Goal: Task Accomplishment & Management: Manage account settings

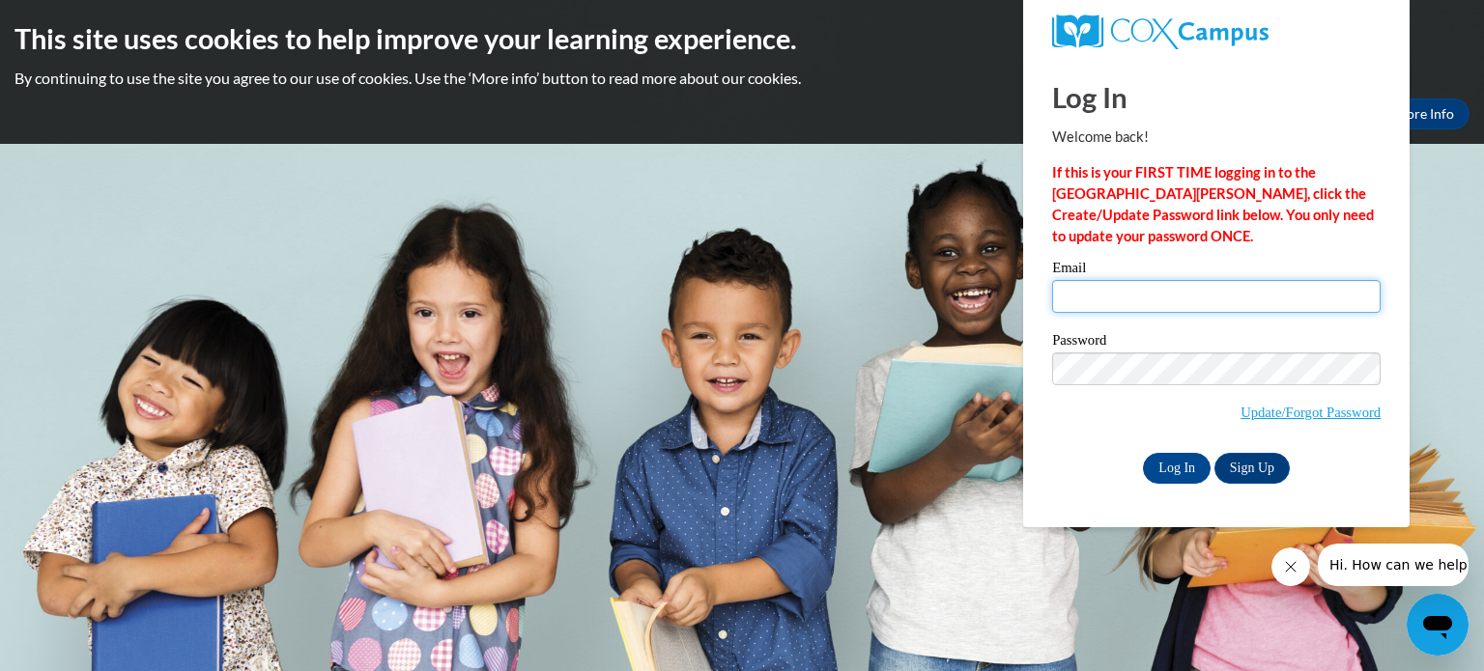
click at [1067, 301] on input "Email" at bounding box center [1216, 296] width 328 height 33
type input "[EMAIL_ADDRESS][DOMAIN_NAME]"
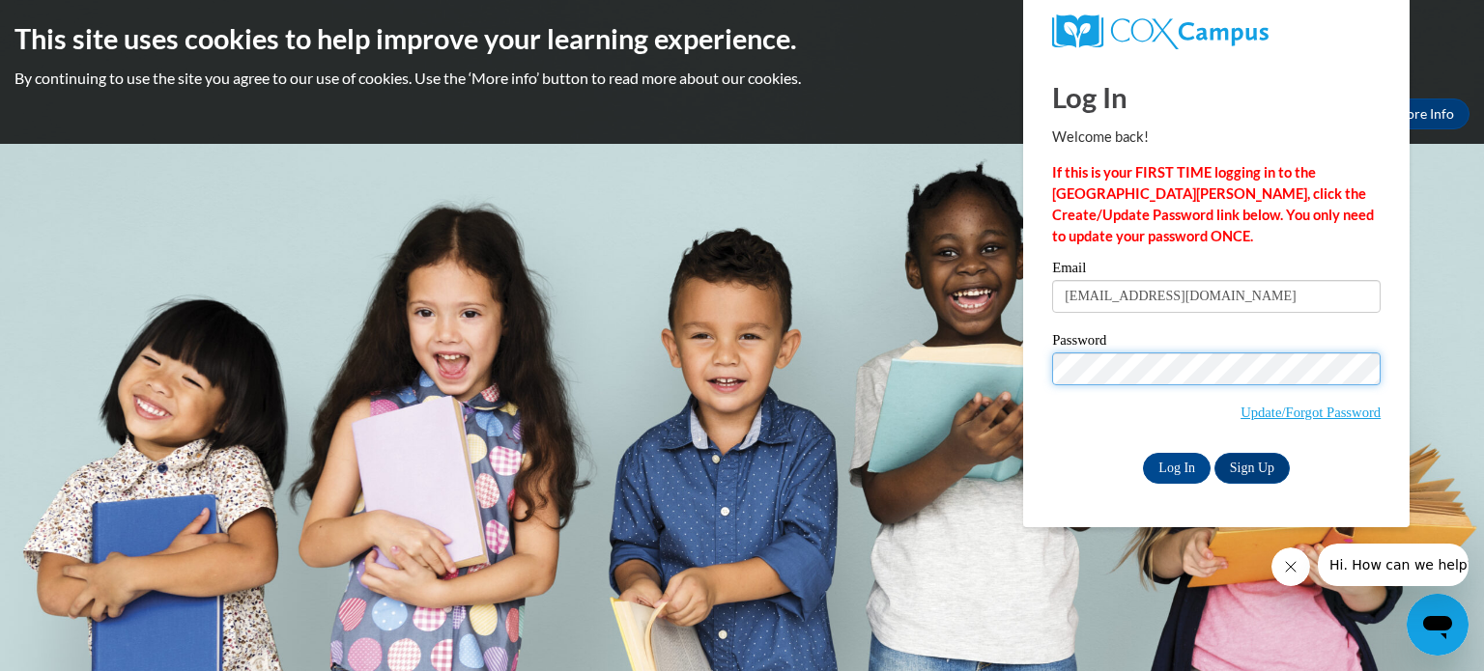
click at [1143, 453] on input "Log In" at bounding box center [1177, 468] width 68 height 31
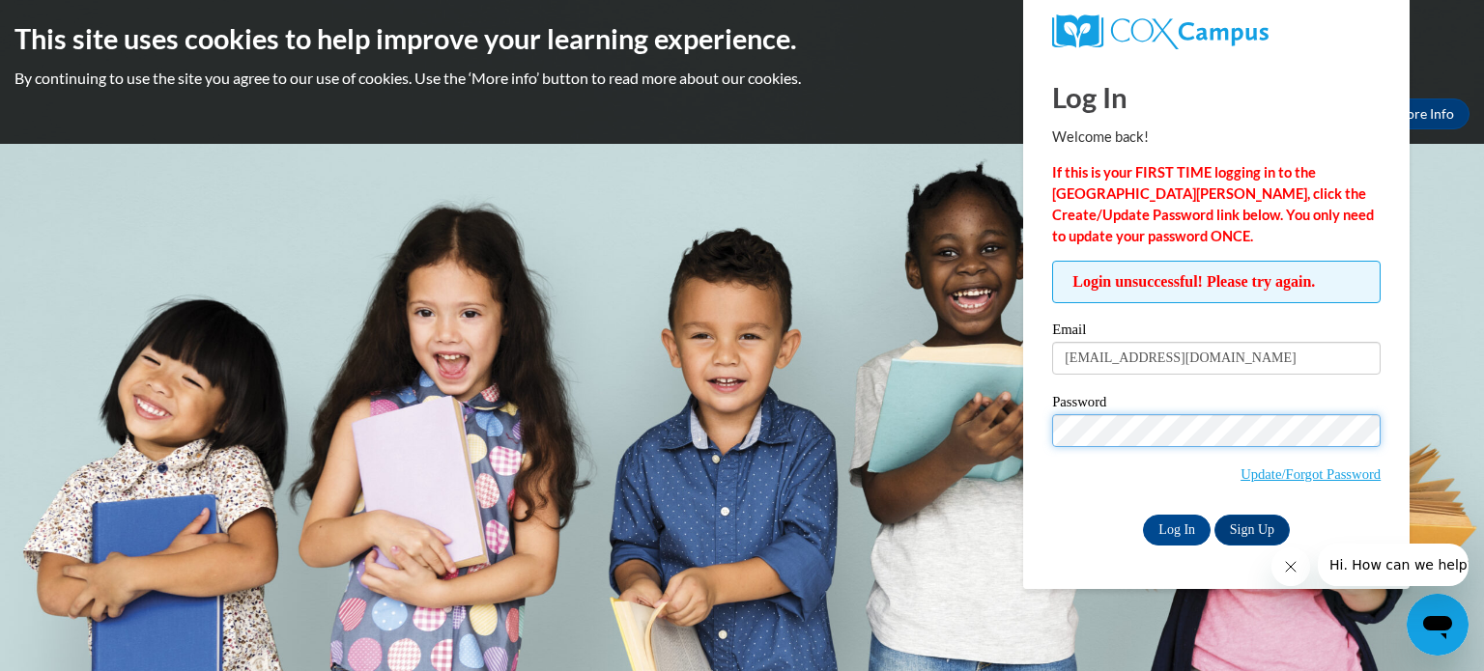
click at [1143, 515] on input "Log In" at bounding box center [1177, 530] width 68 height 31
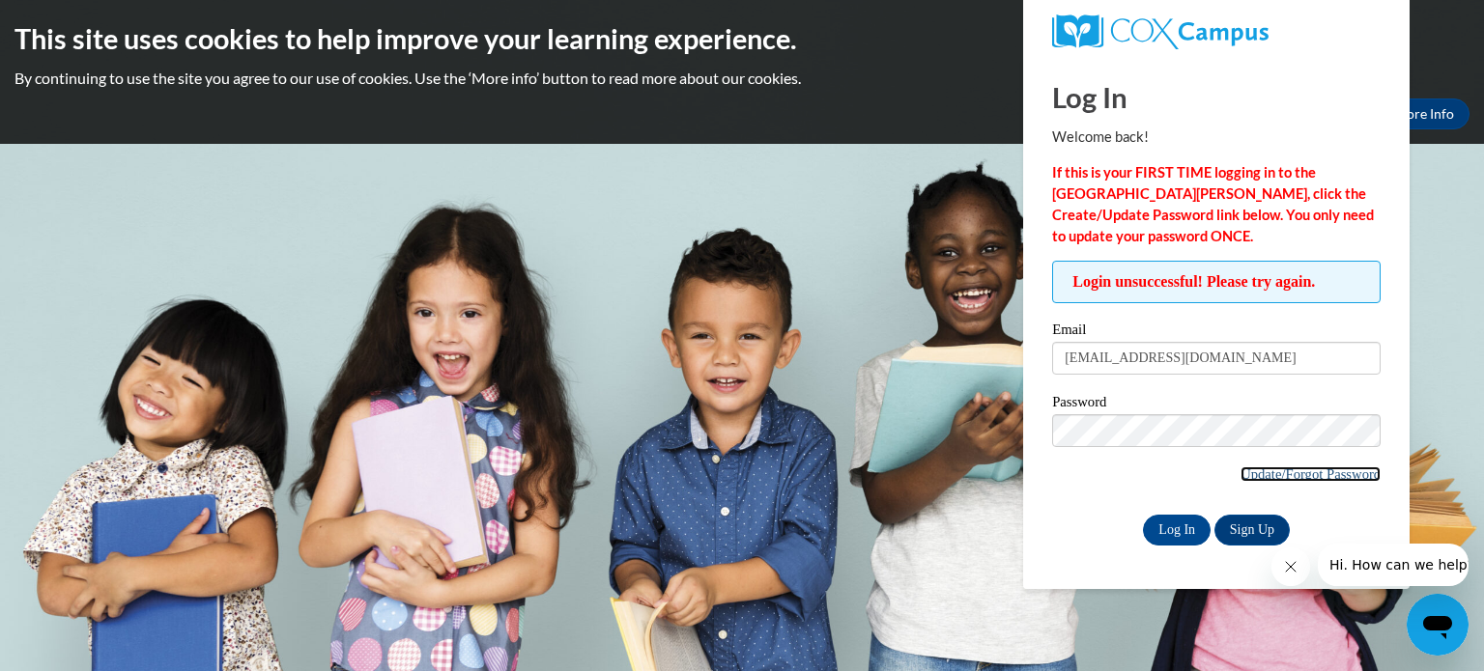
click at [1302, 478] on link "Update/Forgot Password" at bounding box center [1310, 474] width 140 height 15
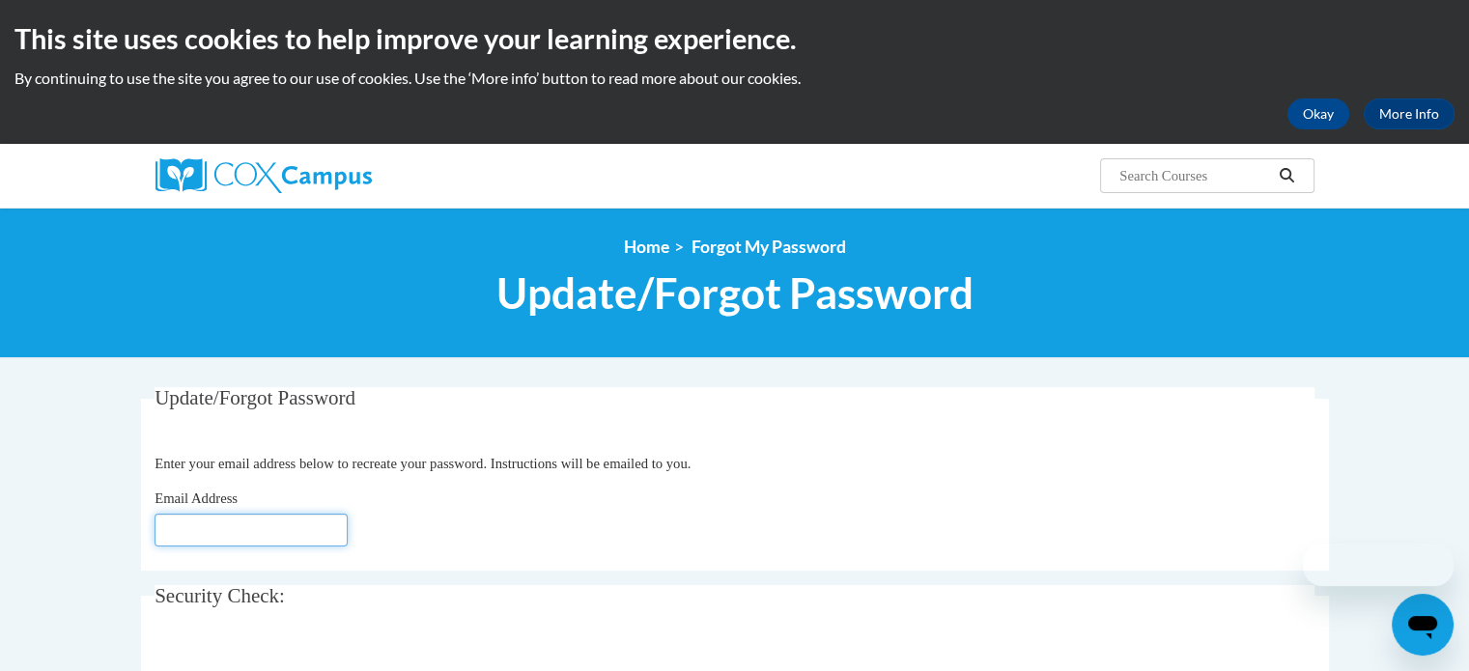
click at [328, 526] on input "Email Address" at bounding box center [251, 530] width 193 height 33
type input "[EMAIL_ADDRESS][DOMAIN_NAME]"
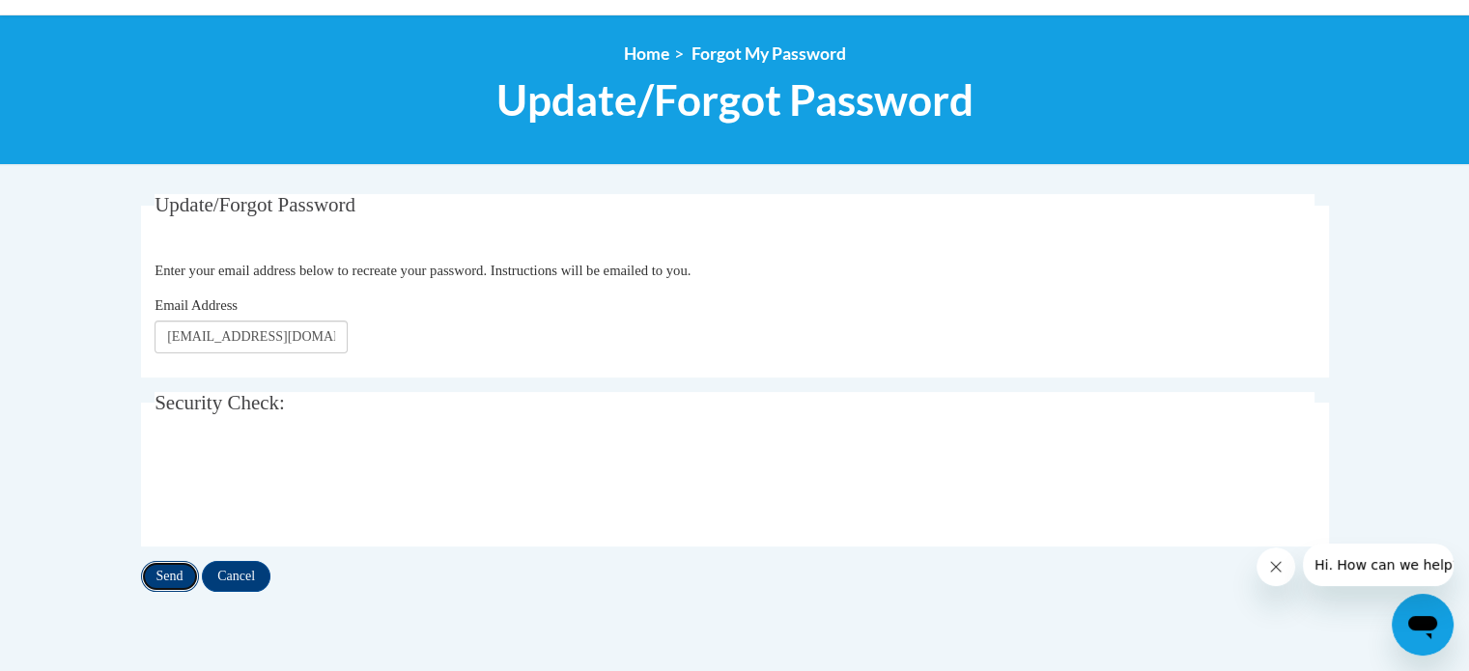
click at [159, 579] on input "Send" at bounding box center [170, 576] width 58 height 31
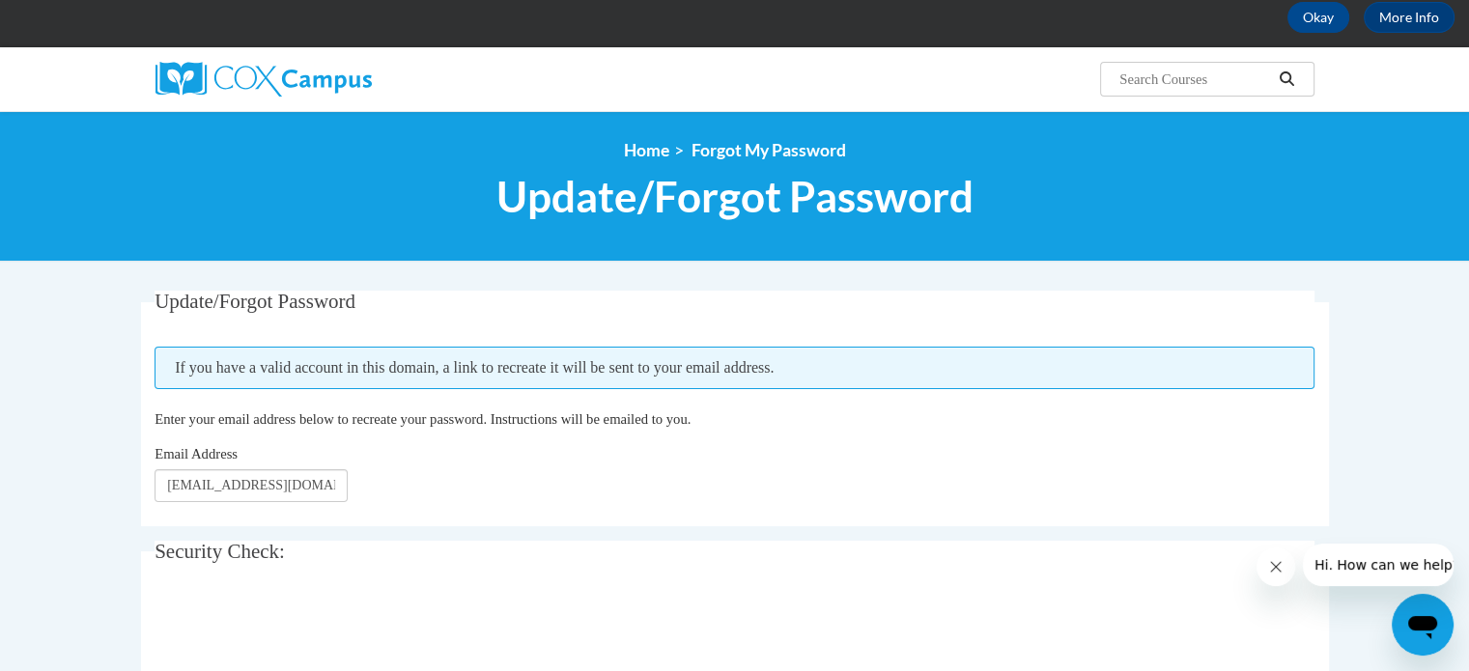
scroll to position [193, 0]
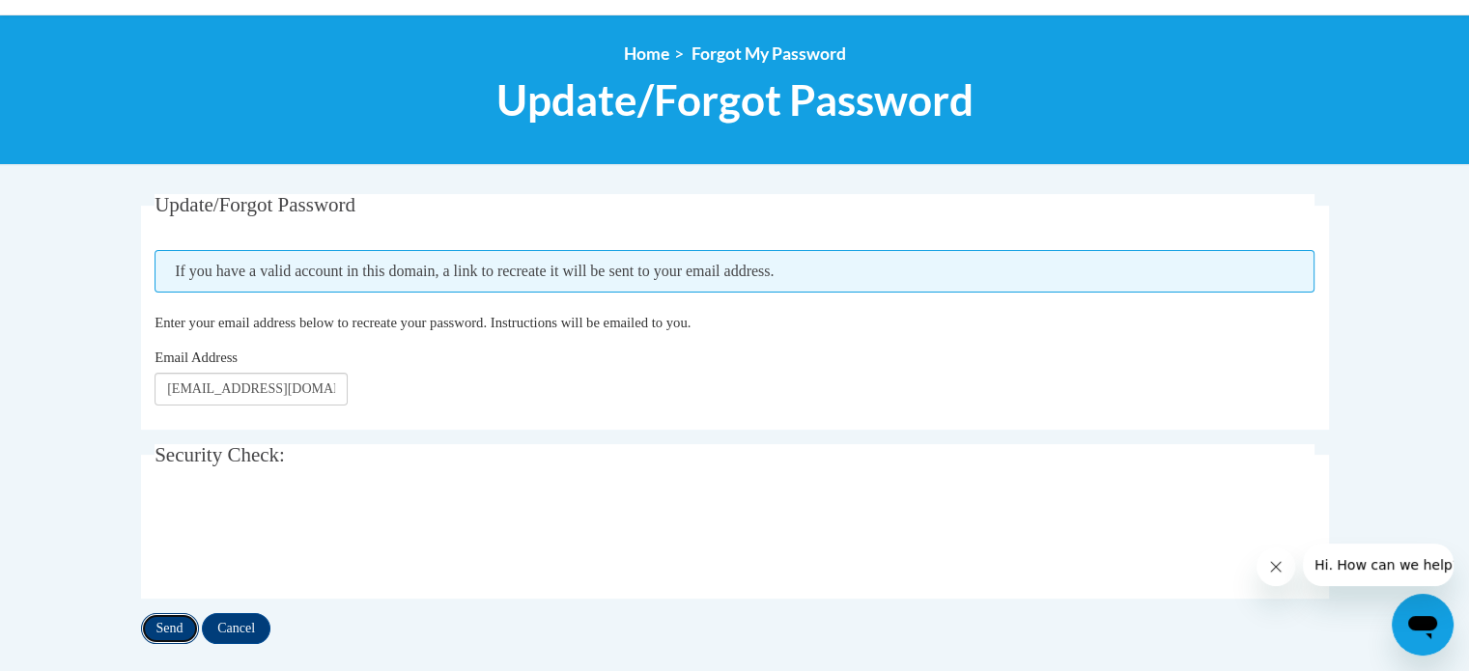
click at [151, 633] on input "Send" at bounding box center [170, 628] width 58 height 31
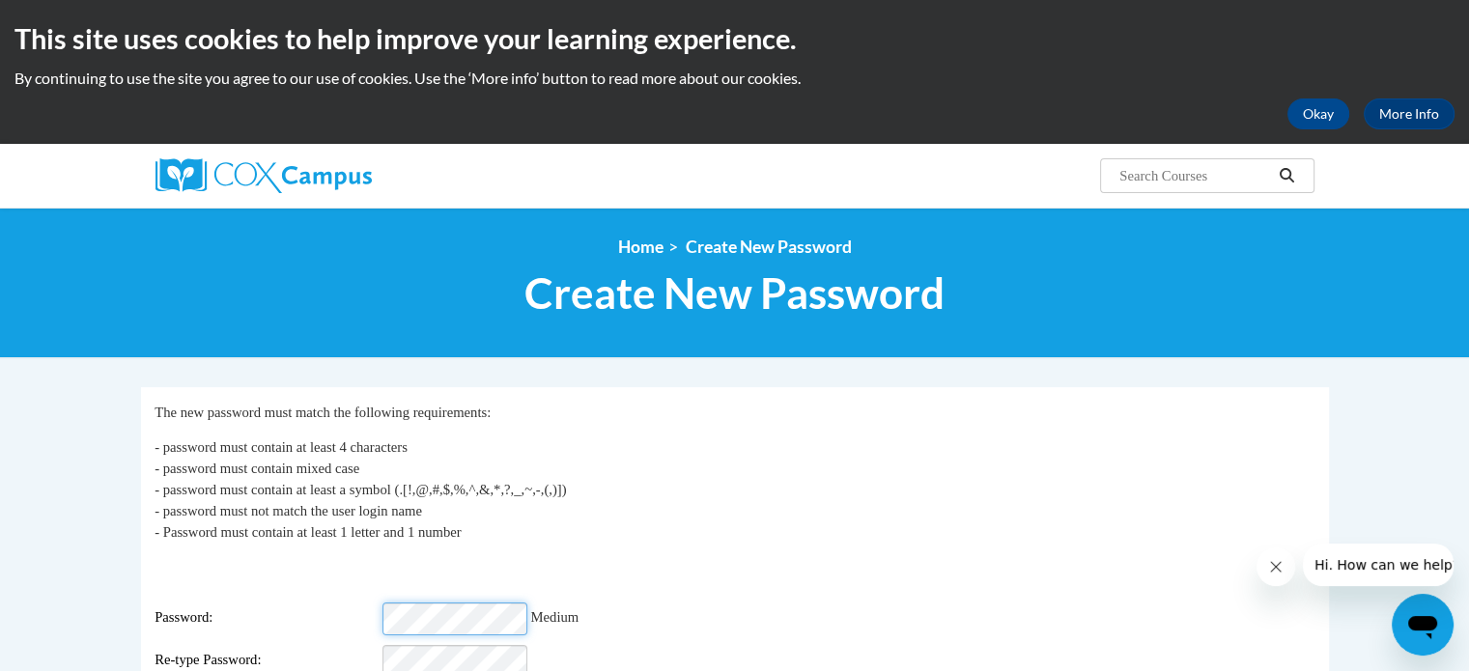
scroll to position [97, 0]
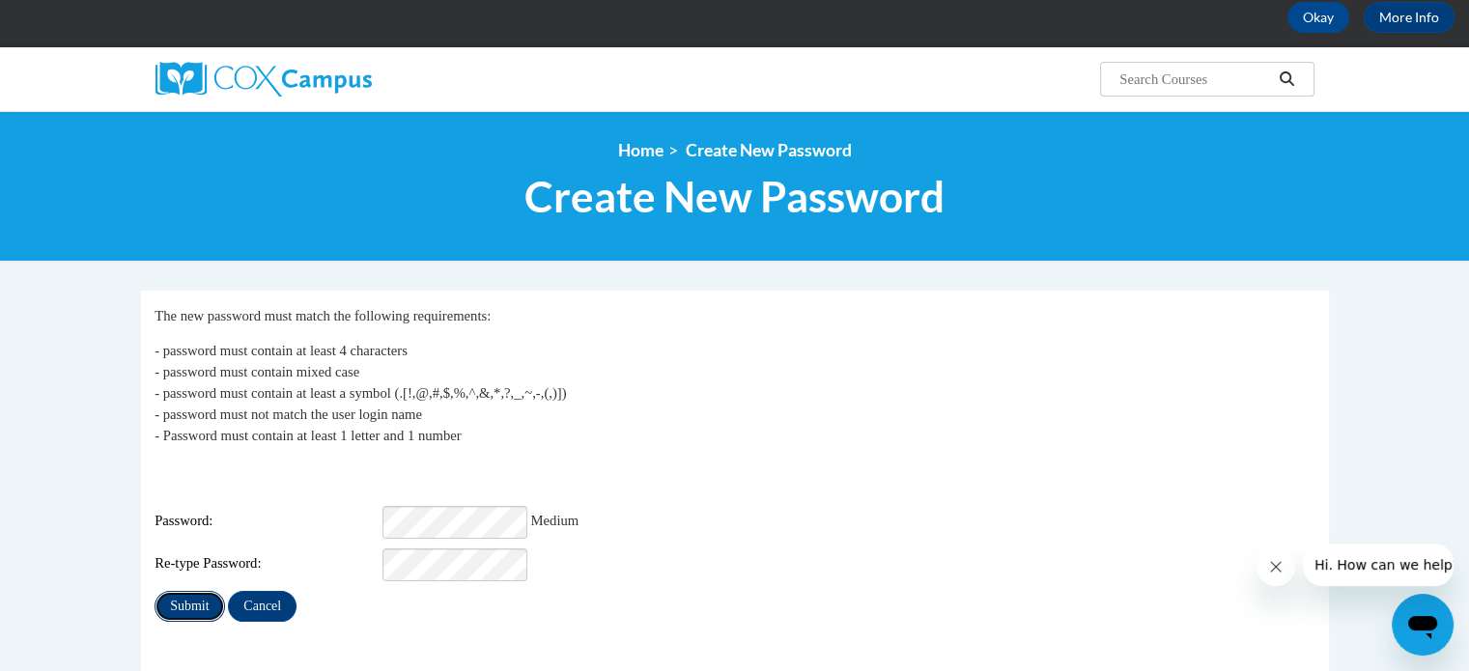
click at [179, 591] on input "Submit" at bounding box center [190, 606] width 70 height 31
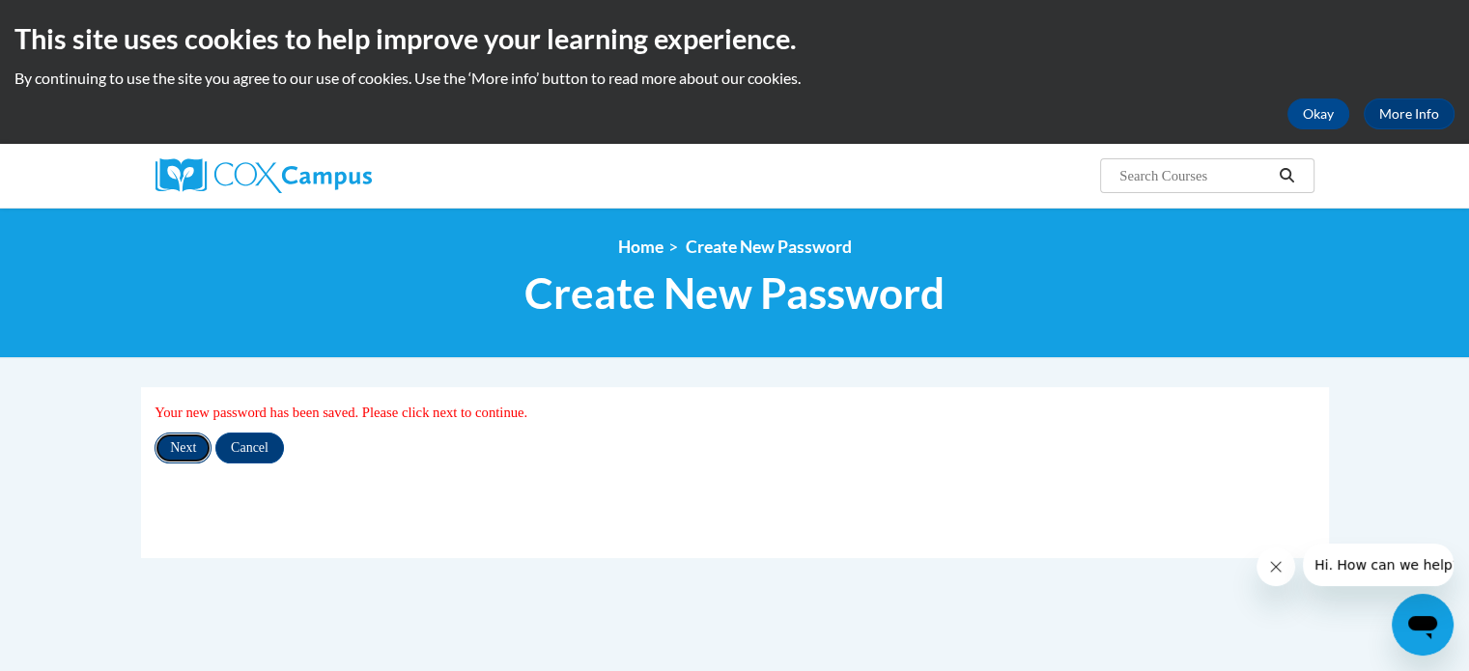
click at [193, 453] on input "Next" at bounding box center [183, 448] width 57 height 31
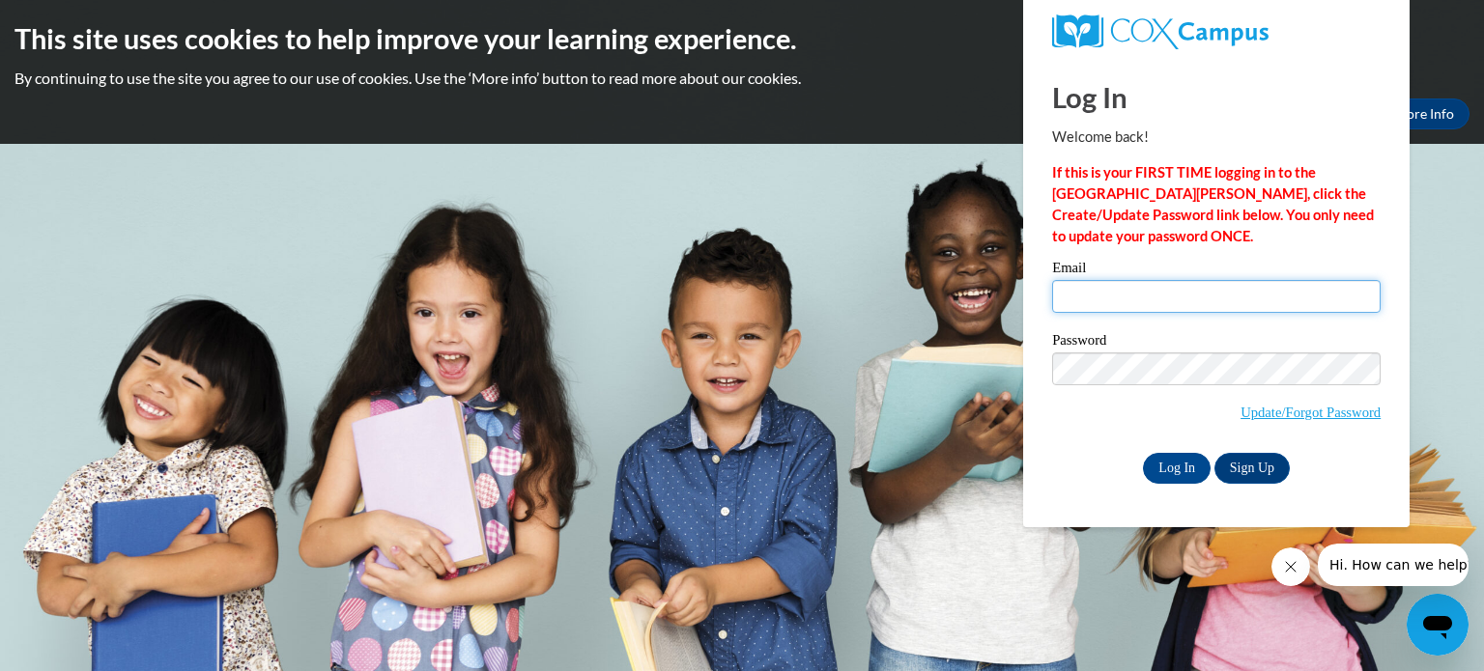
click at [1137, 297] on input "Email" at bounding box center [1216, 296] width 328 height 33
type input "[EMAIL_ADDRESS][DOMAIN_NAME]"
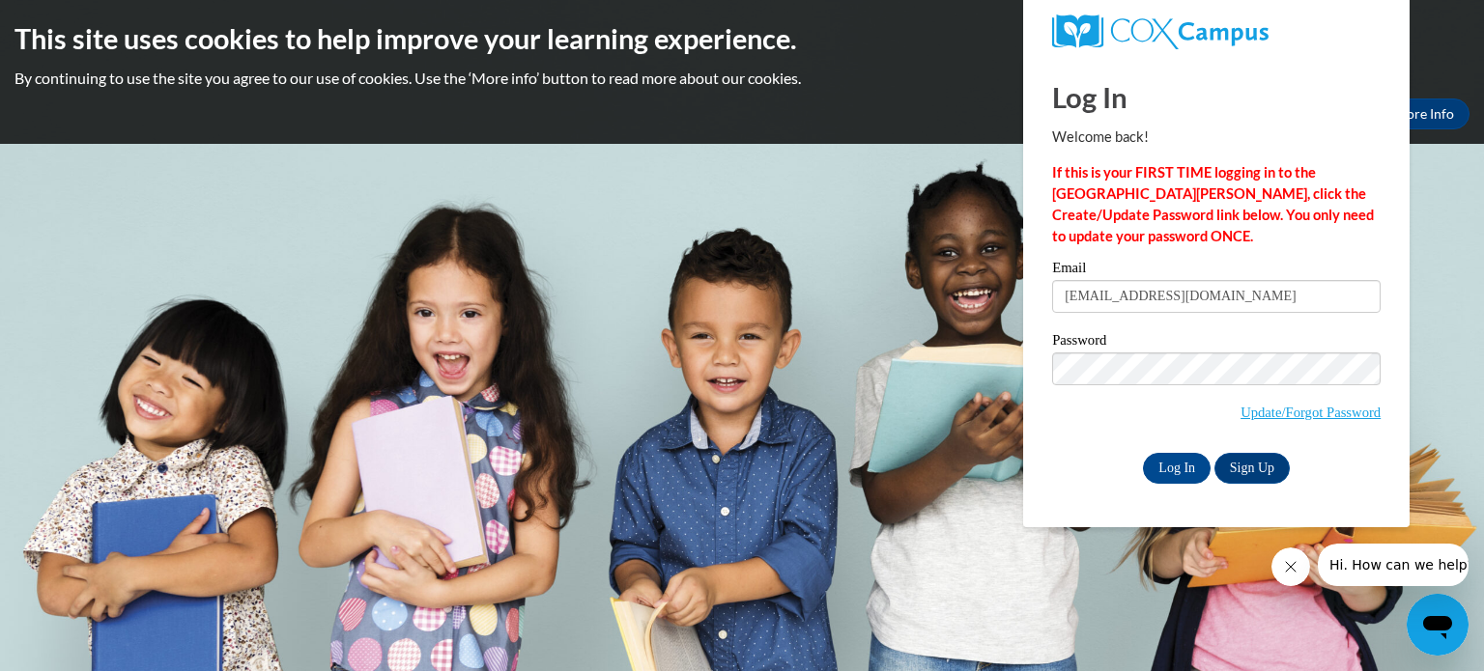
click at [1176, 351] on label "Password" at bounding box center [1216, 342] width 328 height 19
click at [1143, 453] on input "Log In" at bounding box center [1177, 468] width 68 height 31
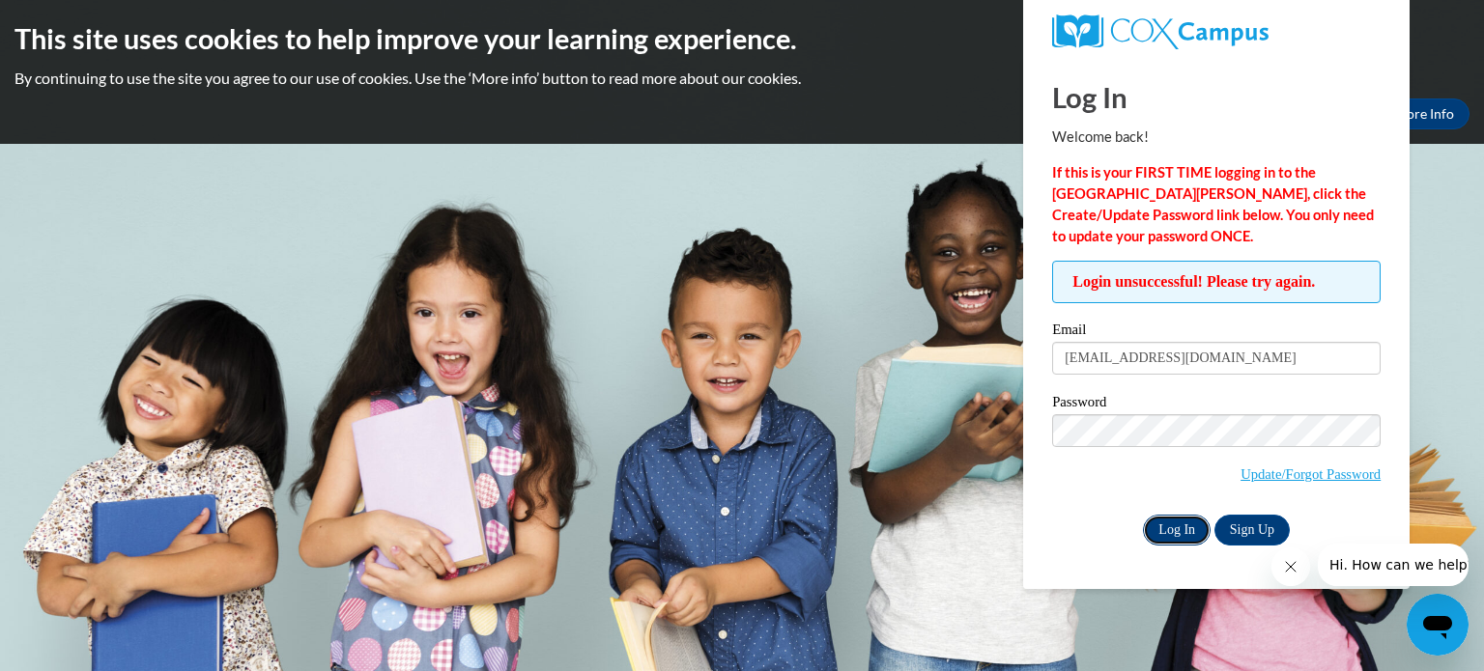
click at [1185, 525] on input "Log In" at bounding box center [1177, 530] width 68 height 31
click at [849, 370] on body "This site uses cookies to help improve your learning experience. By continuing …" at bounding box center [742, 335] width 1484 height 671
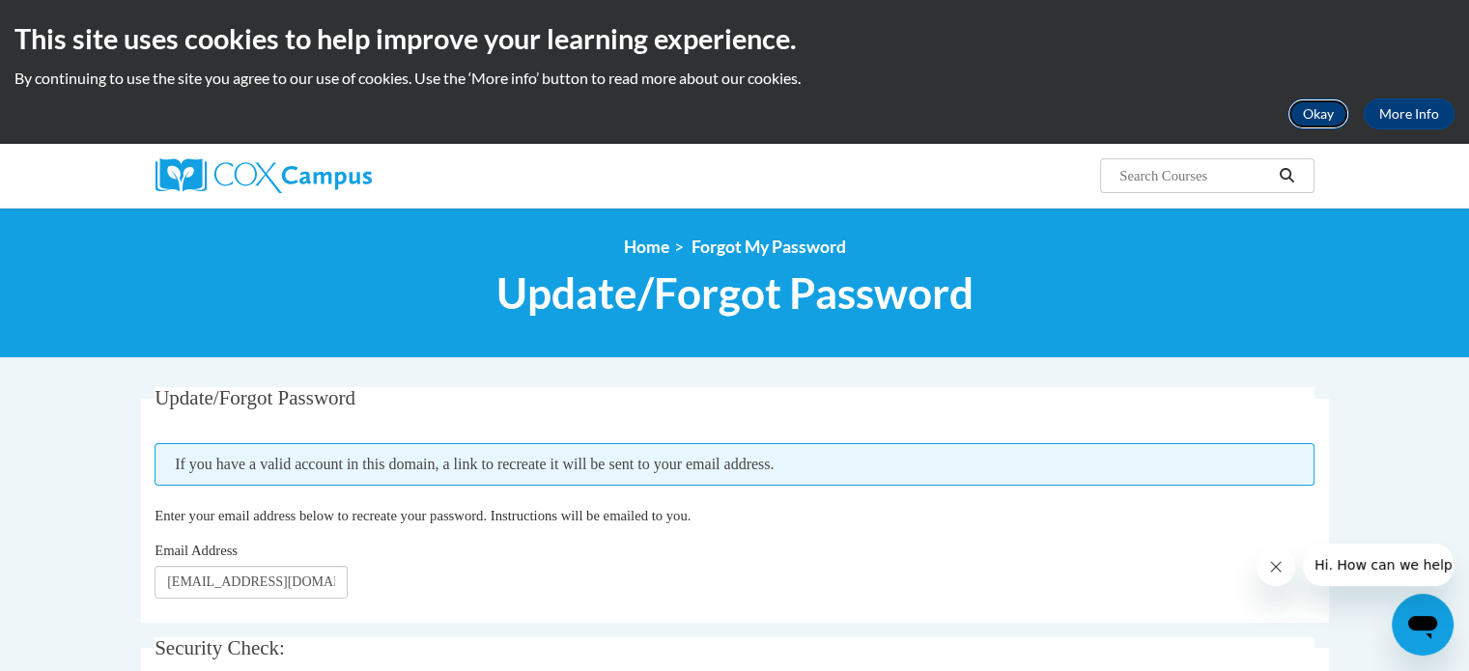
click at [1309, 117] on button "Okay" at bounding box center [1319, 114] width 62 height 31
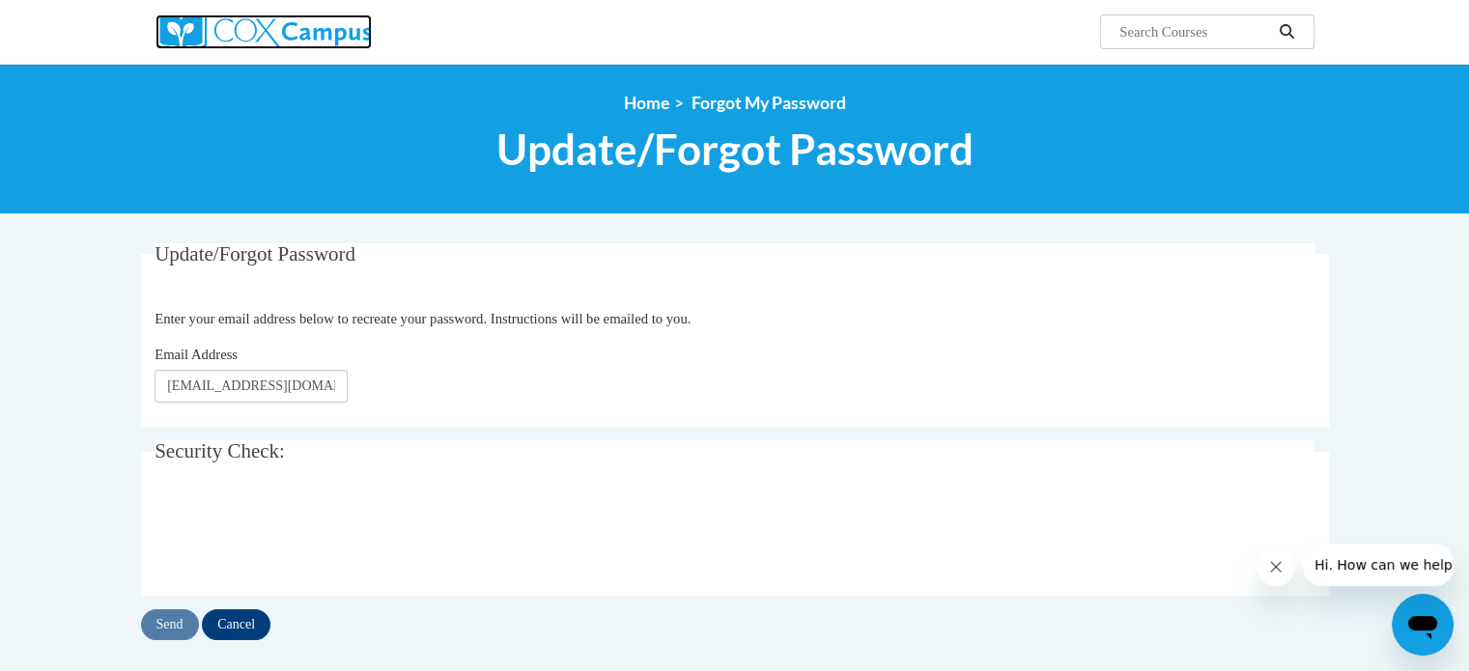
click at [180, 30] on img at bounding box center [264, 31] width 216 height 35
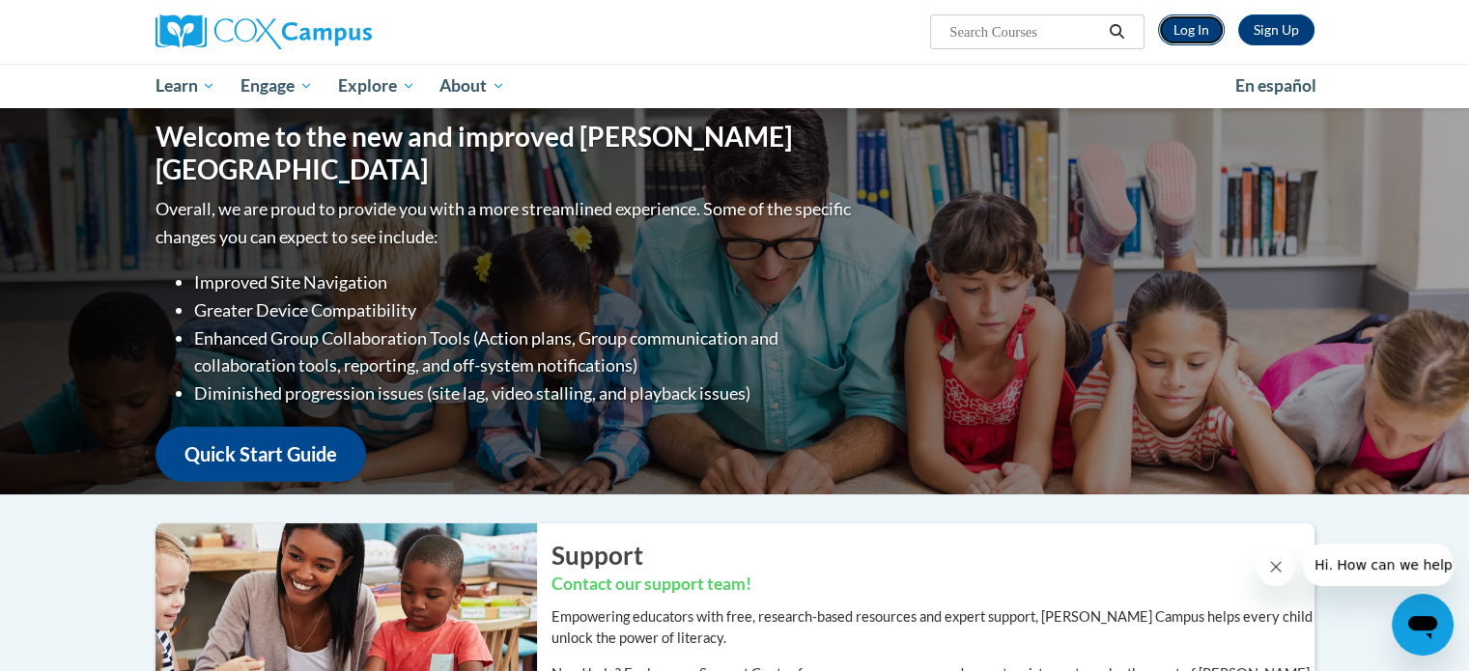
click at [1173, 28] on link "Log In" at bounding box center [1191, 29] width 67 height 31
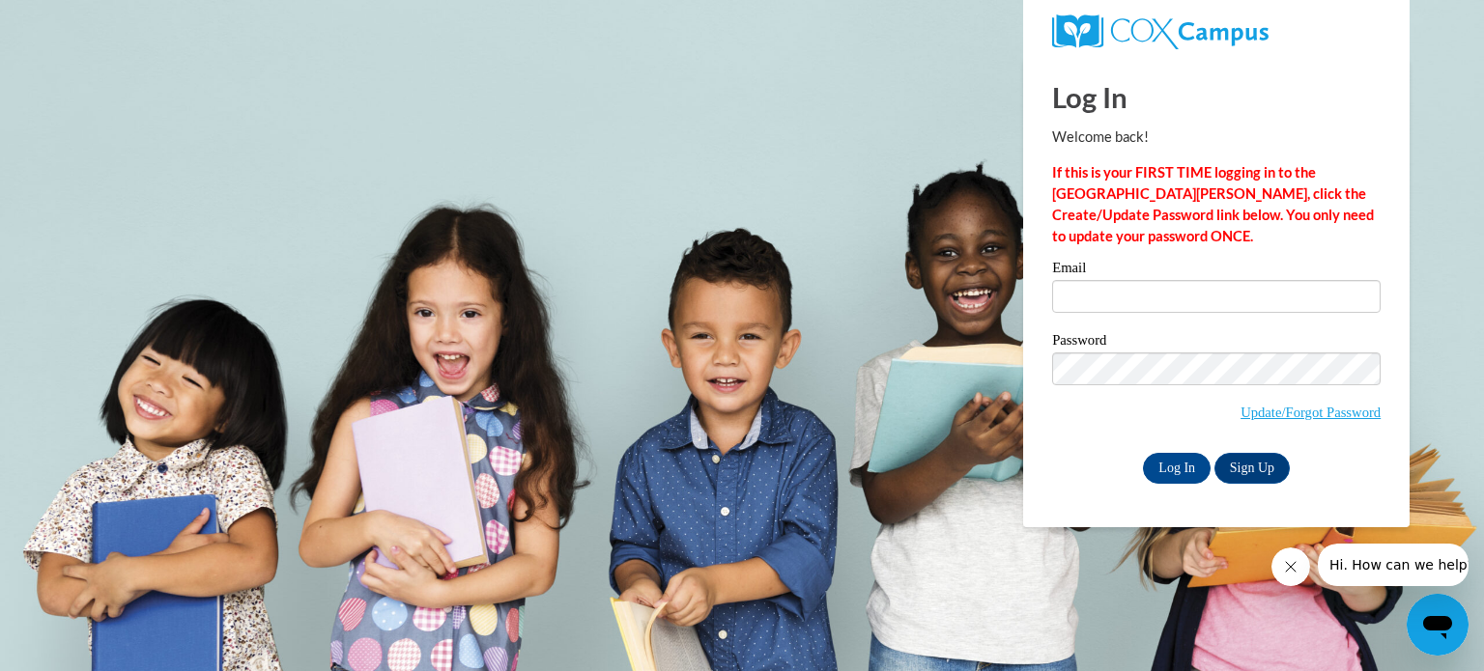
type input "[EMAIL_ADDRESS][DOMAIN_NAME]"
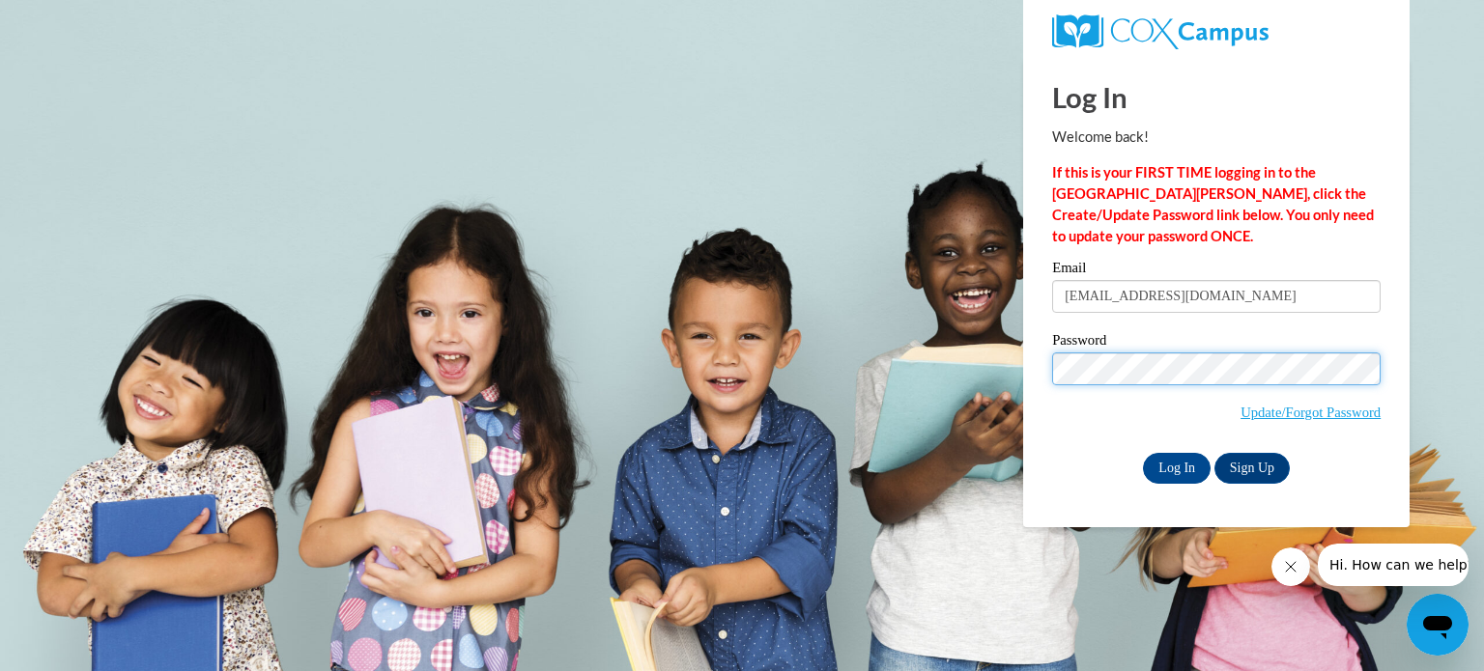
click at [1143, 453] on input "Log In" at bounding box center [1177, 468] width 68 height 31
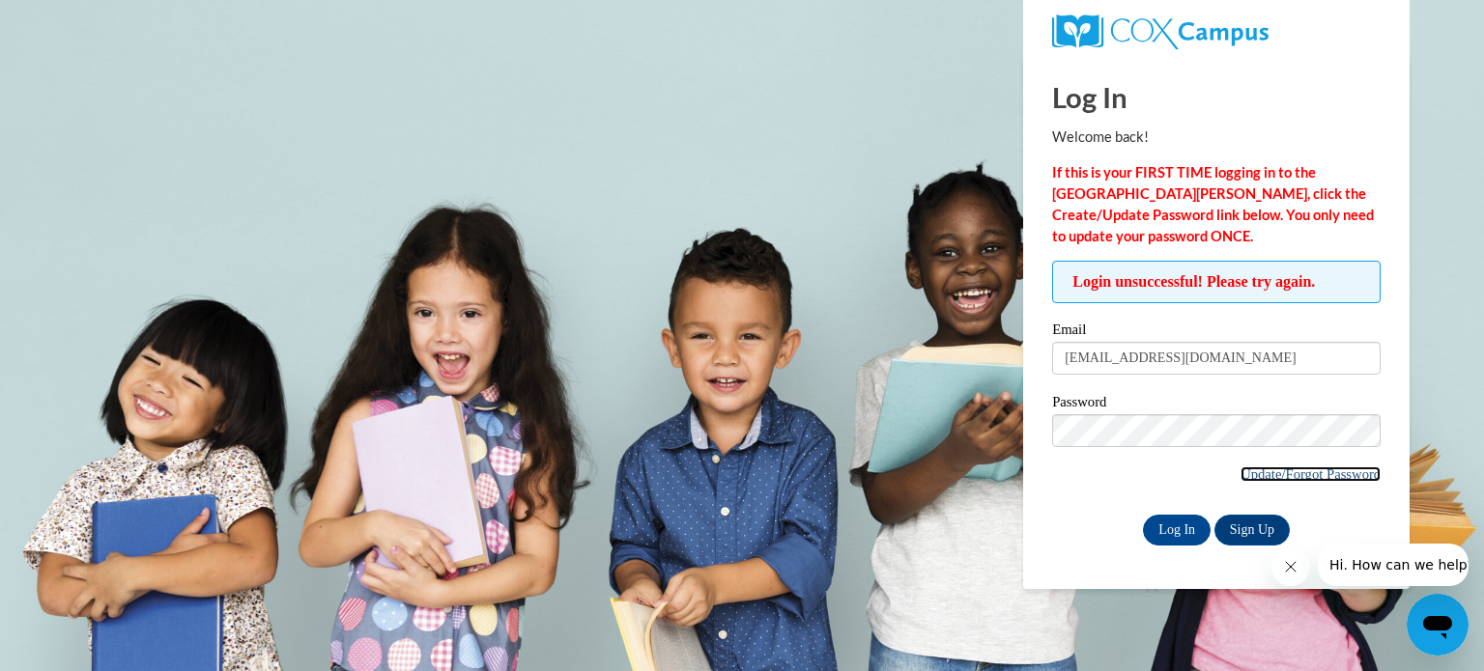
click at [1291, 478] on link "Update/Forgot Password" at bounding box center [1310, 474] width 140 height 15
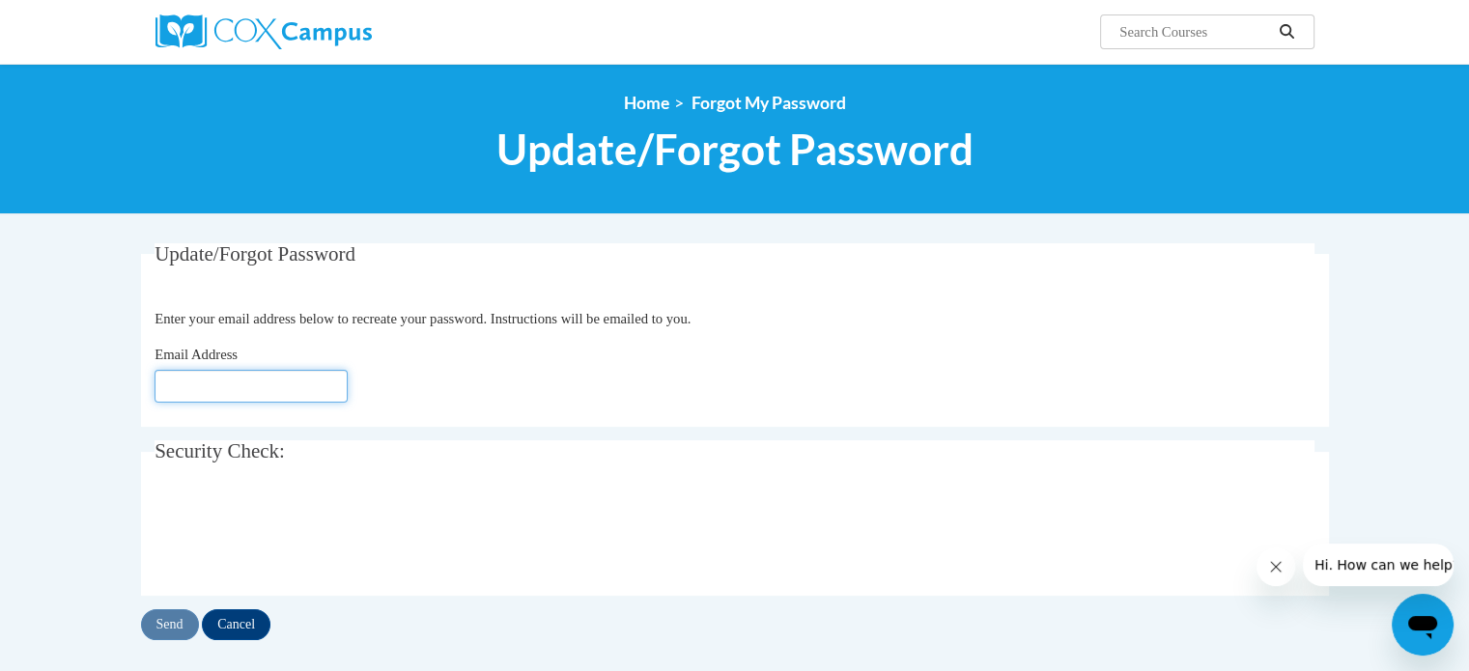
click at [228, 383] on input "Email Address" at bounding box center [251, 386] width 193 height 33
type input "nsulko@kusd.edu"
click at [178, 628] on input "Send" at bounding box center [170, 625] width 58 height 31
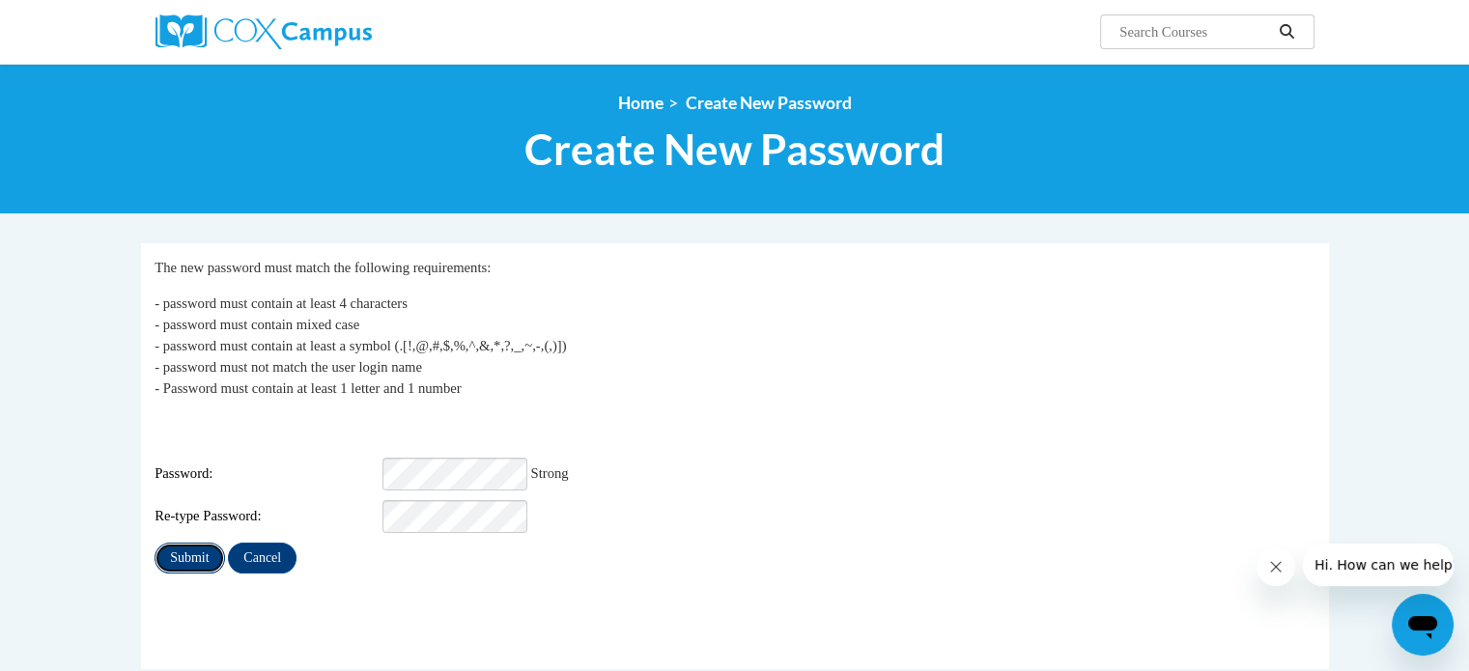
click at [211, 543] on input "Submit" at bounding box center [190, 558] width 70 height 31
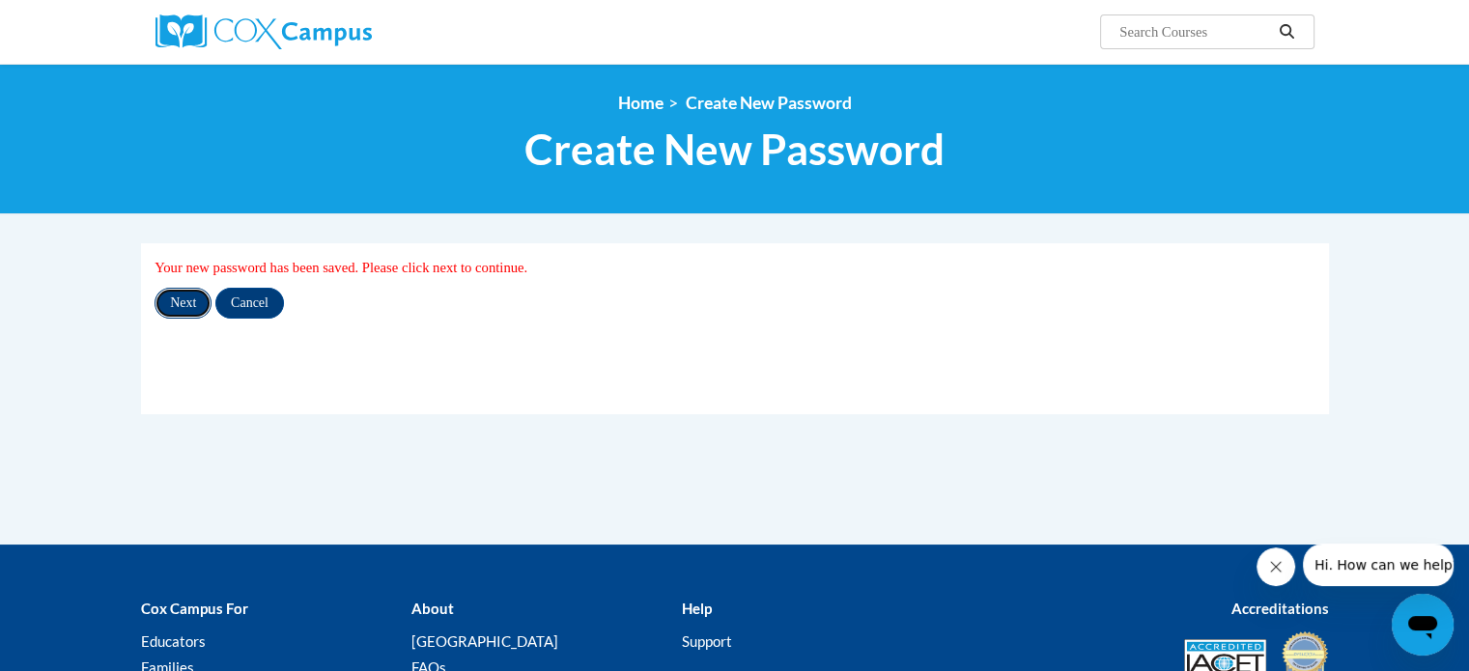
click at [186, 305] on input "Next" at bounding box center [183, 303] width 57 height 31
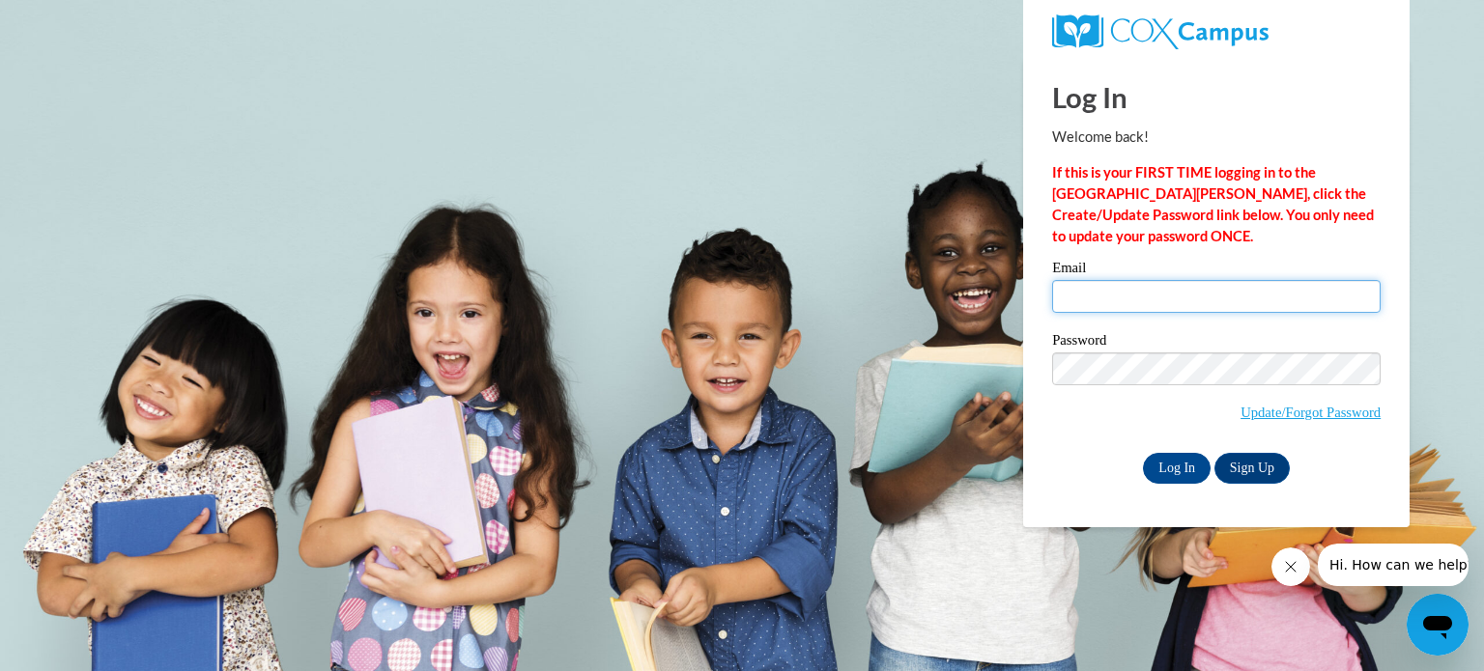
click at [1281, 297] on input "Email" at bounding box center [1216, 296] width 328 height 33
type input "[EMAIL_ADDRESS][DOMAIN_NAME]"
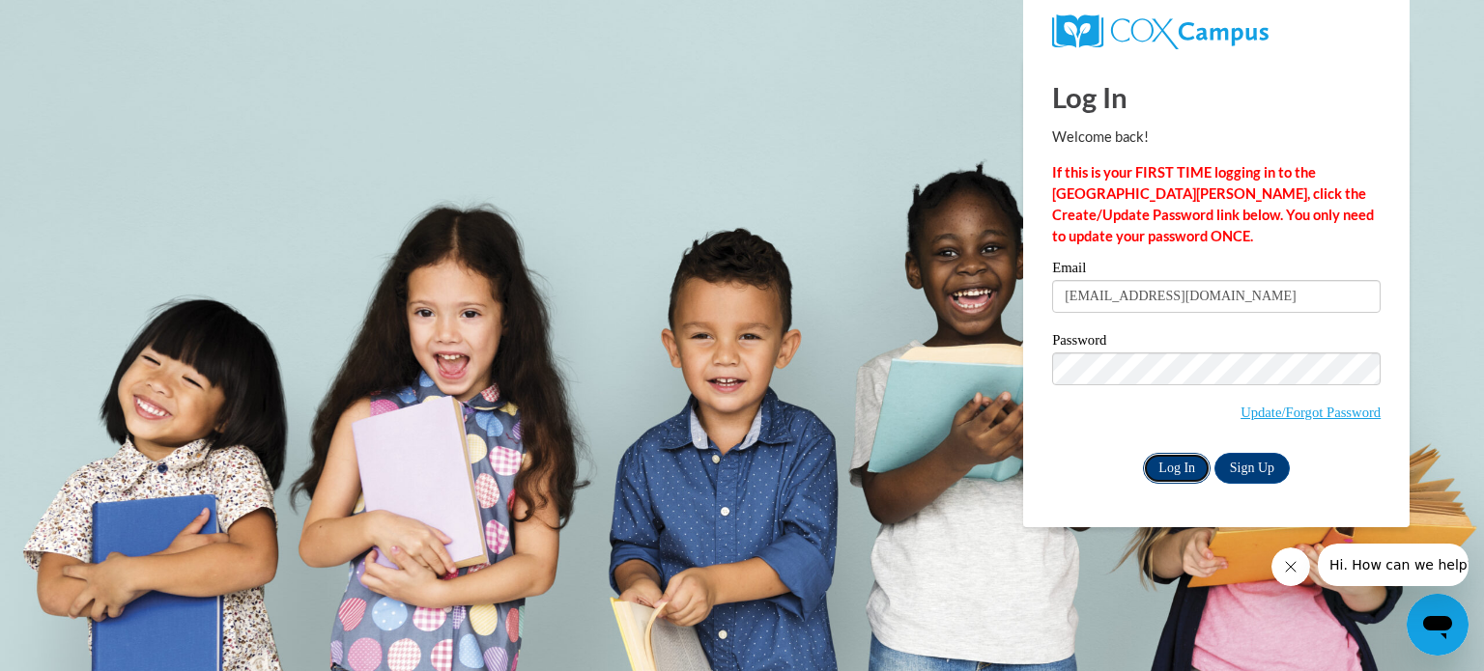
click at [1185, 460] on input "Log In" at bounding box center [1177, 468] width 68 height 31
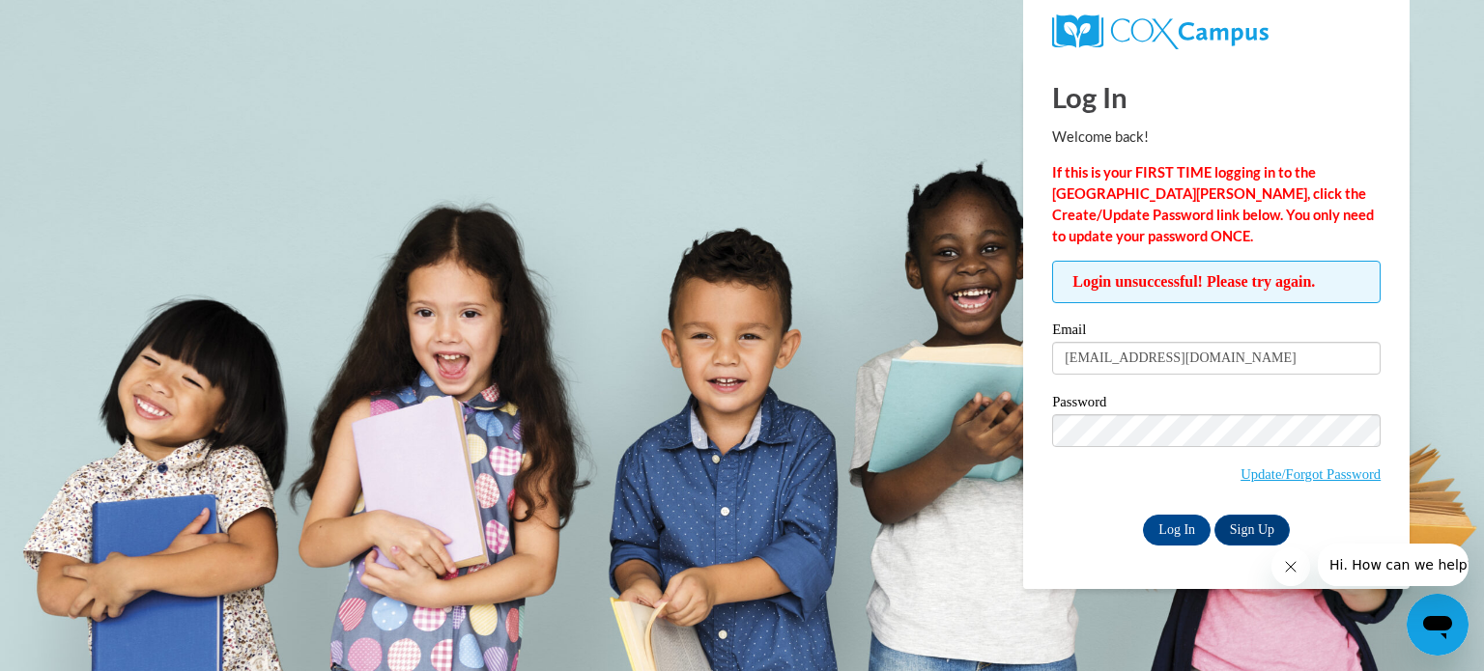
click at [1434, 617] on icon "Open messaging window" at bounding box center [1437, 627] width 29 height 23
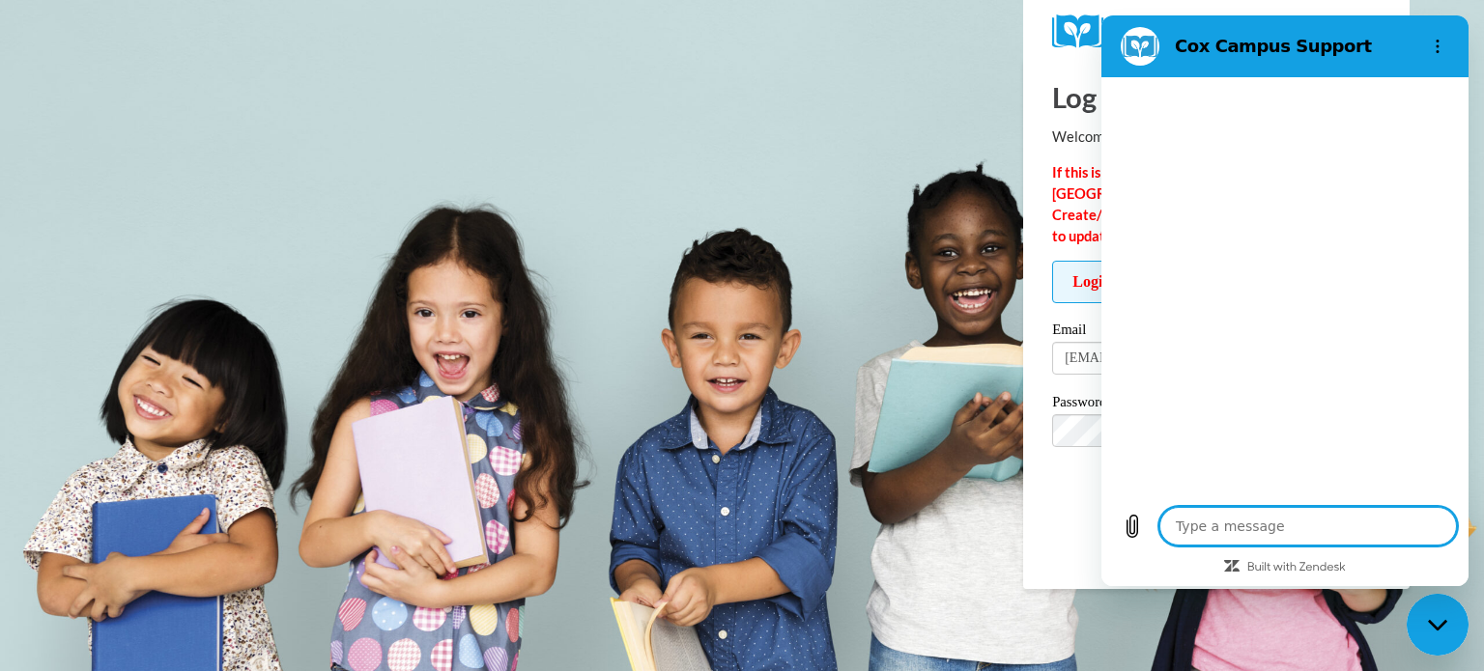
type textarea "x"
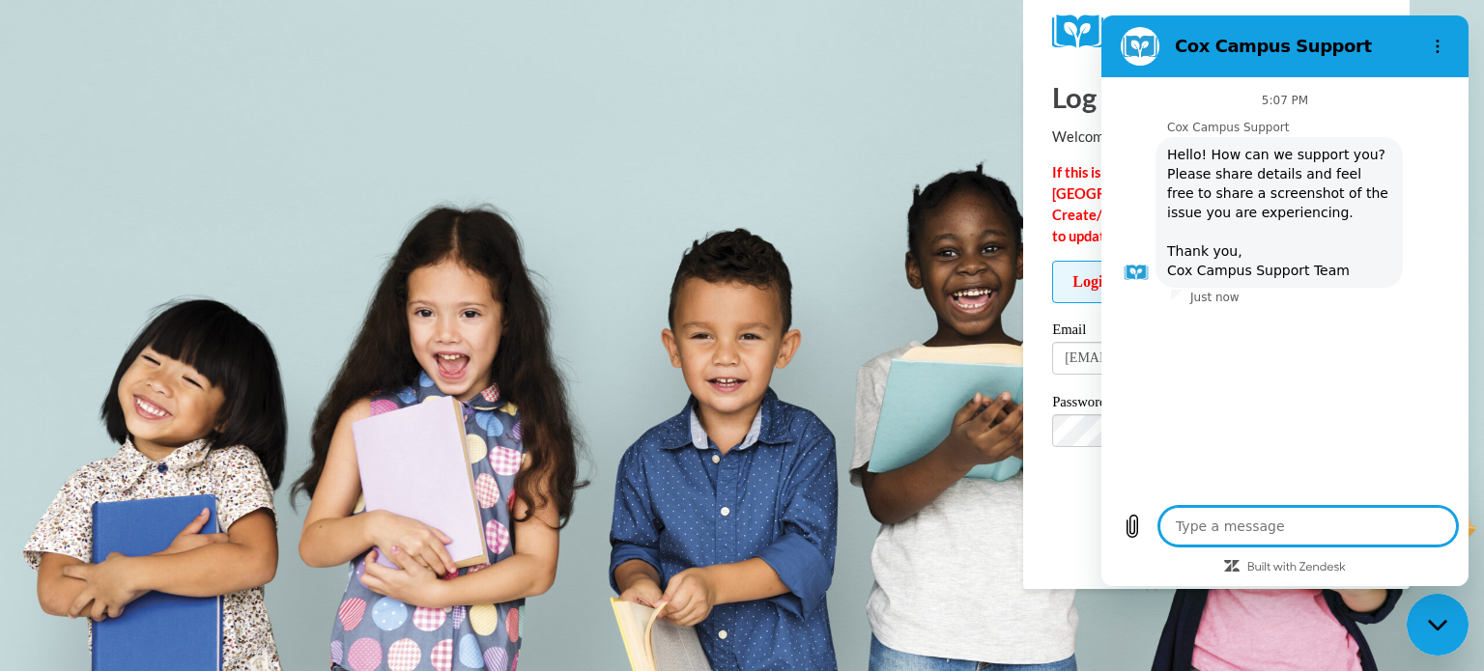
click at [1315, 527] on textarea at bounding box center [1308, 526] width 298 height 39
type textarea "I"
type textarea "x"
type textarea "I"
type textarea "x"
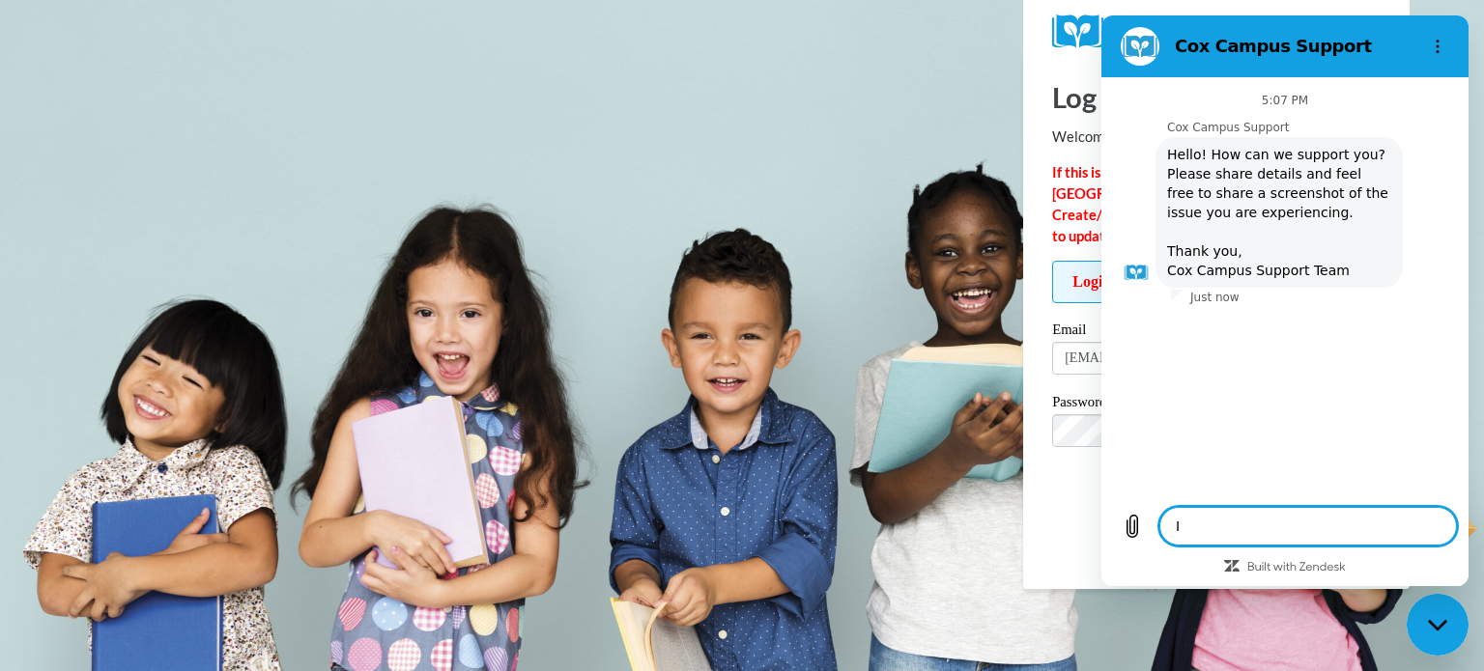
type textarea "I h"
type textarea "x"
type textarea "I ha"
type textarea "x"
type textarea "I hav"
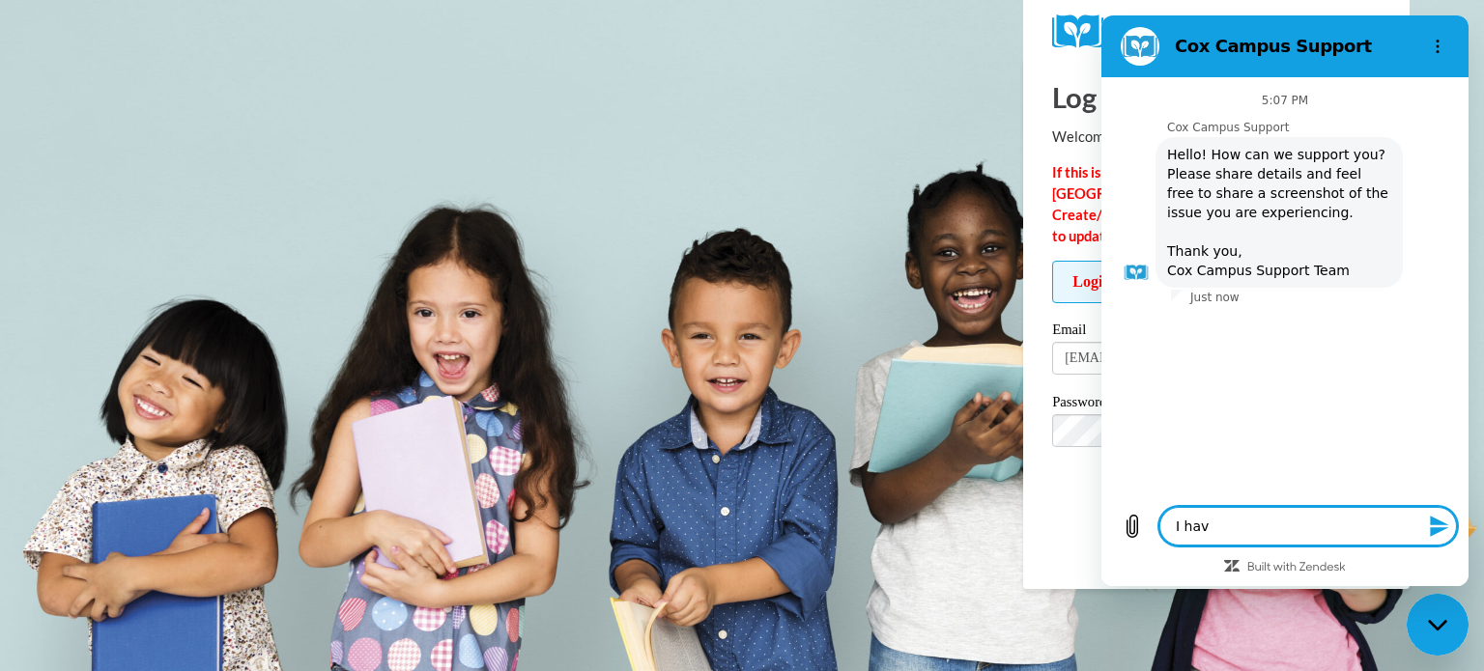
type textarea "x"
type textarea "I have"
type textarea "x"
type textarea "I have"
type textarea "x"
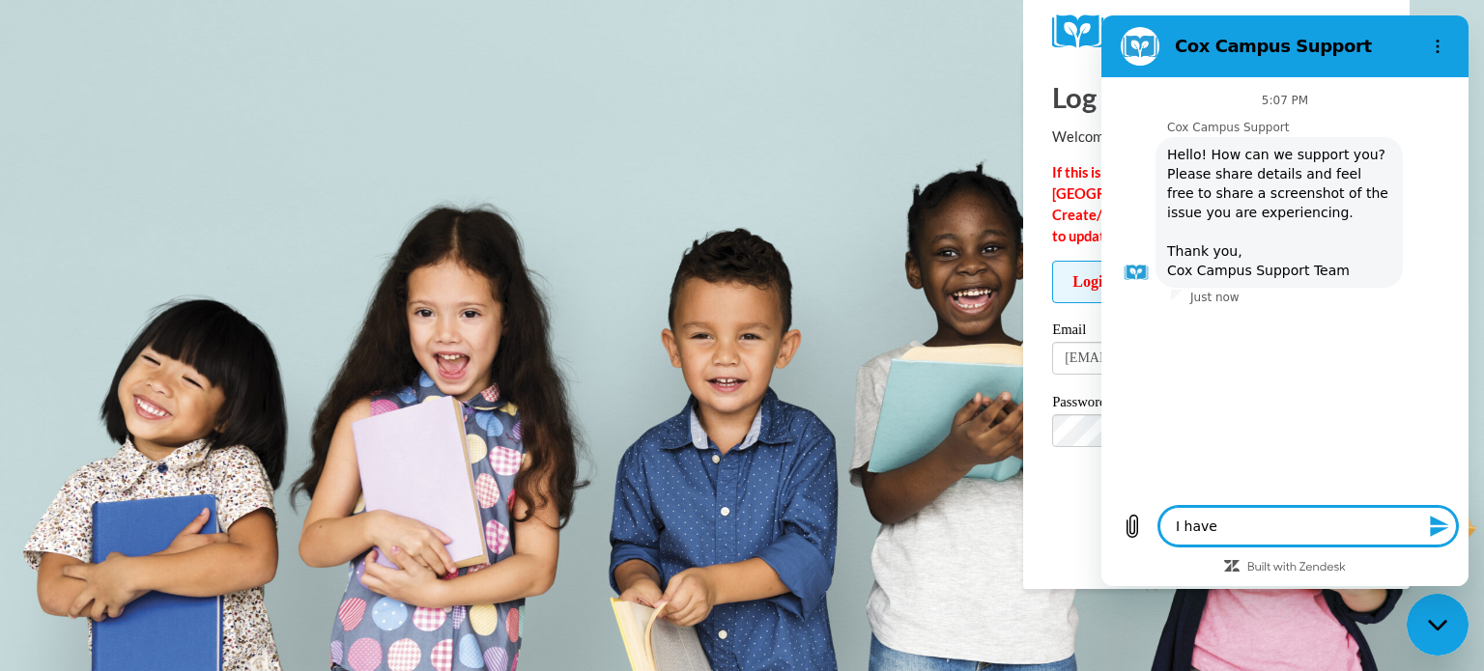
type textarea "I have r"
type textarea "x"
type textarea "I have re"
type textarea "x"
type textarea "I have res"
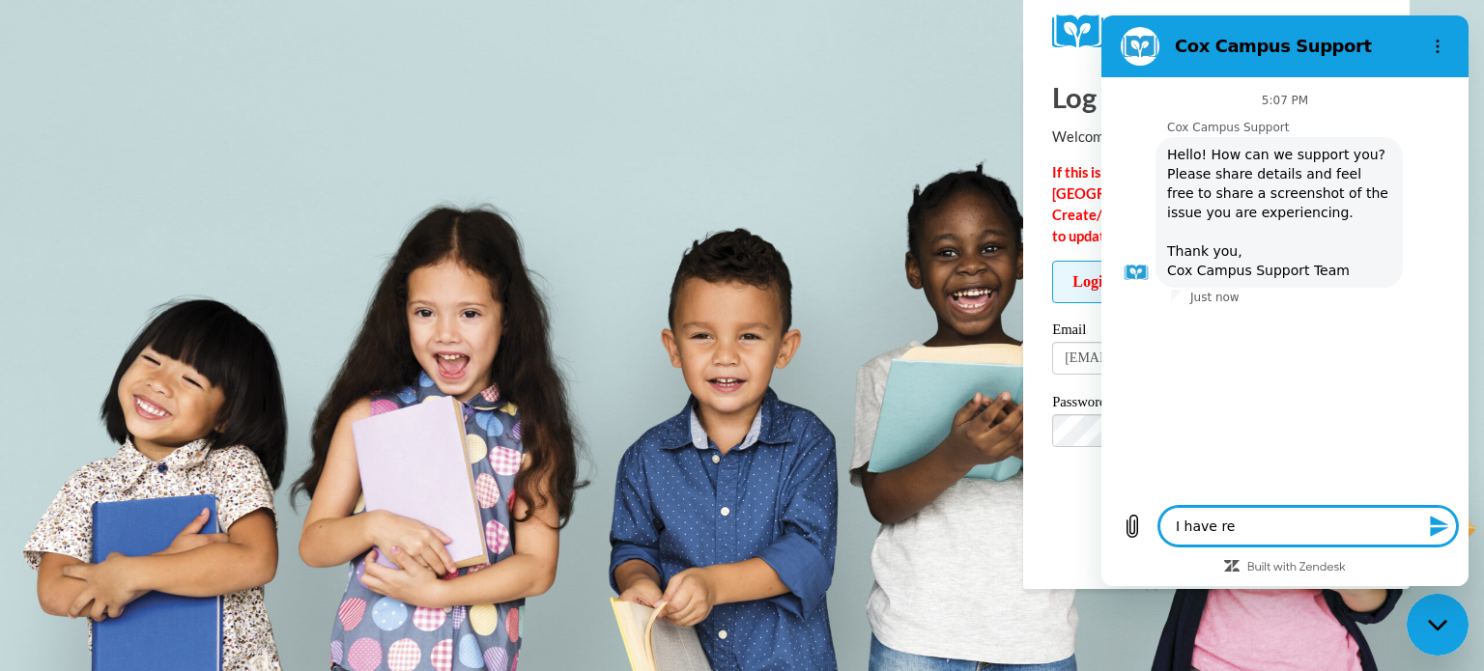
type textarea "x"
type textarea "I have rese"
type textarea "x"
type textarea "I have reset"
type textarea "x"
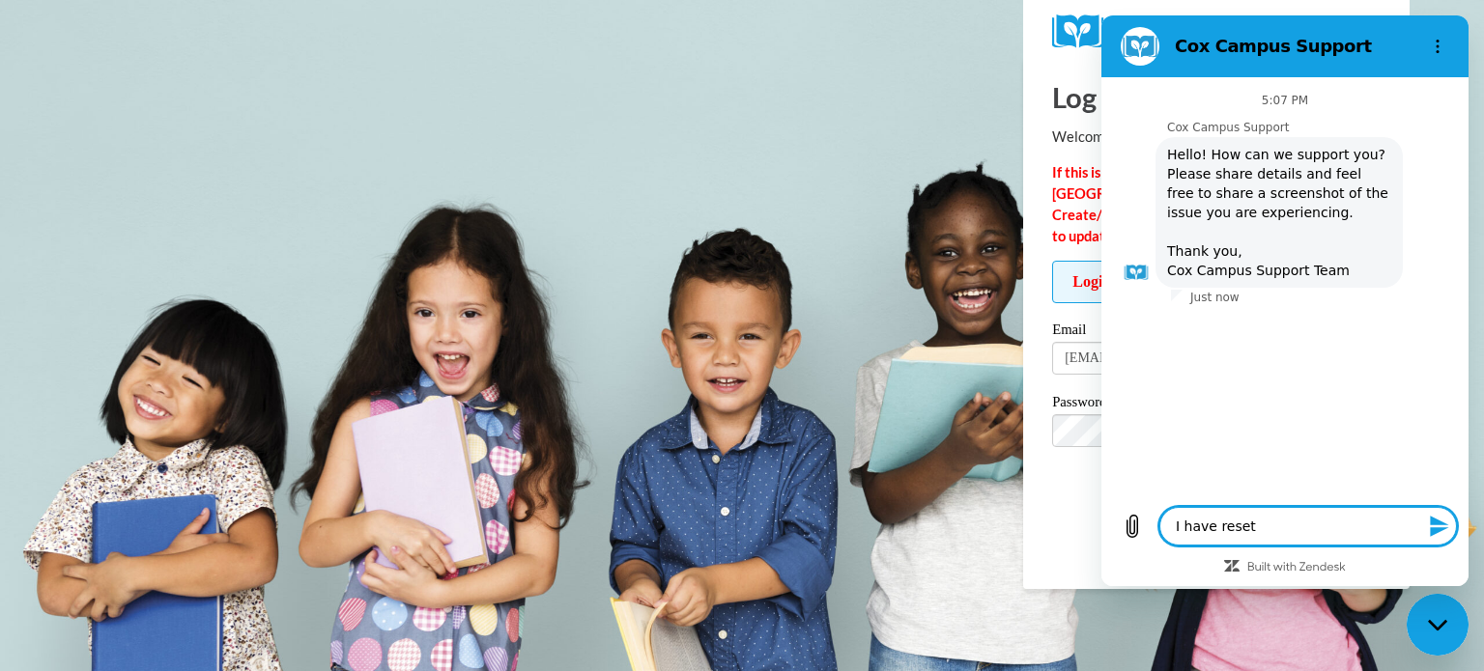
type textarea "I have reset"
type textarea "x"
type textarea "I have reset m"
type textarea "x"
type textarea "I have reset my"
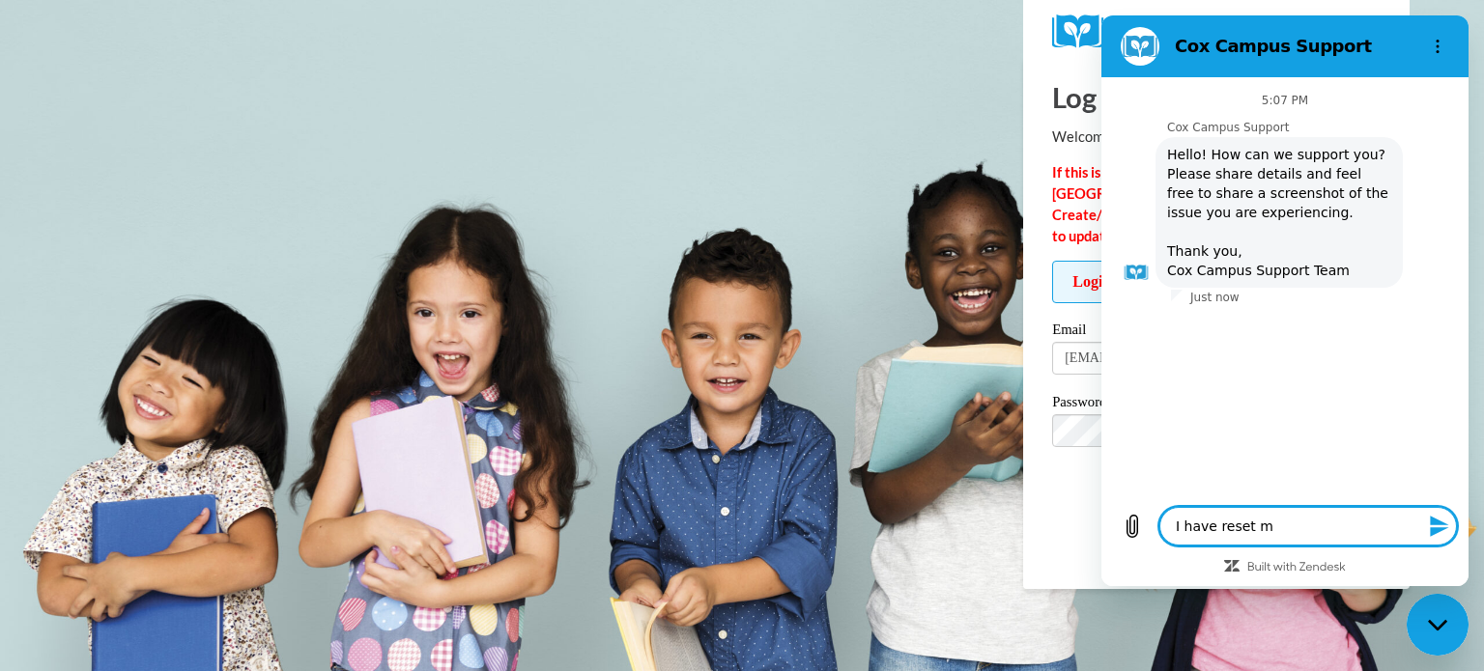
type textarea "x"
type textarea "I have reset my"
type textarea "x"
type textarea "I have reset my p"
type textarea "x"
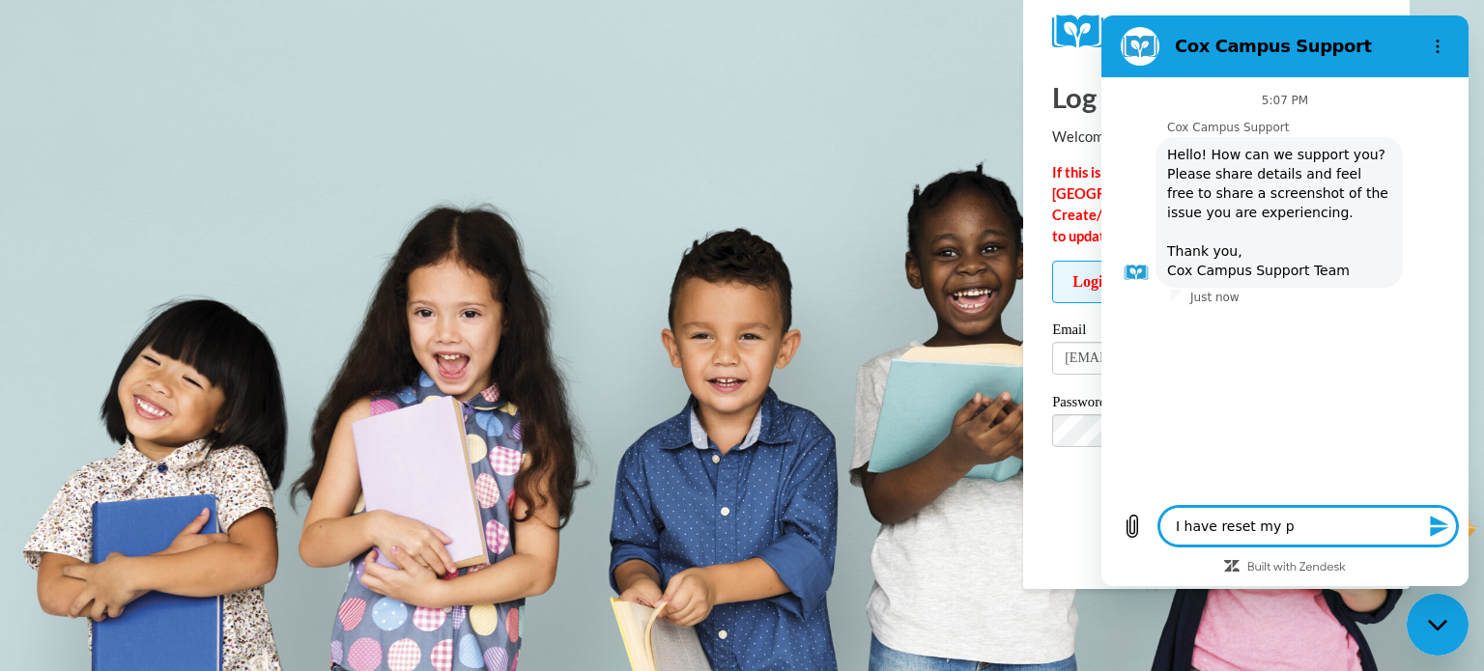
type textarea "I have reset my pa"
type textarea "x"
type textarea "I have reset my pas"
type textarea "x"
type textarea "I have reset my pass"
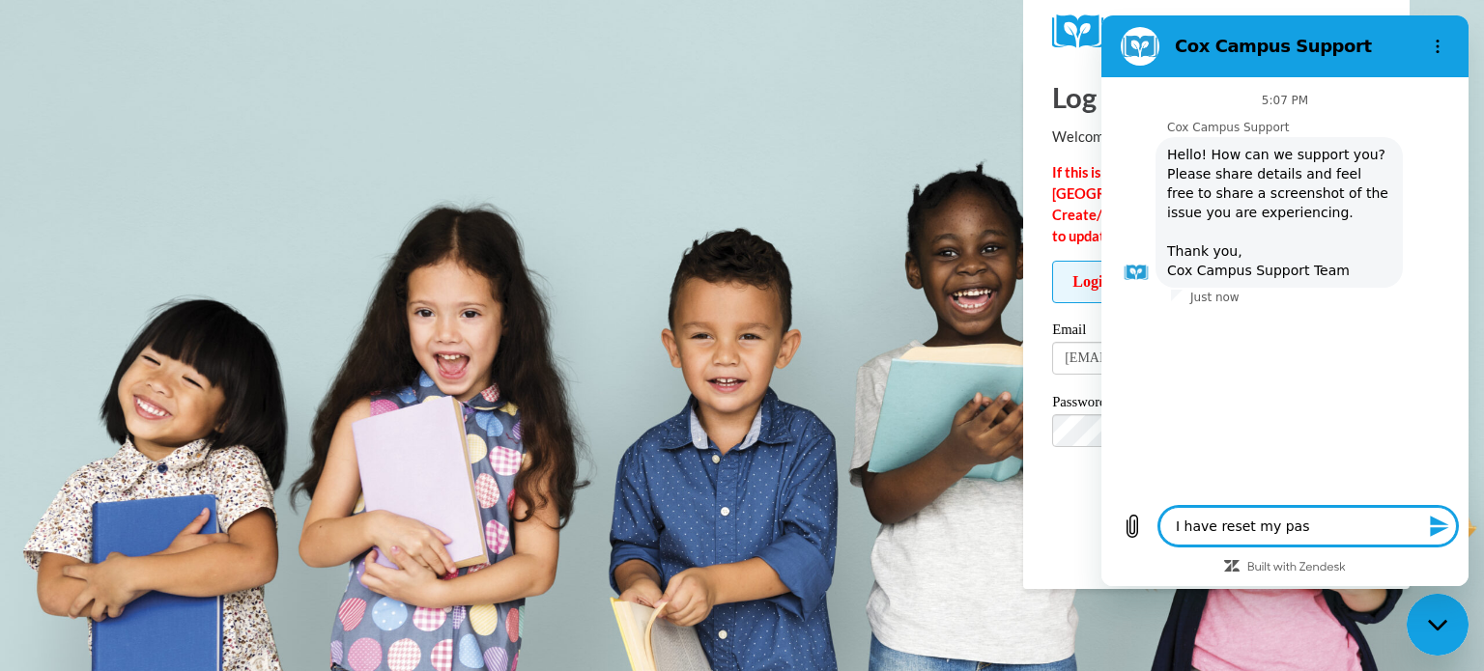
type textarea "x"
type textarea "I have reset my passw"
type textarea "x"
type textarea "I have reset my passwo"
type textarea "x"
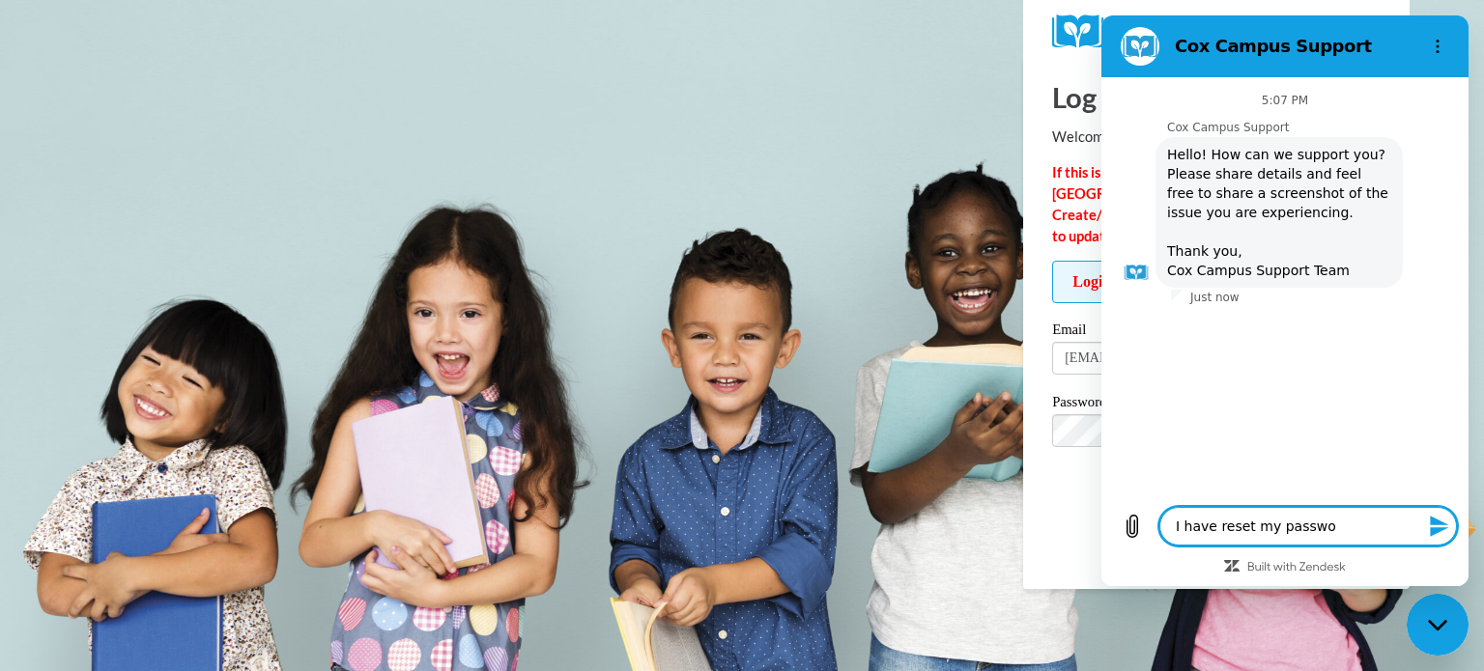
type textarea "I have reset my passwor"
type textarea "x"
type textarea "I have reset my password"
type textarea "x"
type textarea "I have reset my password,"
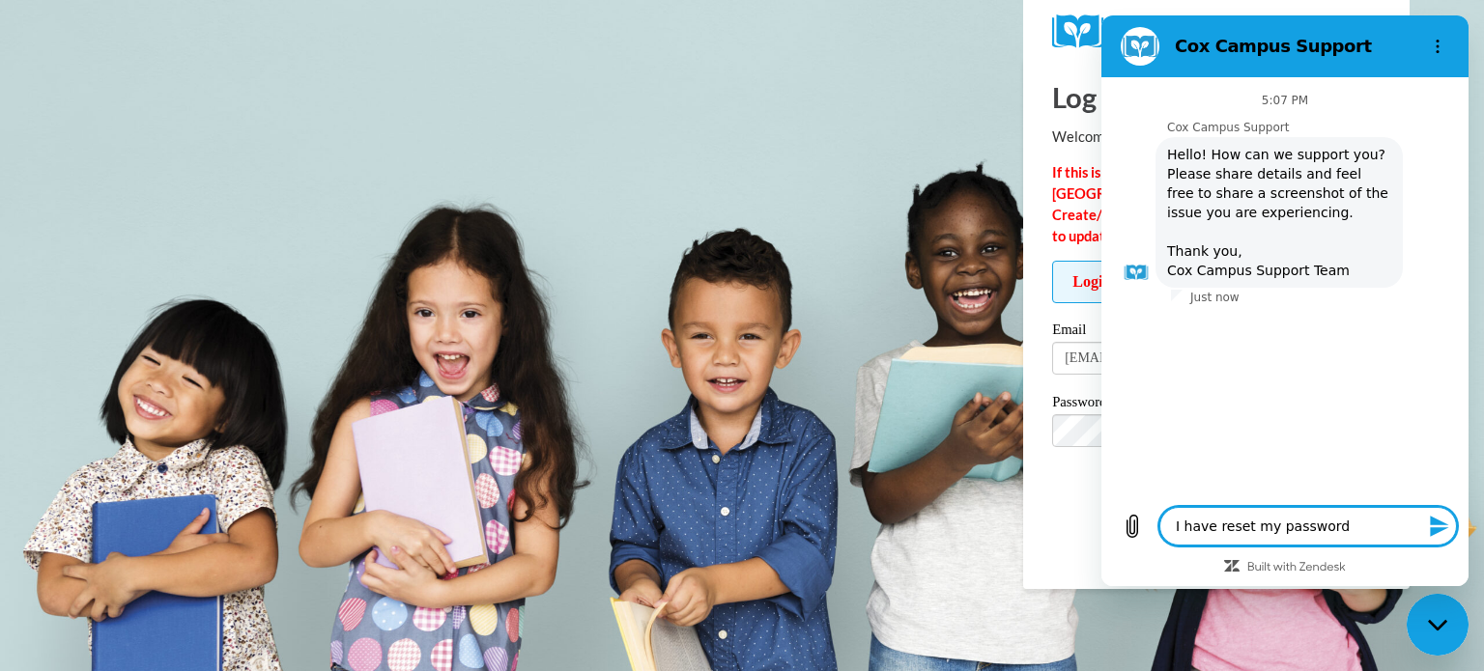
type textarea "x"
type textarea "I have reset my password,"
type textarea "x"
type textarea "I have reset my password, b"
type textarea "x"
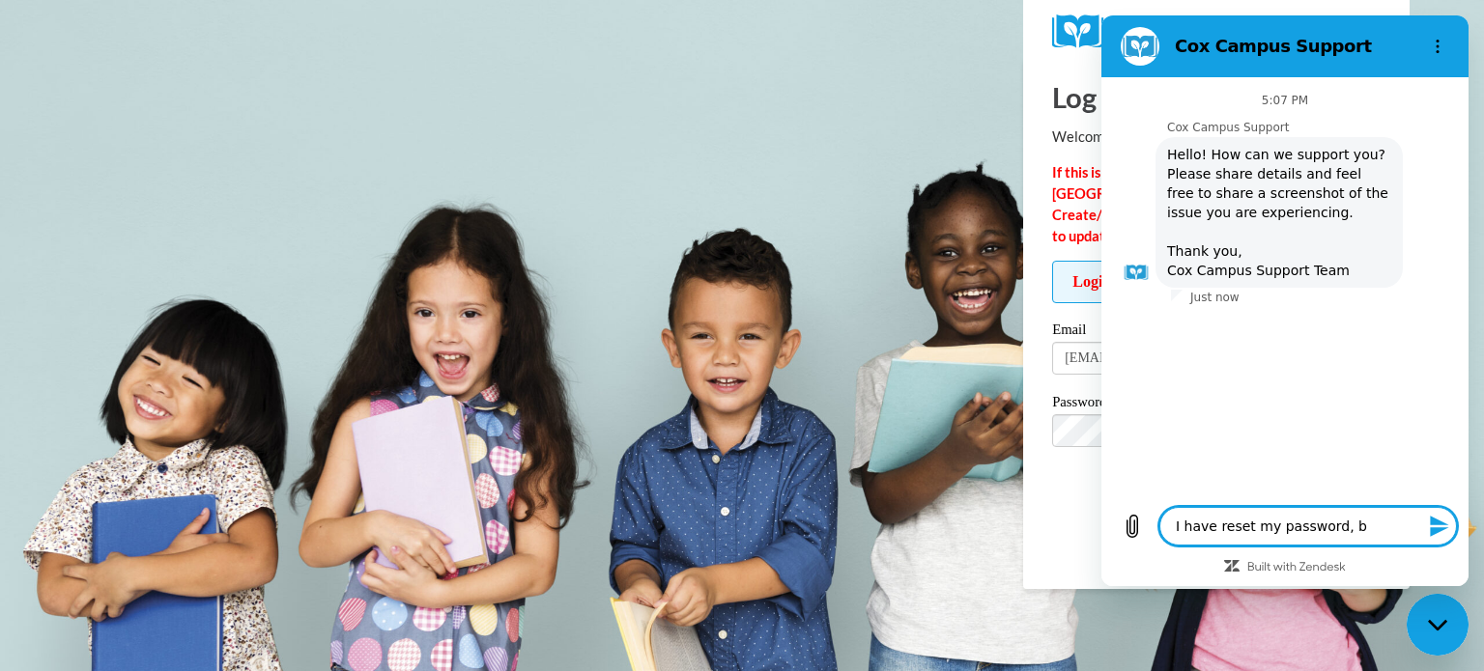
type textarea "I have reset my password, bu"
type textarea "x"
type textarea "I have reset my password, but"
type textarea "x"
type textarea "I have reset my password, but"
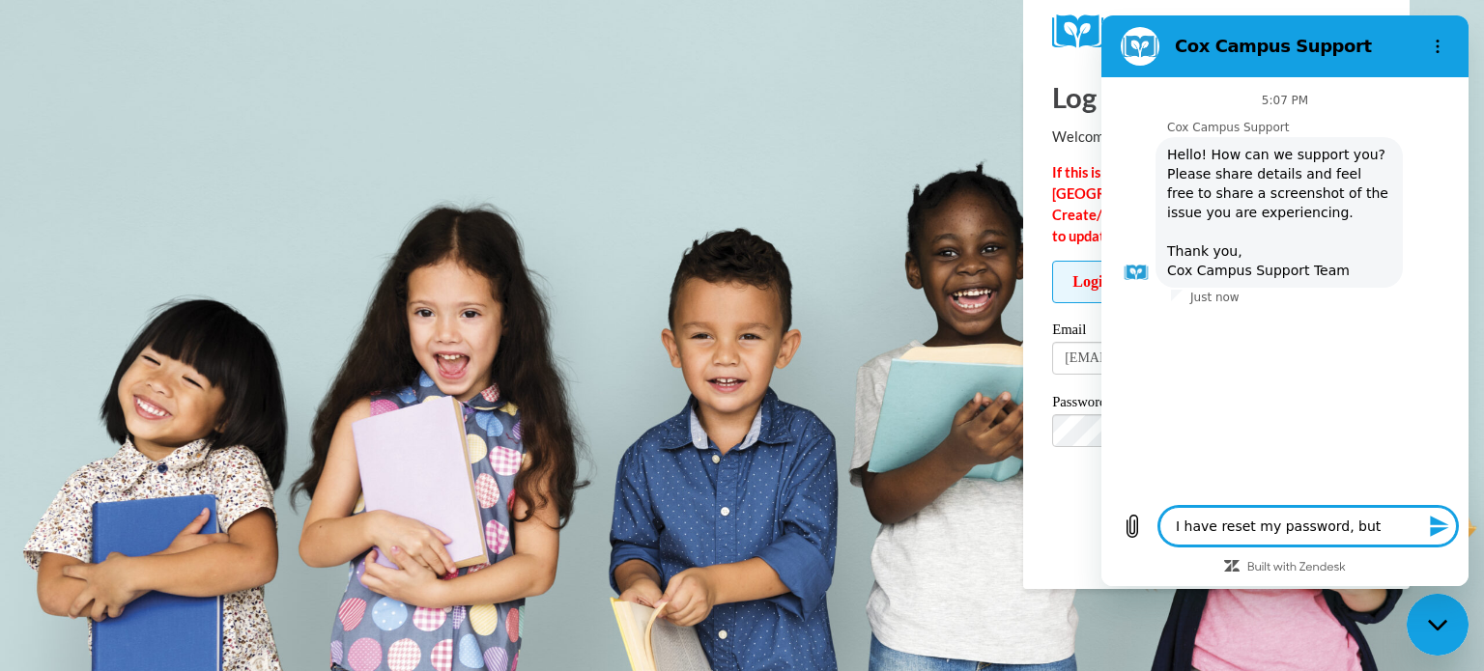
type textarea "x"
type textarea "I have reset my password, but c"
type textarea "x"
type textarea "I have reset my password, but ca"
type textarea "x"
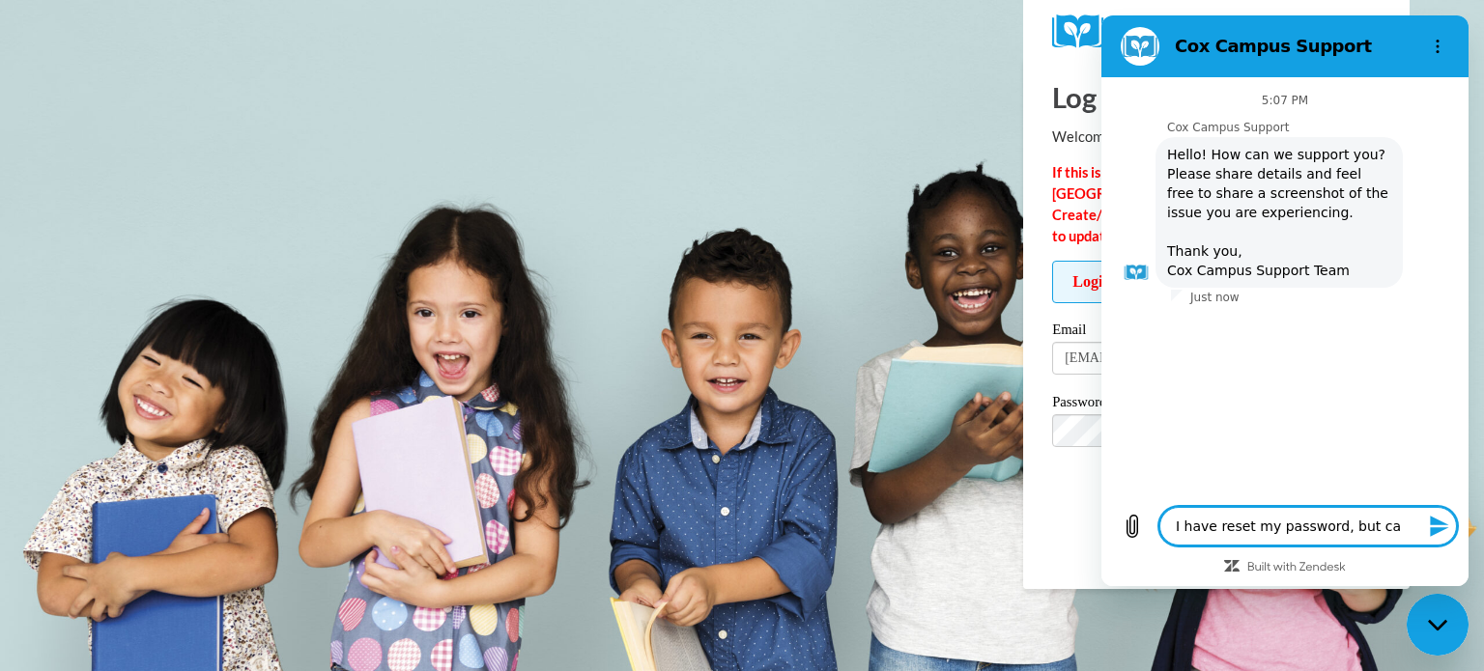
type textarea "I have reset my password, but can"
type textarea "x"
type textarea "I have reset my password, but can"
type textarea "x"
type textarea "I have reset my password, but can n"
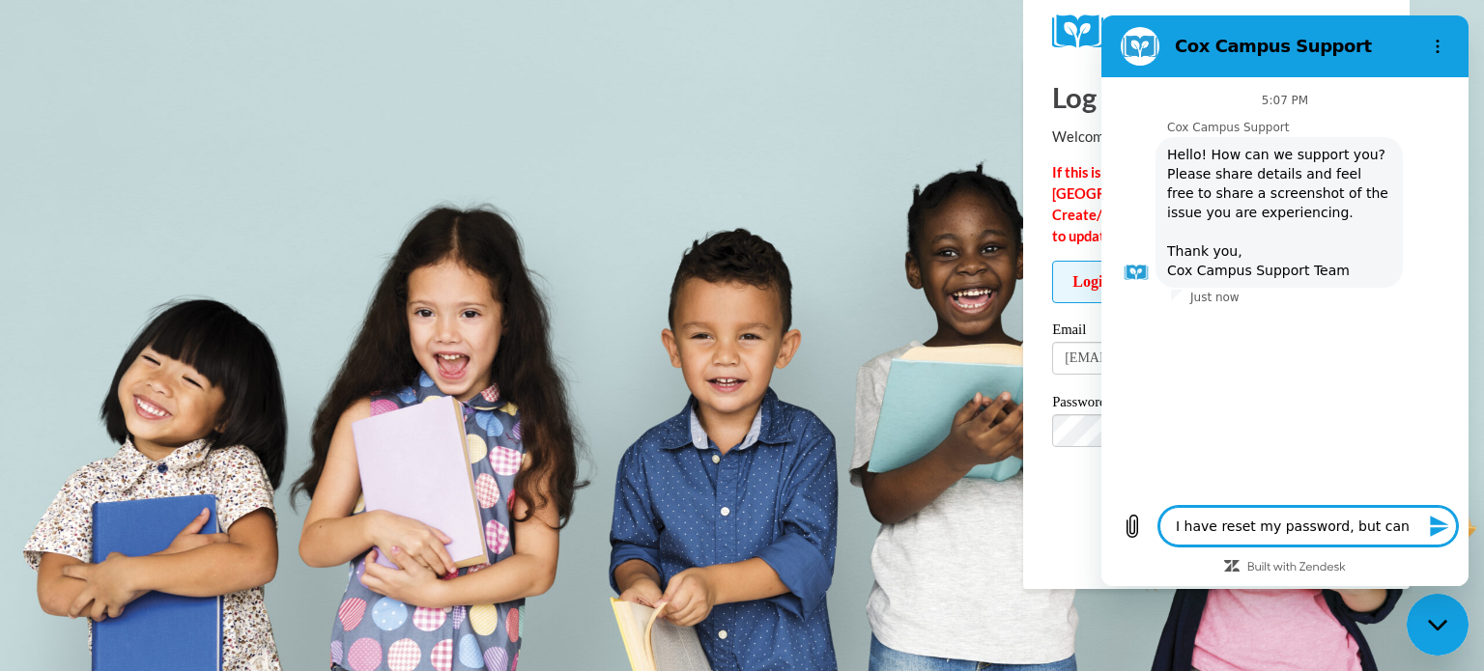
type textarea "x"
type textarea "I have reset my password, but can no"
type textarea "x"
type textarea "I have reset my password, but can not"
type textarea "x"
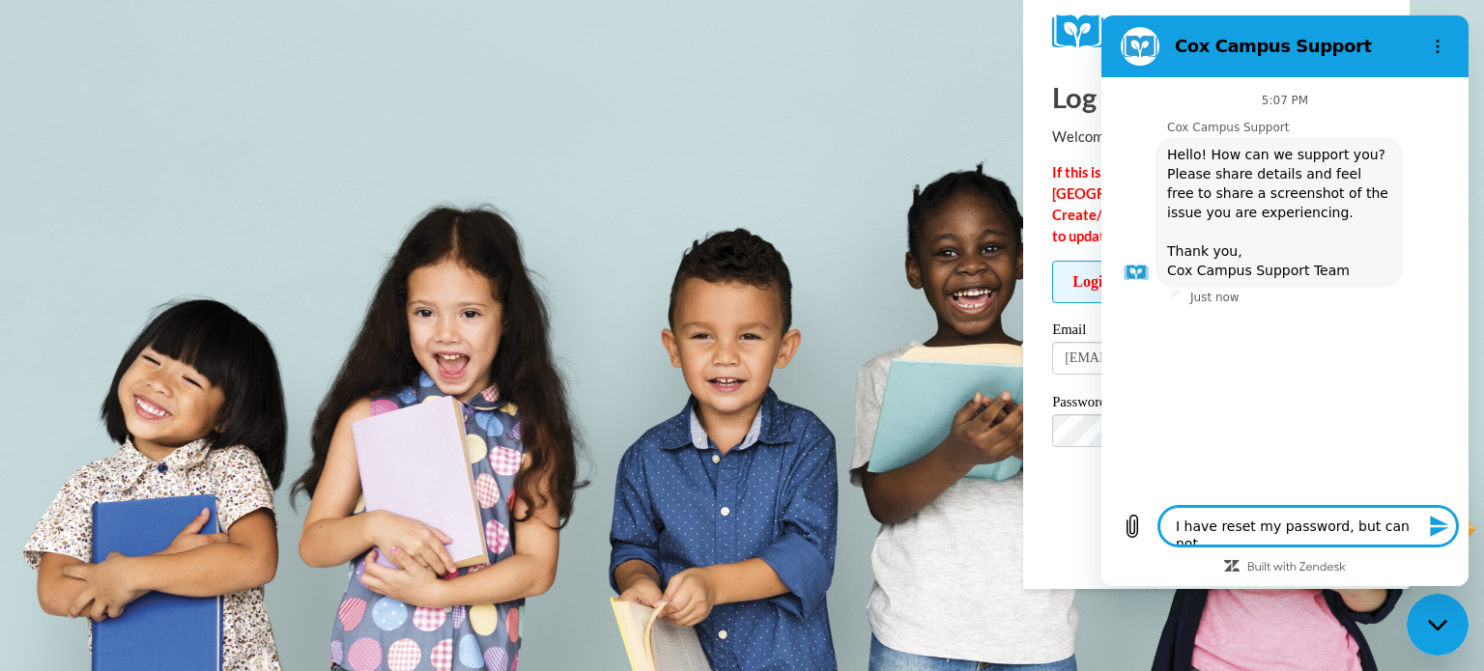
type textarea "I have reset my password, but can not"
type textarea "x"
type textarea "I have reset my password, but can not l"
type textarea "x"
type textarea "I have reset my password, but can not lo"
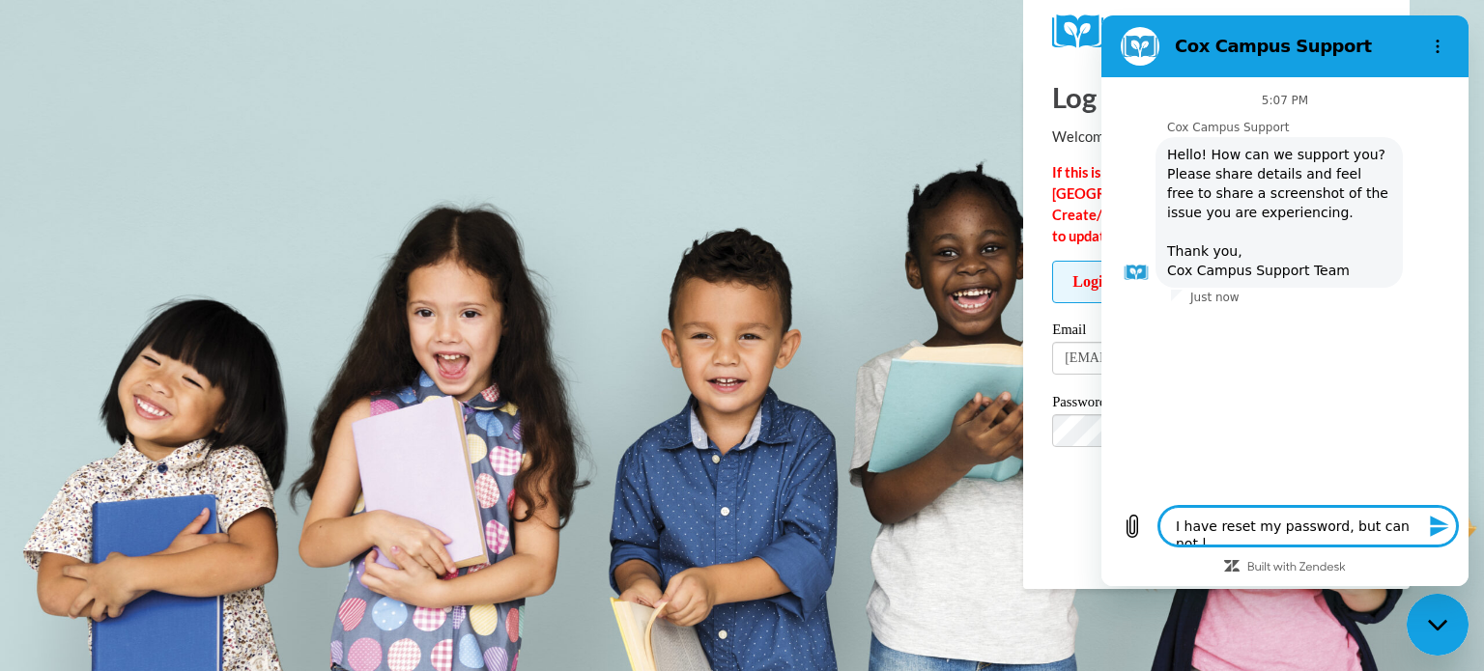
type textarea "x"
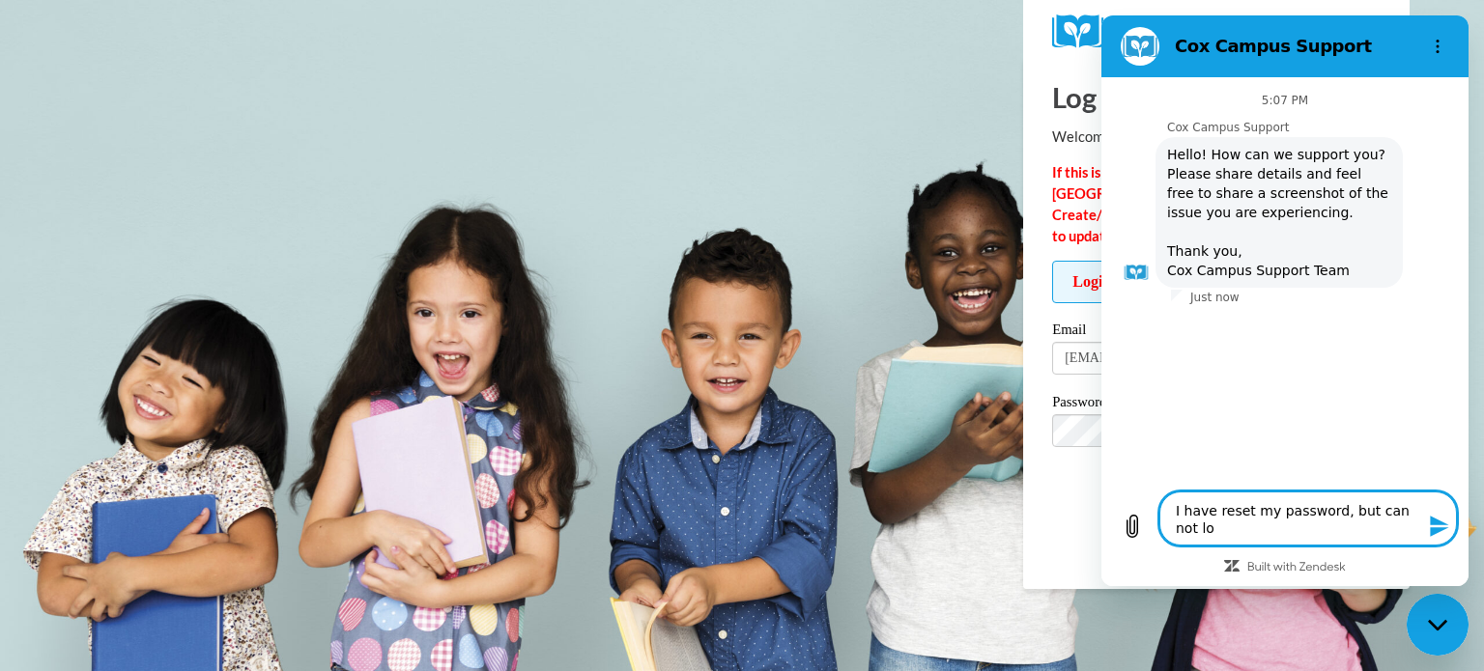
type textarea "I have reset my password, but can not log"
type textarea "x"
type textarea "I have reset my password, but can not log"
type textarea "x"
type textarea "I have reset my password, but can not log i"
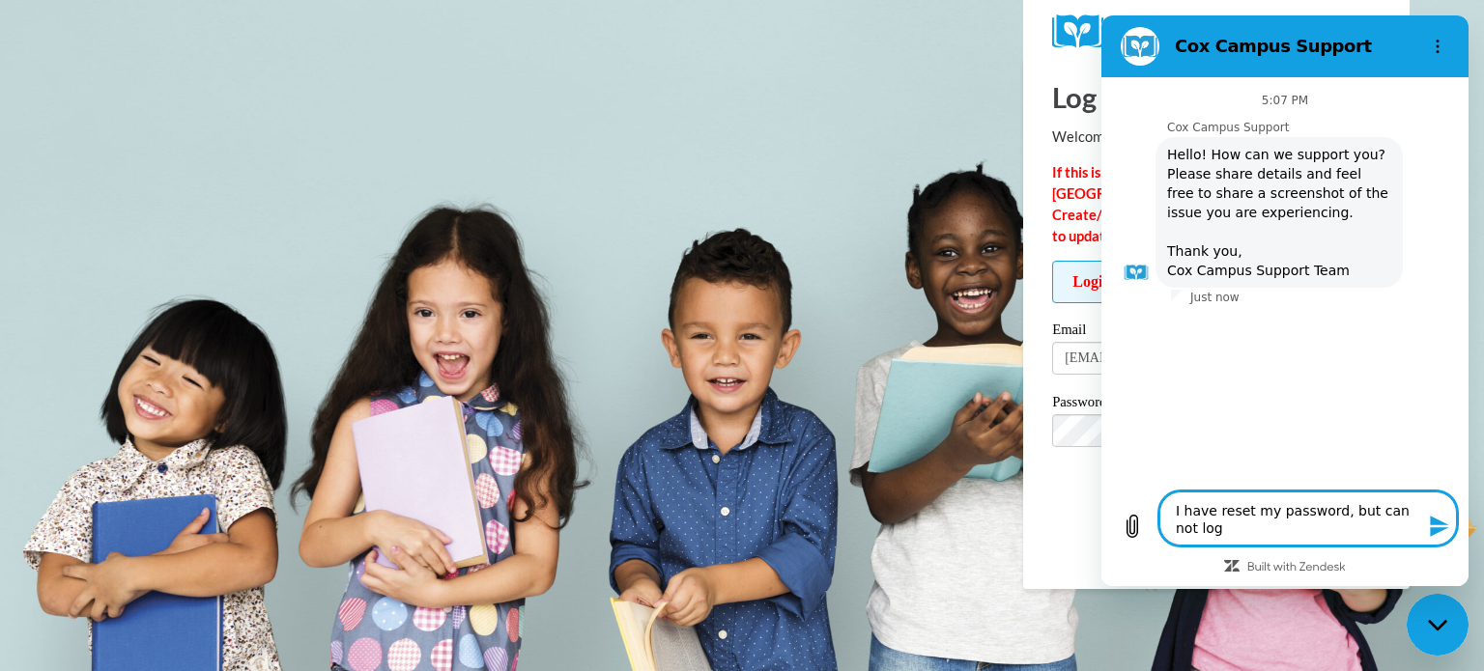
type textarea "x"
type textarea "I have reset my password, but can not log in"
type textarea "x"
type textarea "I have reset my password, but can not log in"
type textarea "x"
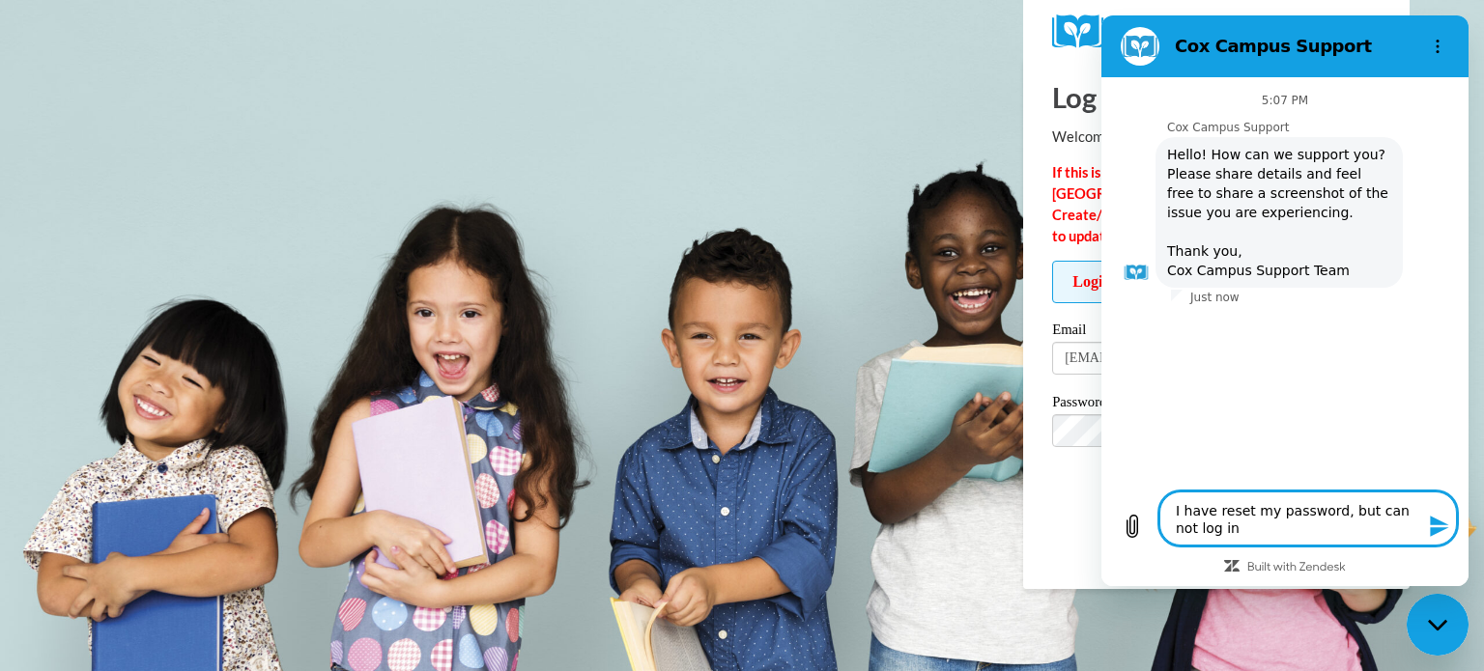
type textarea "I have reset my password, but can not log in ."
type textarea "x"
type textarea "I have reset my password, but can not log in ."
type textarea "x"
type textarea "I have reset my password, but can not log in ."
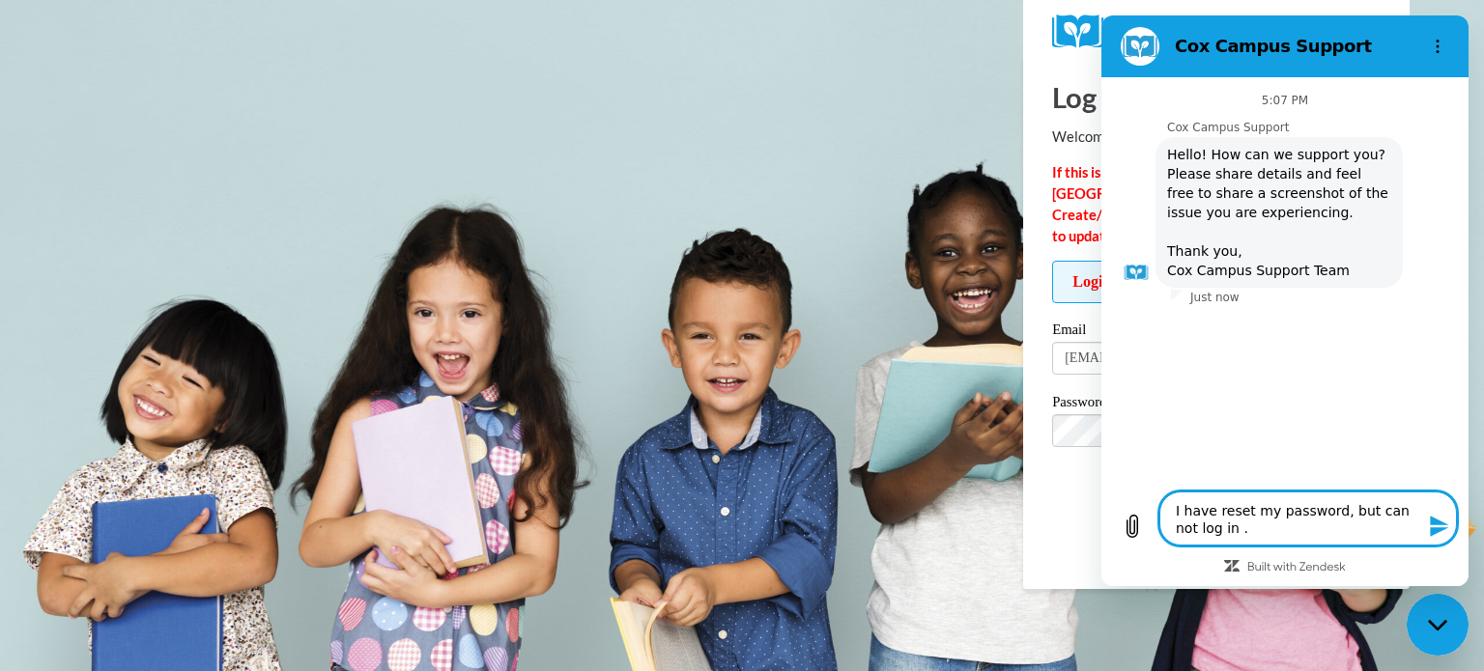
type textarea "x"
type textarea "I have reset my password, but can not log in ."
type textarea "x"
type textarea "I have reset my password, but can not log in ."
type textarea "x"
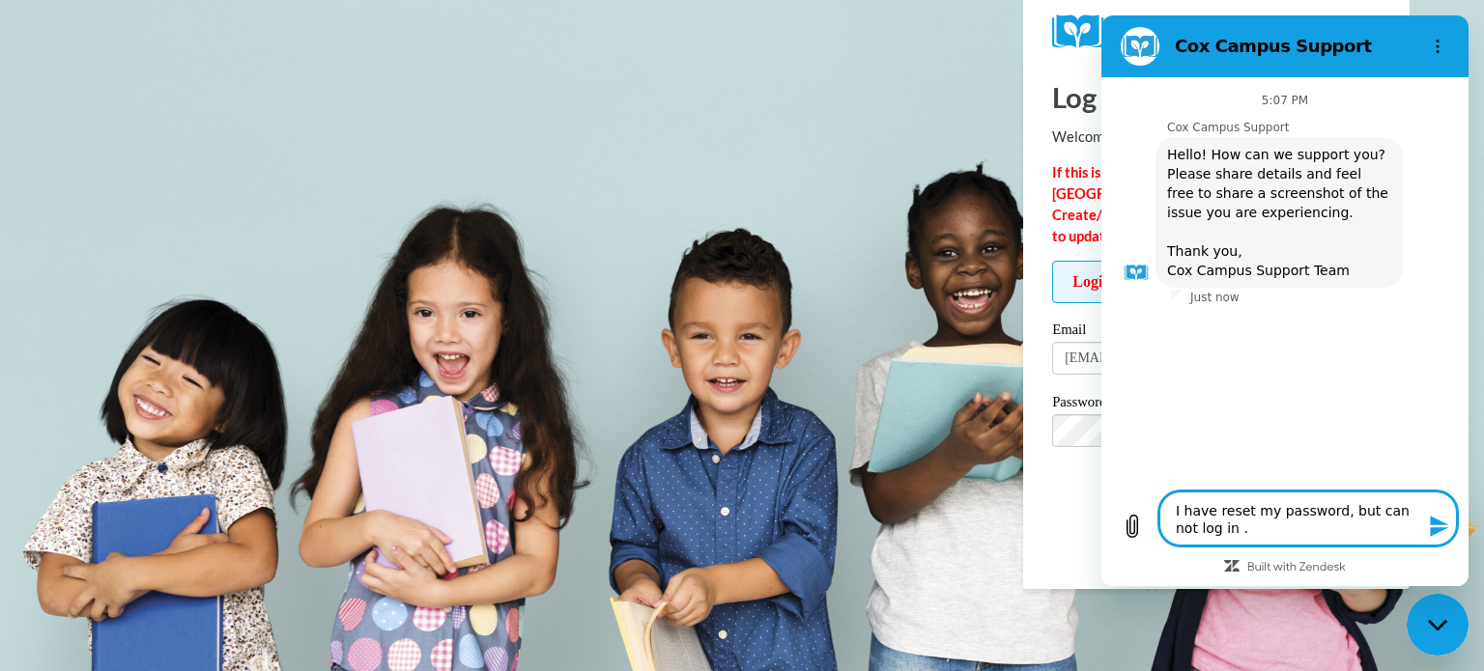
type textarea "I have reset my password, but can not log in"
type textarea "x"
type textarea "I have reset my password, but can not log in"
type textarea "x"
type textarea "I have reset my password, but can not log in."
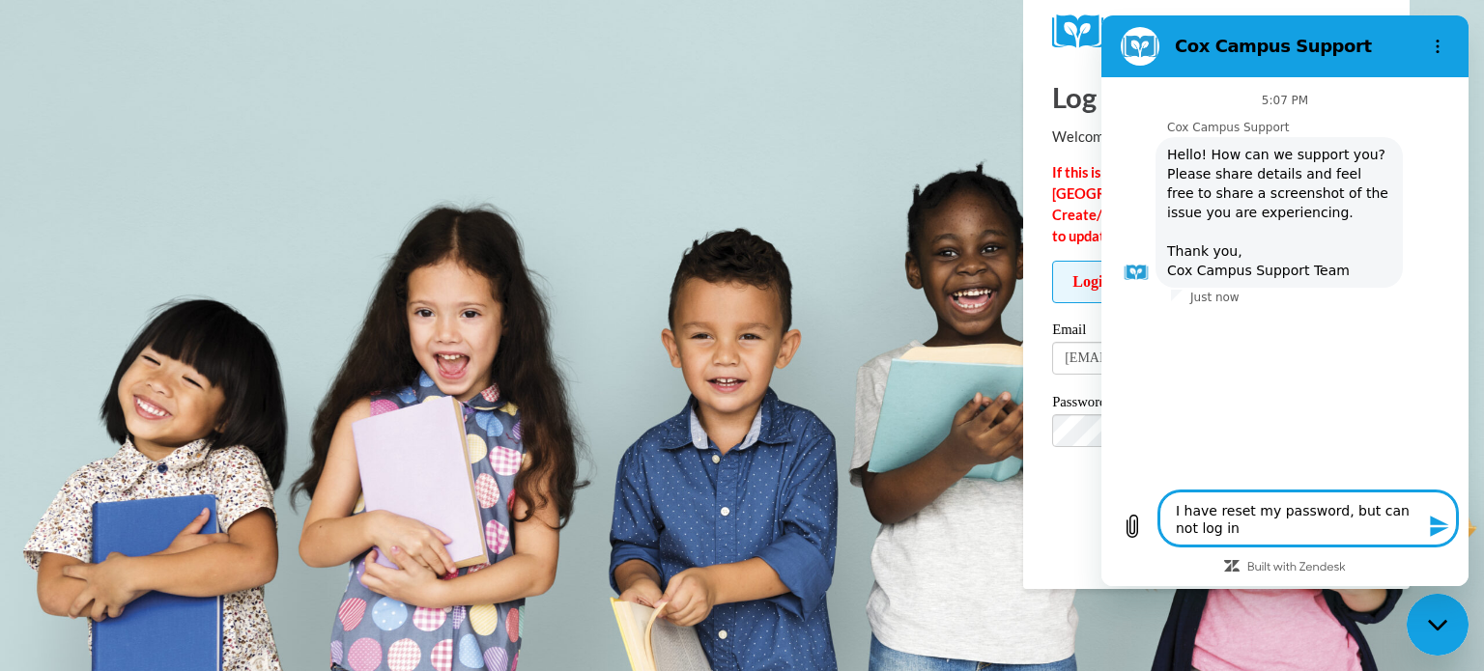
type textarea "x"
type textarea "I have reset my password, but can not log in."
type textarea "x"
type textarea "I have reset my password, but can not log in. I"
type textarea "x"
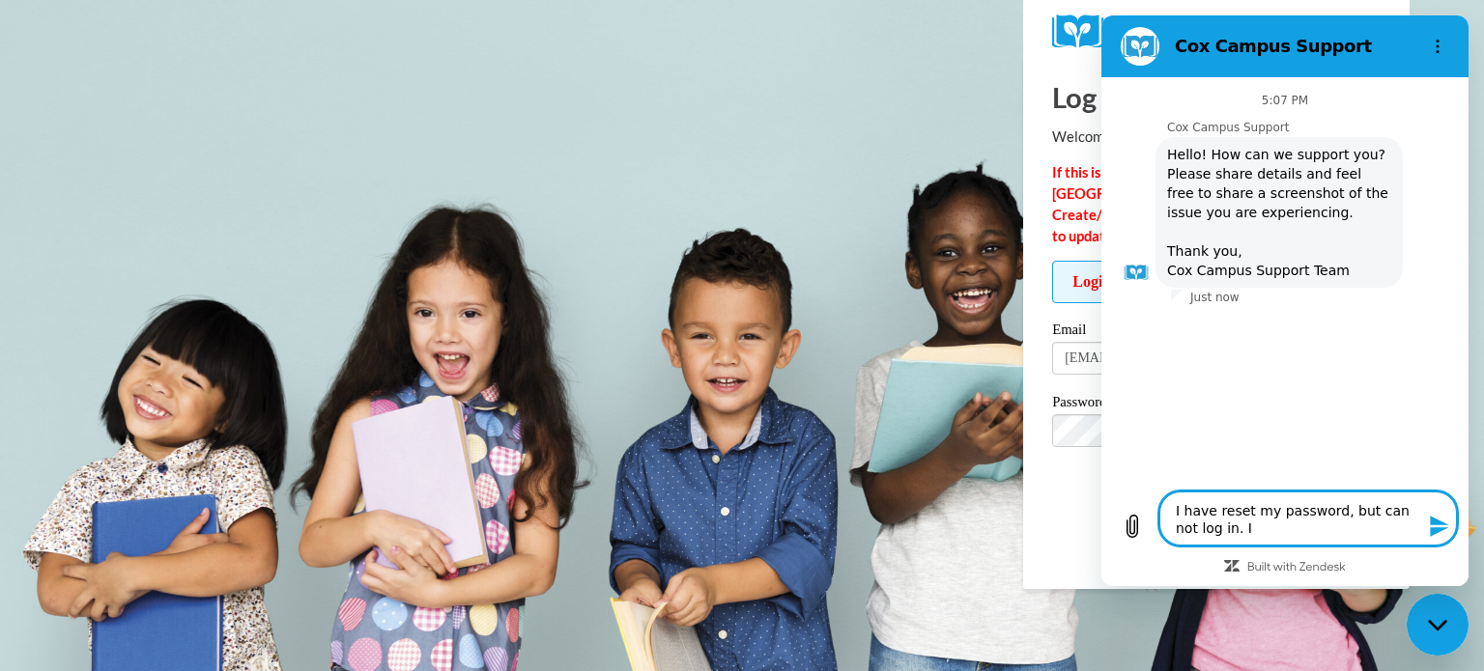
type textarea "I have reset my password, but can not log in. It"
type textarea "x"
type textarea "I have reset my password, but can not log in. It"
type textarea "x"
type textarea "I have reset my password, but can not log in. It c"
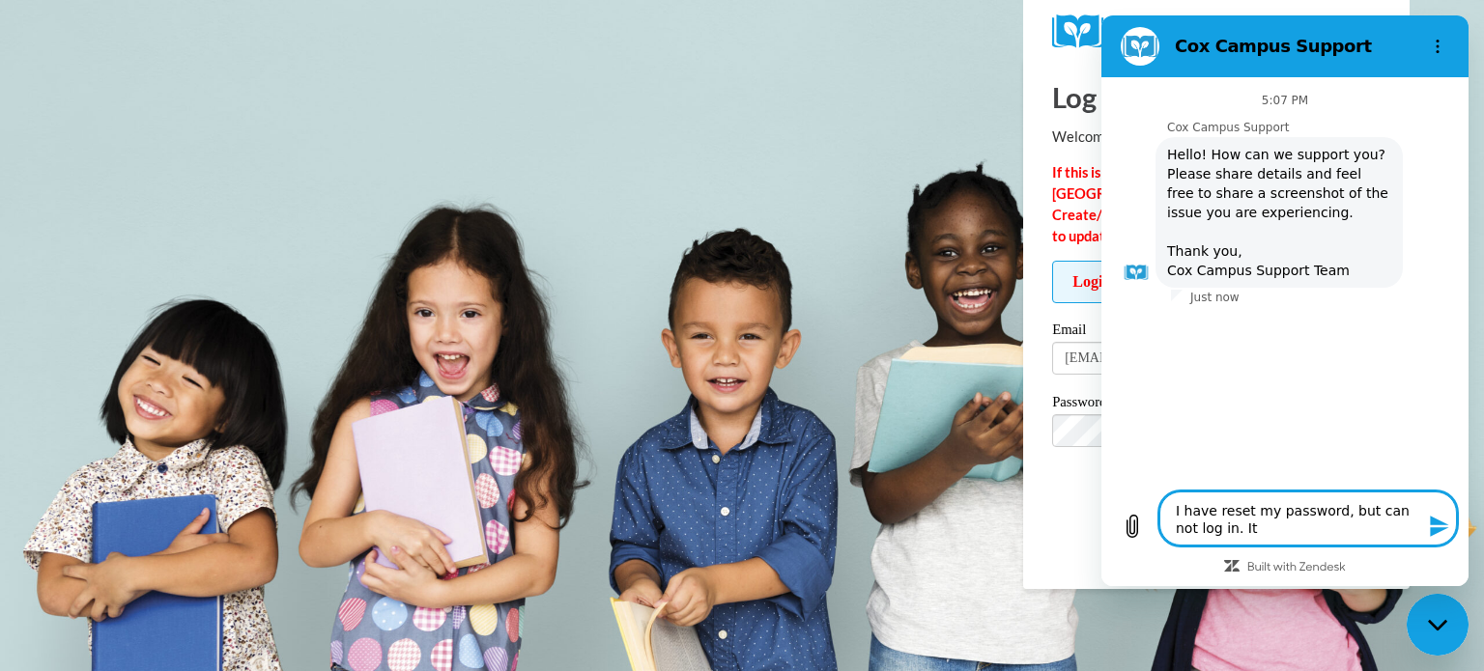
type textarea "x"
type textarea "I have reset my password, but can not log in. It co"
type textarea "x"
type textarea "I have reset my password, but can not log in. It con"
type textarea "x"
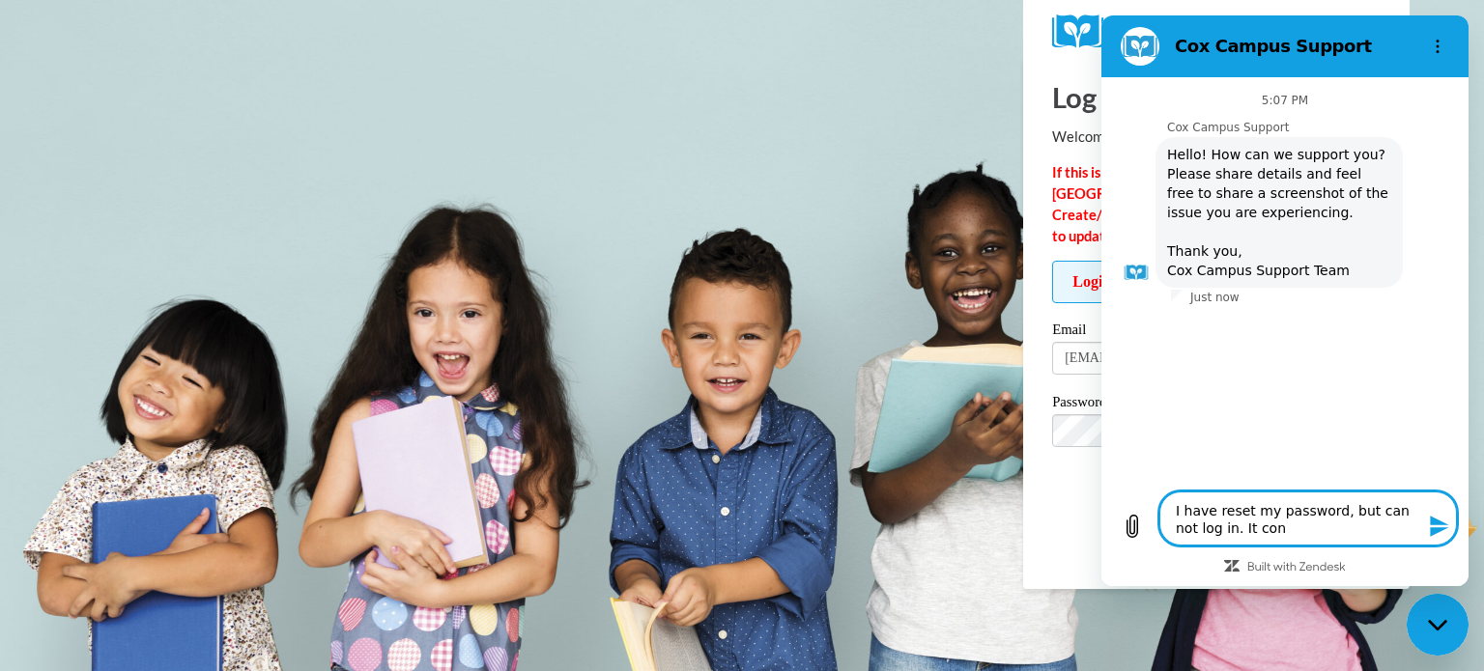
type textarea "I have reset my password, but can not log in. It cont"
type textarea "x"
type textarea "I have reset my password, but can not log in. It conti"
type textarea "x"
type textarea "I have reset my password, but can not log in. It contin"
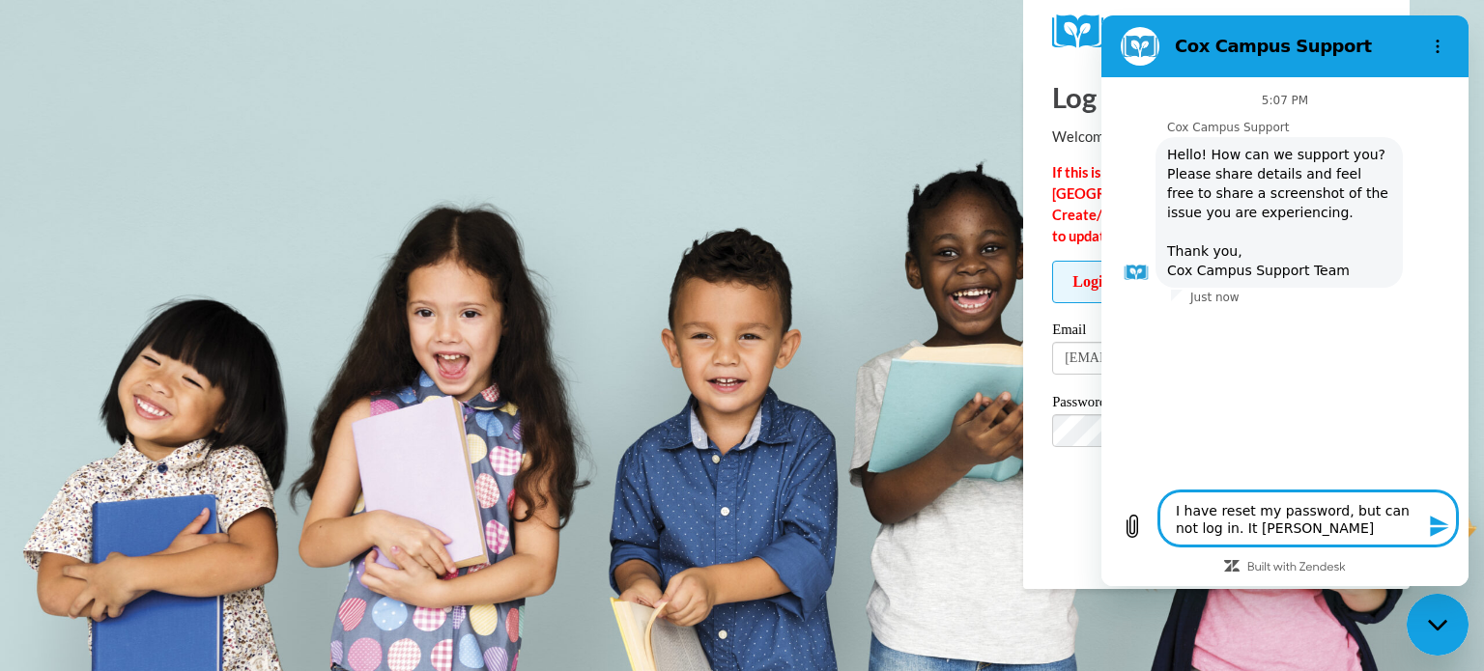
type textarea "x"
type textarea "I have reset my password, but can not log in. It continu"
type textarea "x"
type textarea "I have reset my password, but can not log in. It continue"
type textarea "x"
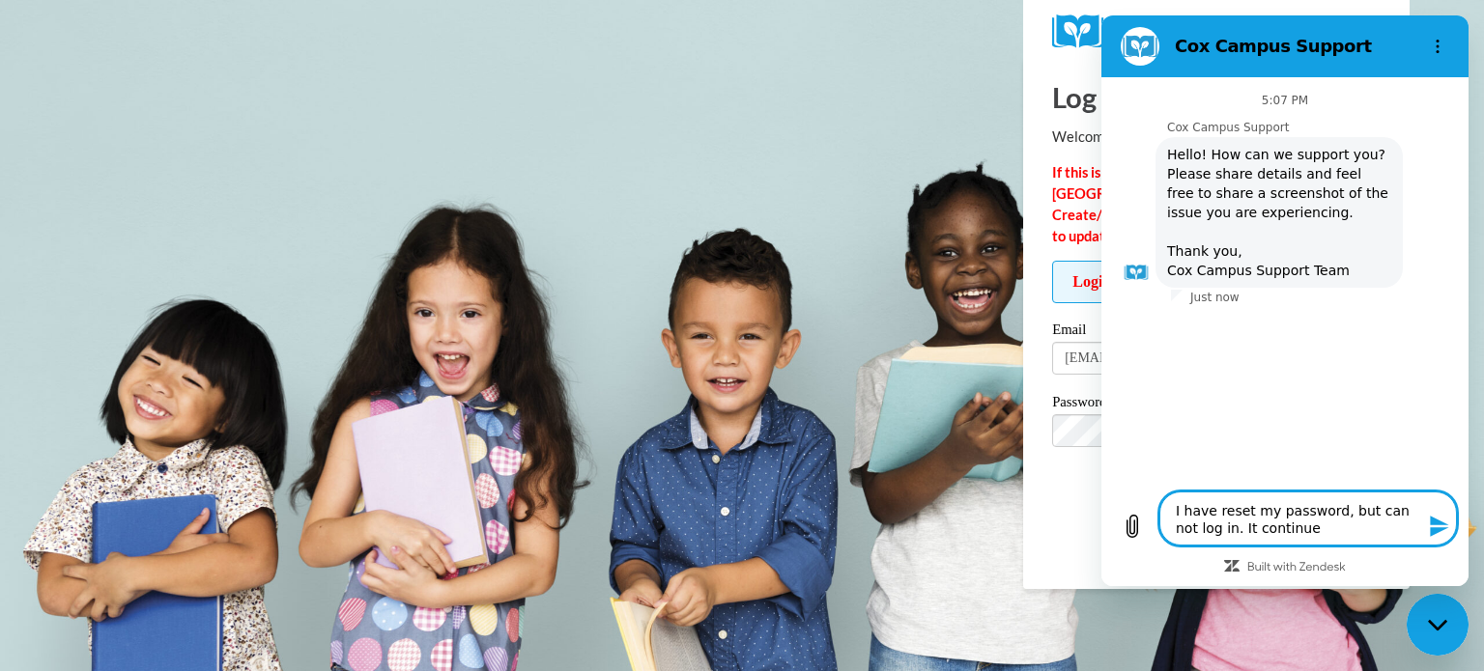
type textarea "I have reset my password, but can not log in. It continues"
type textarea "x"
type textarea "I have reset my password, but can not log in. It continues"
type textarea "x"
type textarea "I have reset my password, but can not log in. It continues t"
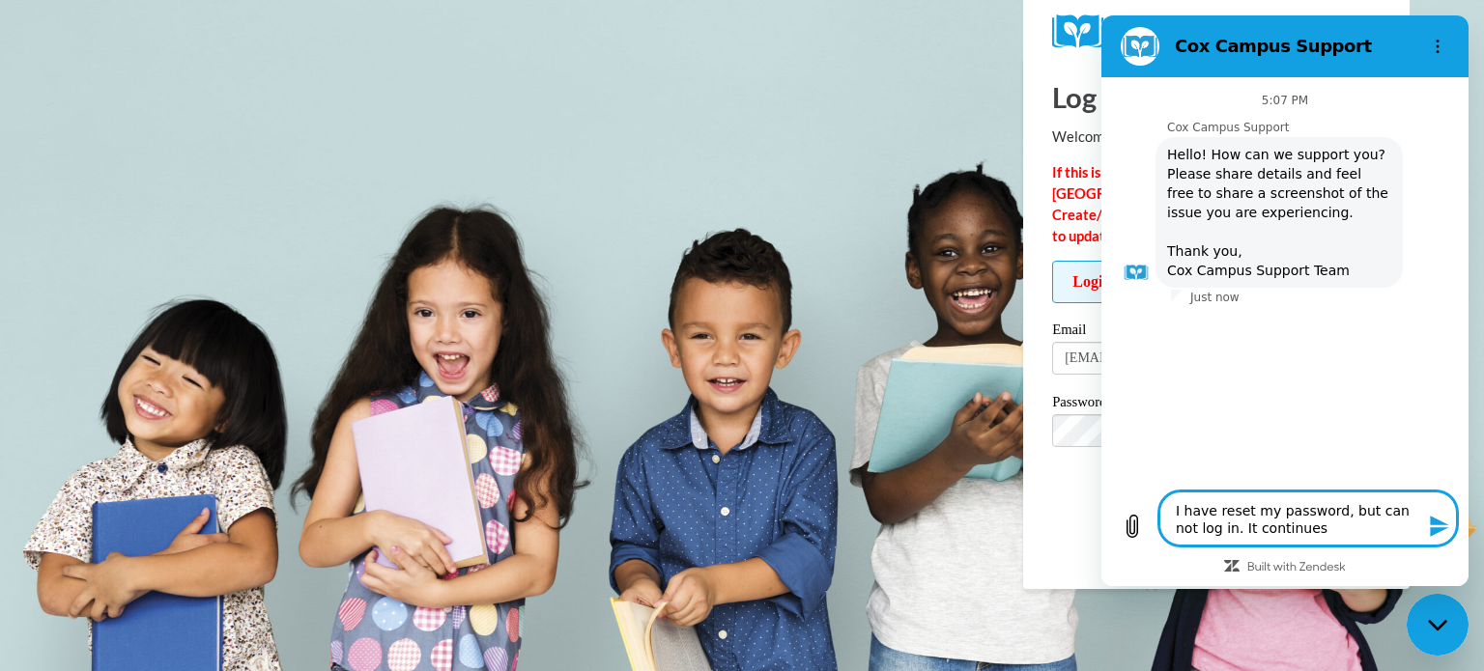
type textarea "x"
type textarea "I have reset my password, but can not log in. It continues to"
type textarea "x"
type textarea "I have reset my password, but can not log in. It continues to"
type textarea "x"
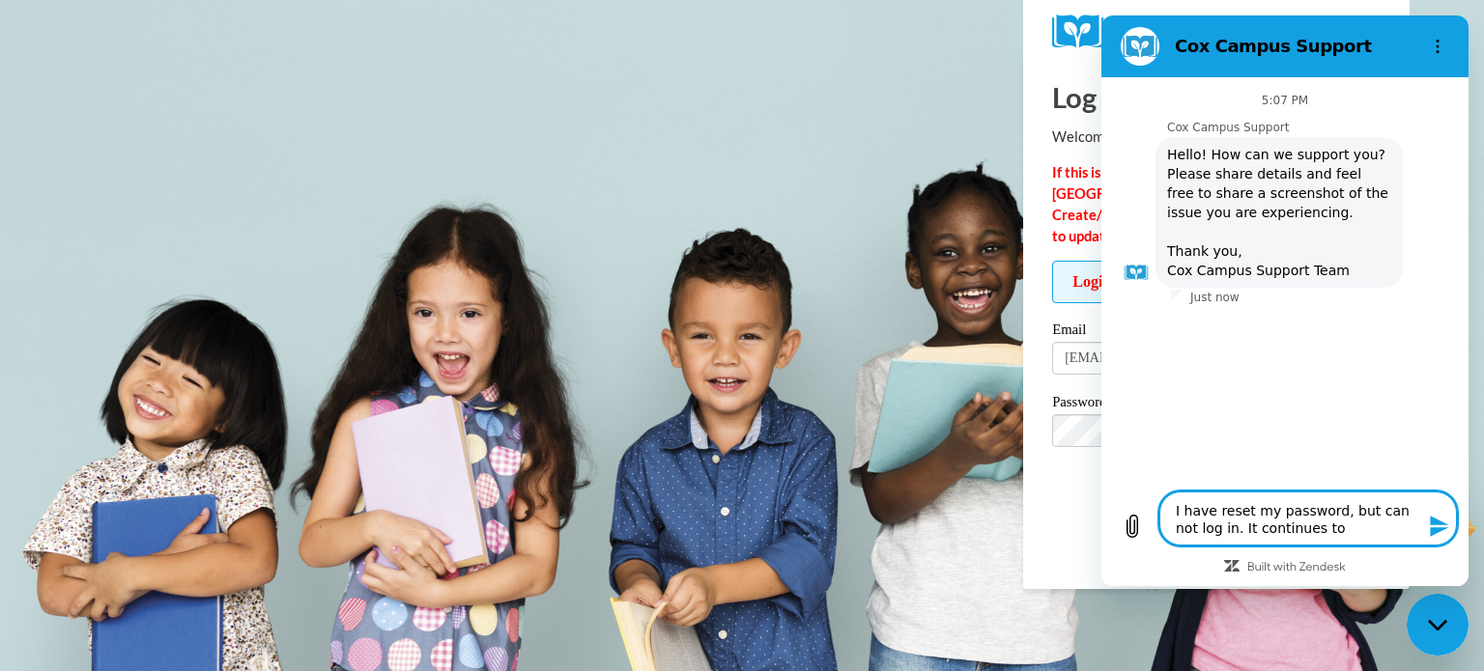
type textarea "I have reset my password, but can not log in. It continues to t"
type textarea "x"
type textarea "I have reset my password, but can not log in. It continues to te"
type textarea "x"
type textarea "I have reset my password, but can not log in. It continues to tel"
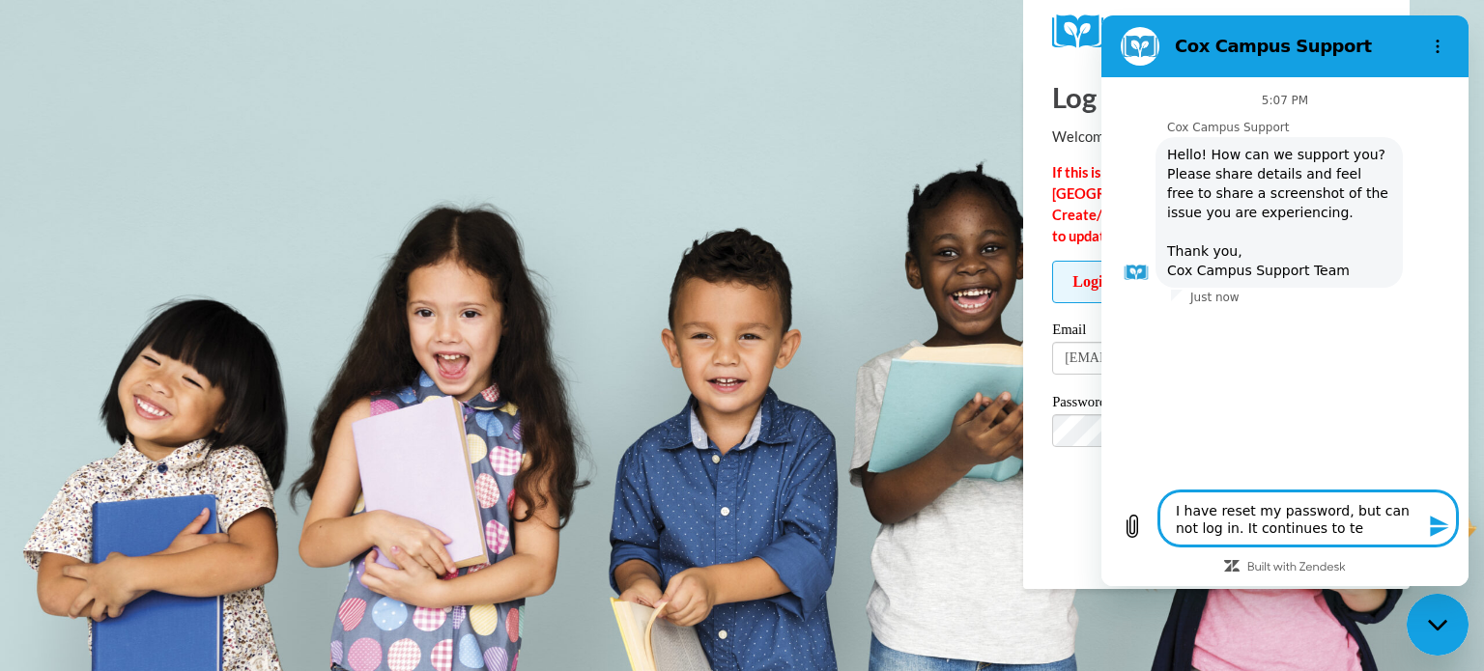
type textarea "x"
type textarea "I have reset my password, but can not log in. It continues to tell"
type textarea "x"
type textarea "I have reset my password, but can not log in. It continues to tell"
type textarea "x"
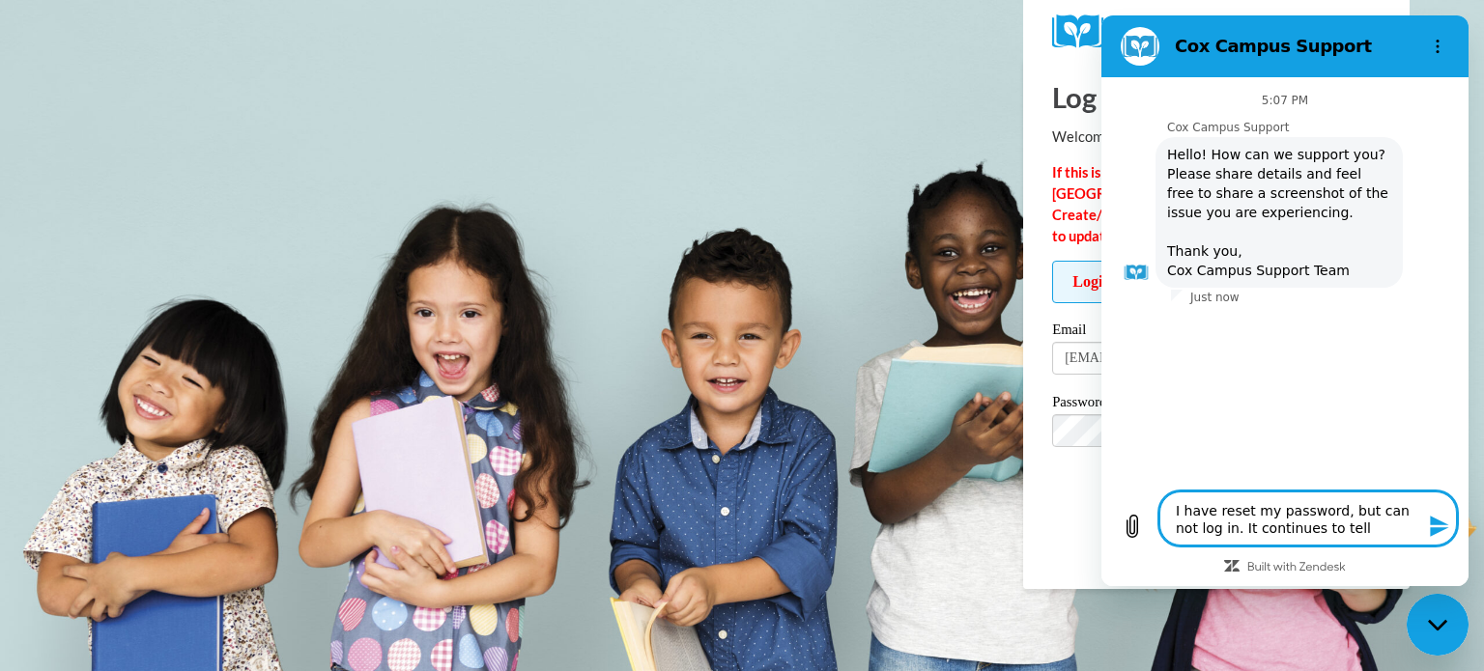
type textarea "I have reset my password, but can not log in. It continues to tell m"
type textarea "x"
type textarea "I have reset my password, but can not log in. It continues to tell me"
type textarea "x"
type textarea "I have reset my password, but can not log in. It continues to tell me"
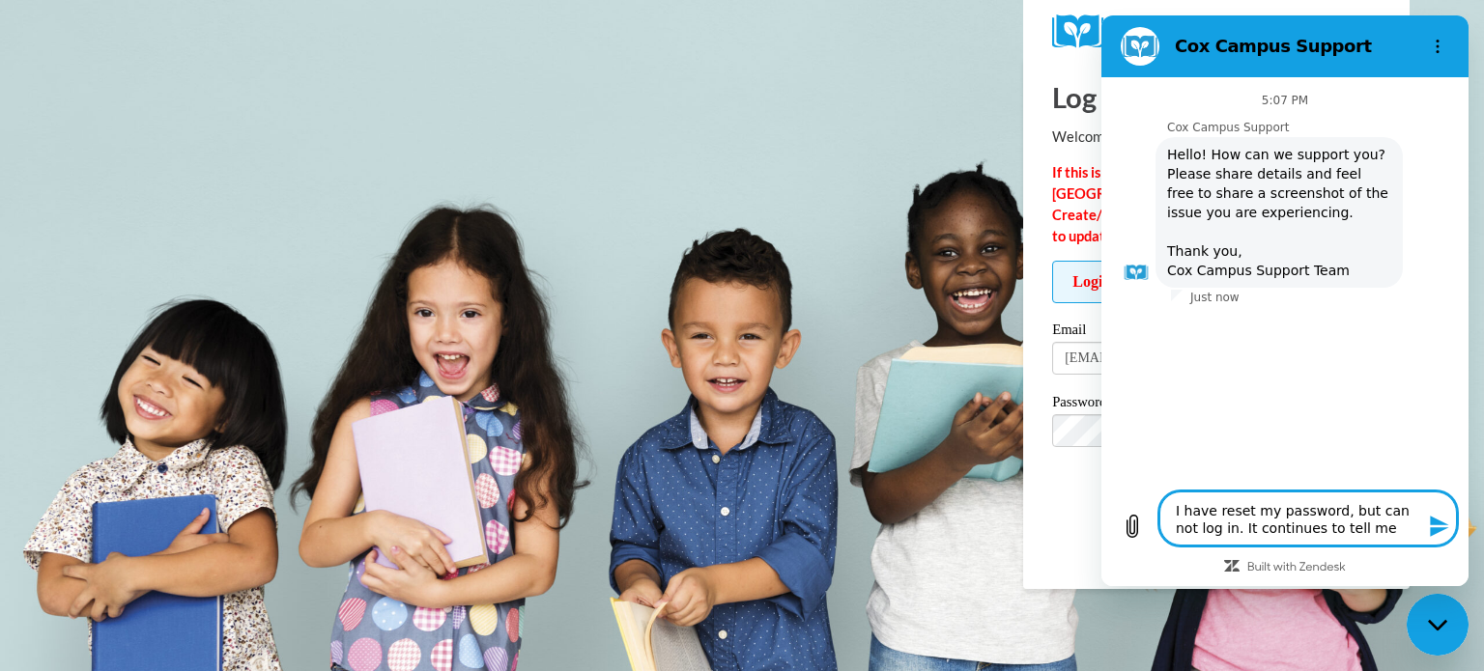
type textarea "x"
type textarea "I have reset my password, but can not log in. It continues to tell me i"
type textarea "x"
type textarea "I have reset my password, but can not log in. It continues to tell me it"
type textarea "x"
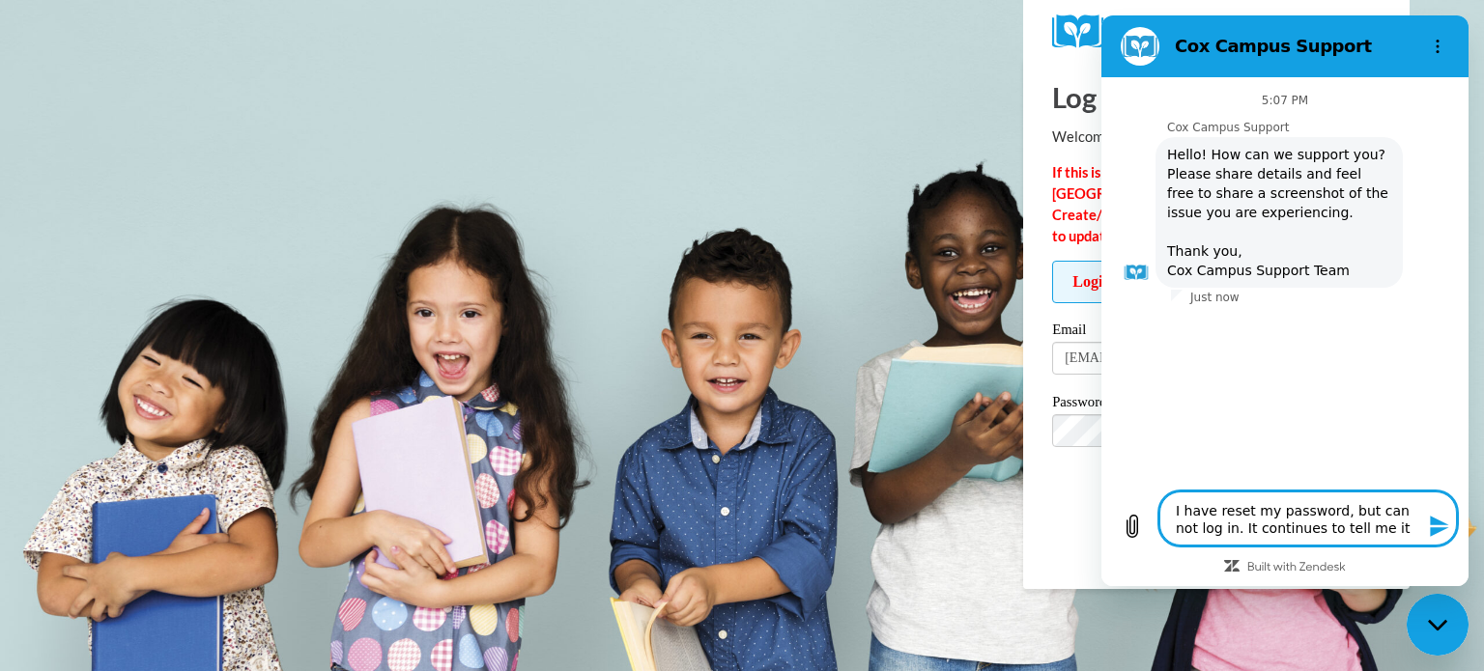
type textarea "I have reset my password, but can not log in. It continues to tell me it"
type textarea "x"
type textarea "I have reset my password, but can not log in. It continues to tell me it i"
type textarea "x"
type textarea "I have reset my password, but can not log in. It continues to tell me it is"
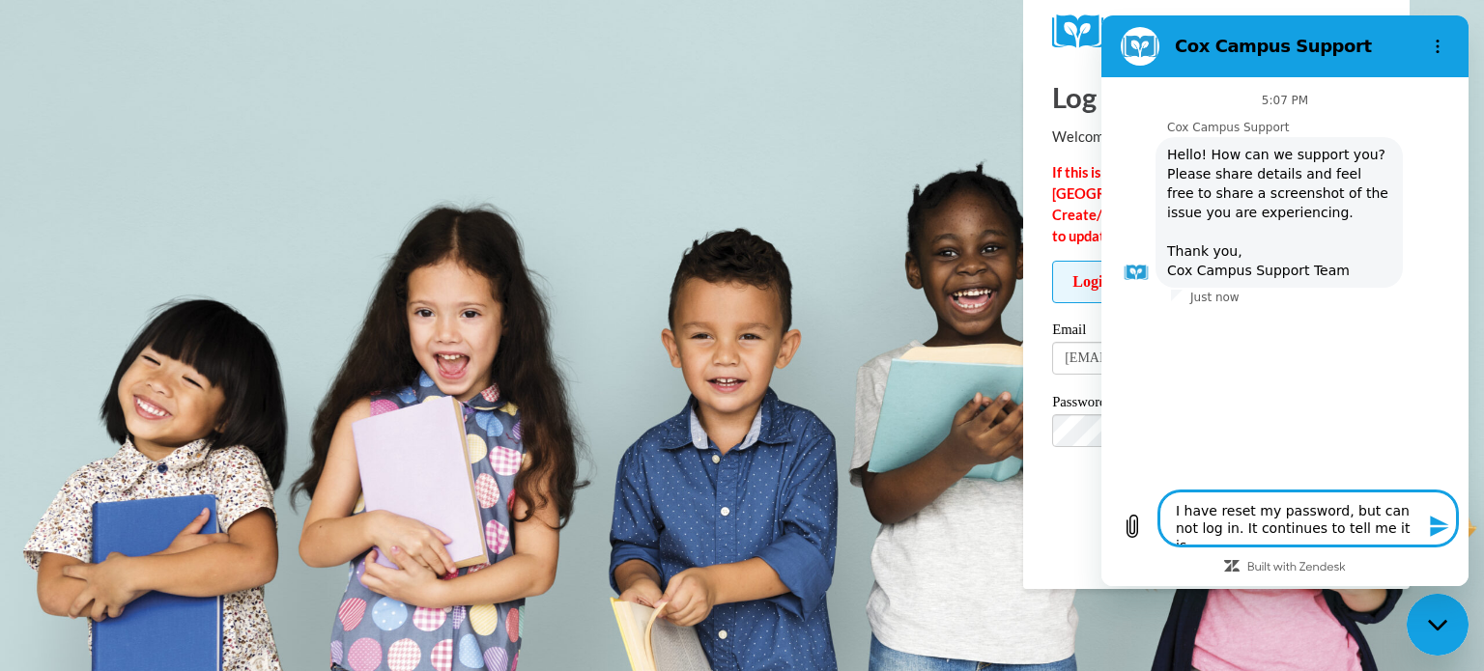
type textarea "x"
type textarea "I have reset my password, but can not log in. It continues to tell me it is"
type textarea "x"
type textarea "I have reset my password, but can not log in. It continues to tell me it is n"
type textarea "x"
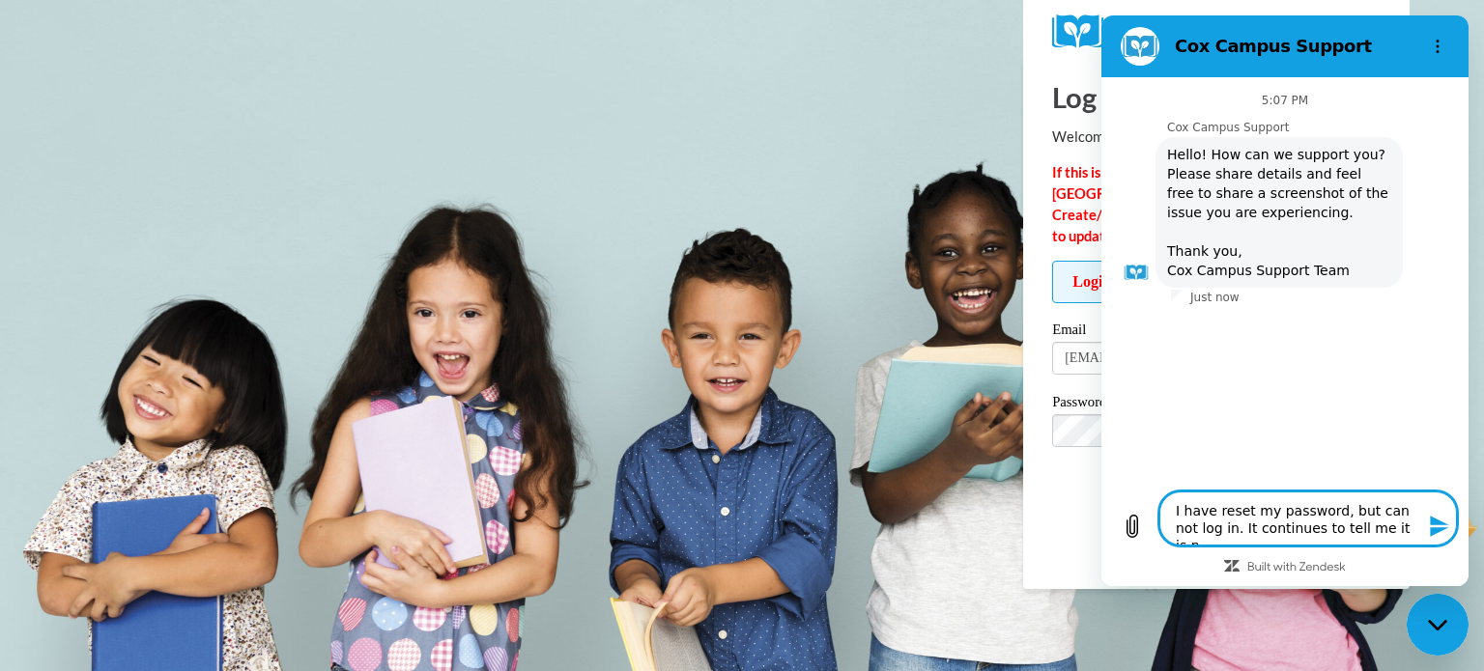
type textarea "I have reset my password, but can not log in. It continues to tell me it is no"
type textarea "x"
type textarea "I have reset my password, but can not log in. It continues to tell me it is not"
type textarea "x"
type textarea "I have reset my password, but can not log in. It continues to tell me it is not"
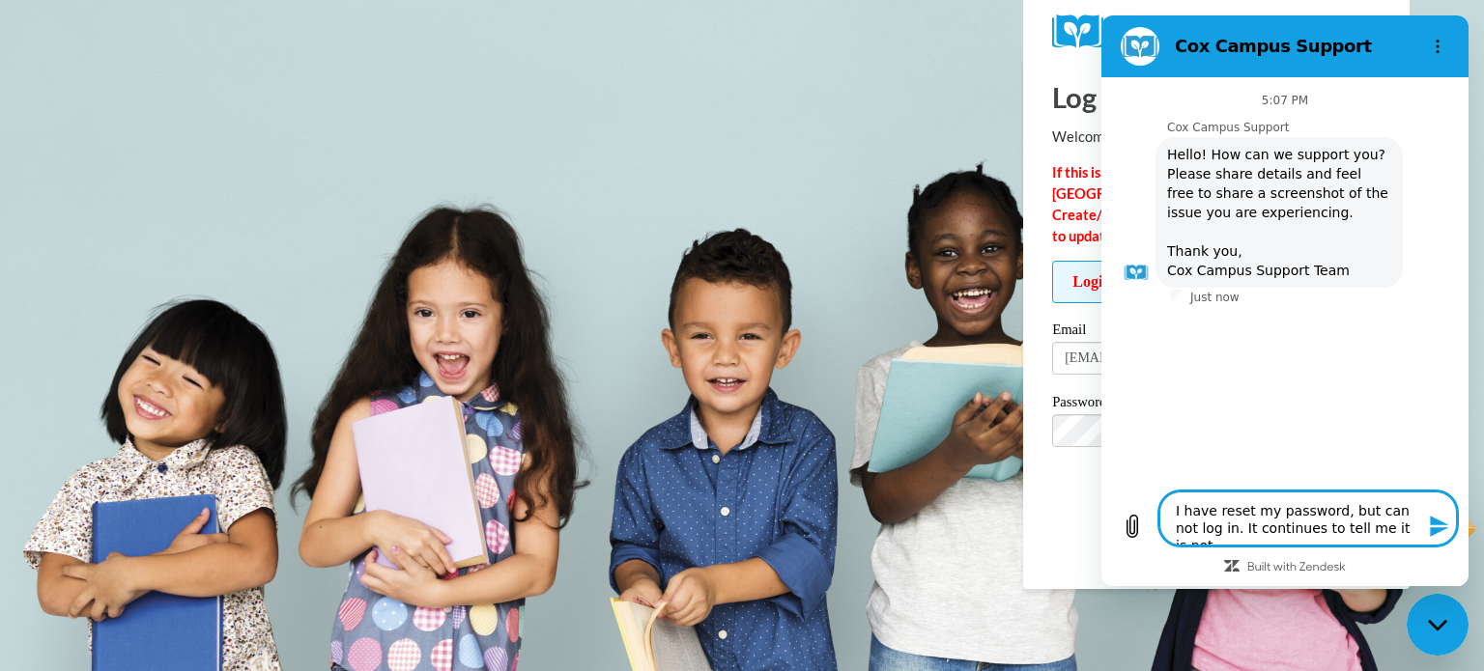
type textarea "x"
type textarea "I have reset my password, but can not log in. It continues to tell me it is not…"
type textarea "x"
type textarea "I have reset my password, but can not log in. It continues to tell me it is not…"
type textarea "x"
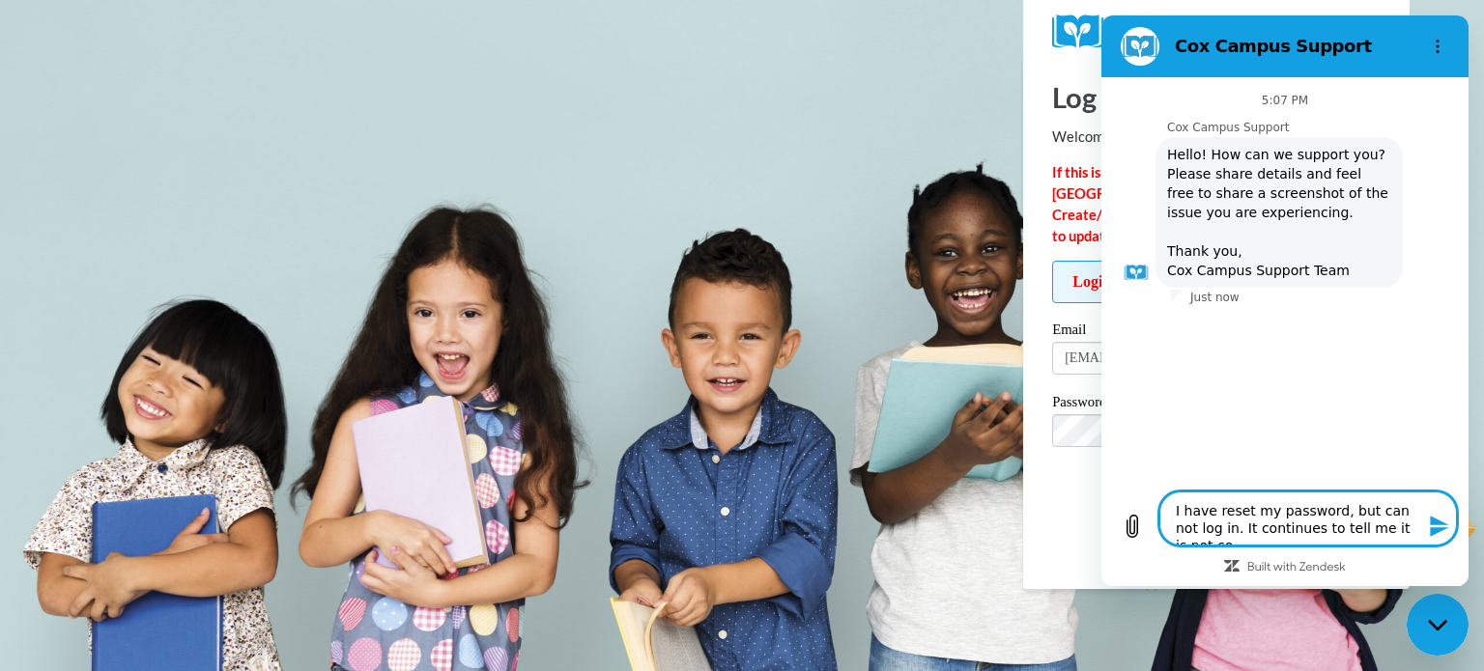
type textarea "I have reset my password, but can not log in. It continues to tell me it is not…"
type textarea "x"
type textarea "I have reset my password, but can not log in. It continues to tell me it is not…"
type textarea "x"
type textarea "I have reset my password, but can not log in. It continues to tell me it is not…"
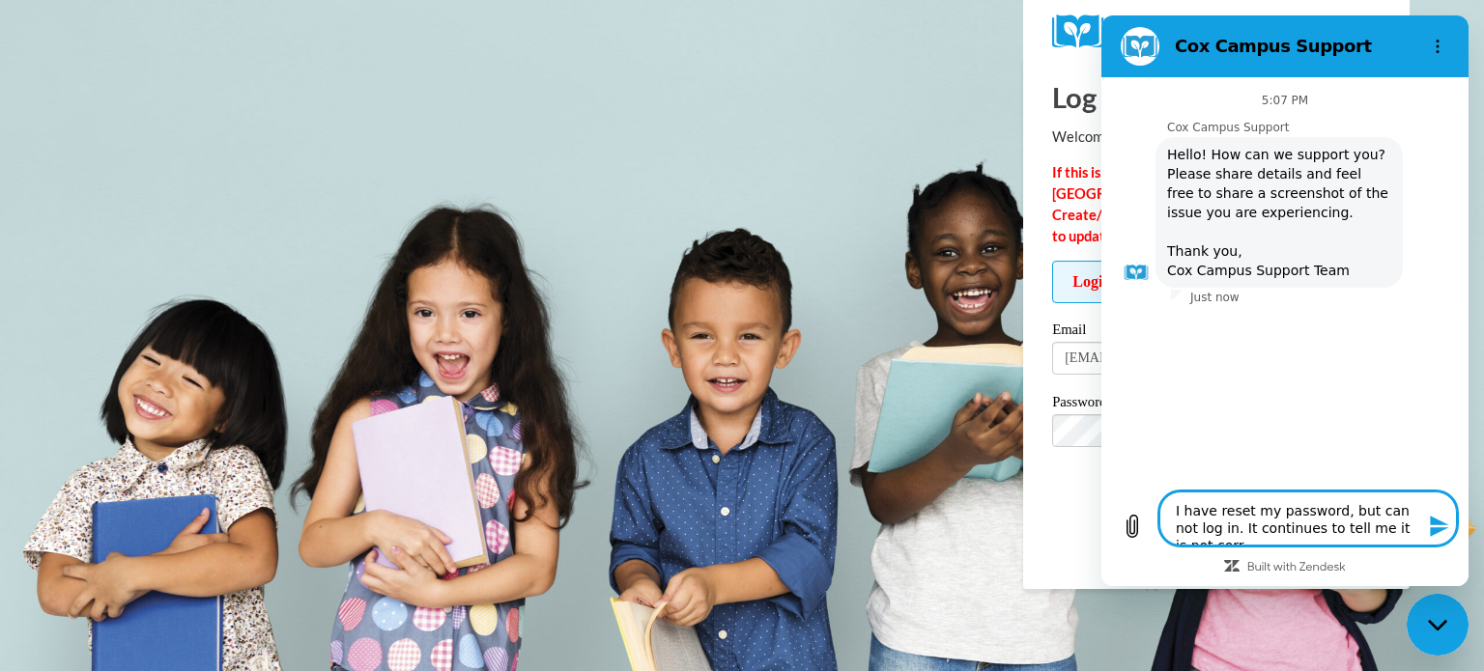
type textarea "x"
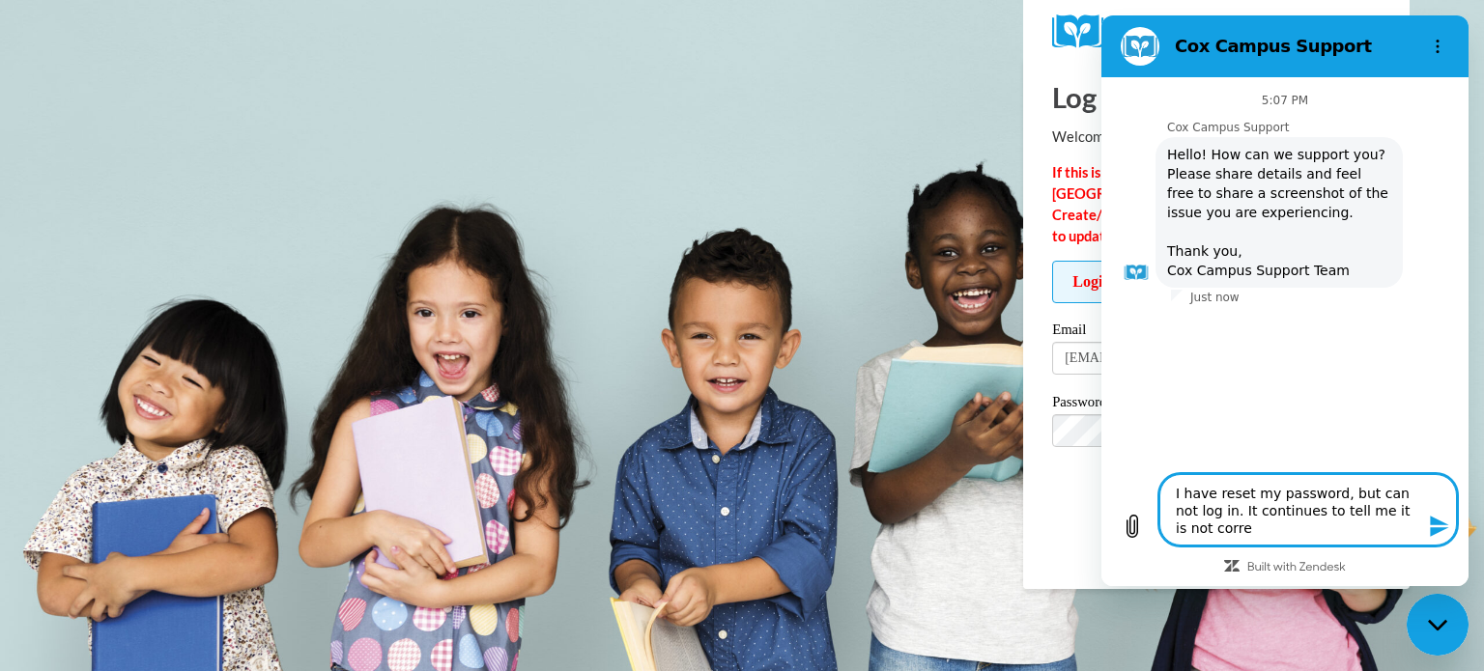
type textarea "I have reset my password, but can not log in. It continues to tell me it is not…"
type textarea "x"
type textarea "I have reset my password, but can not log in. It continues to tell me it is not…"
type textarea "x"
type textarea "I have reset my password, but can not log in. It continues to tell me it is not…"
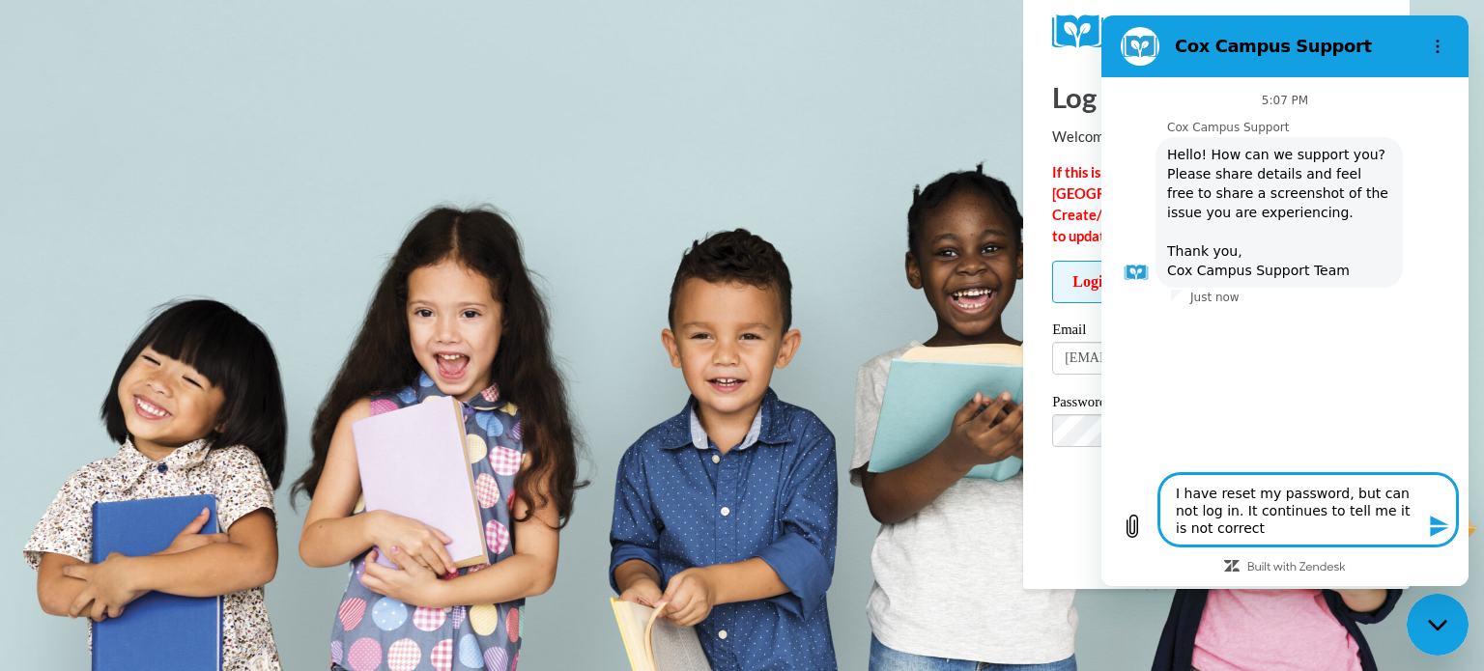
type textarea "x"
type textarea "I have reset my password, but can not log in. It continues to tell me it is not…"
type textarea "x"
type textarea "I have reset my password, but can not log in. It continues to tell me it is not…"
type textarea "x"
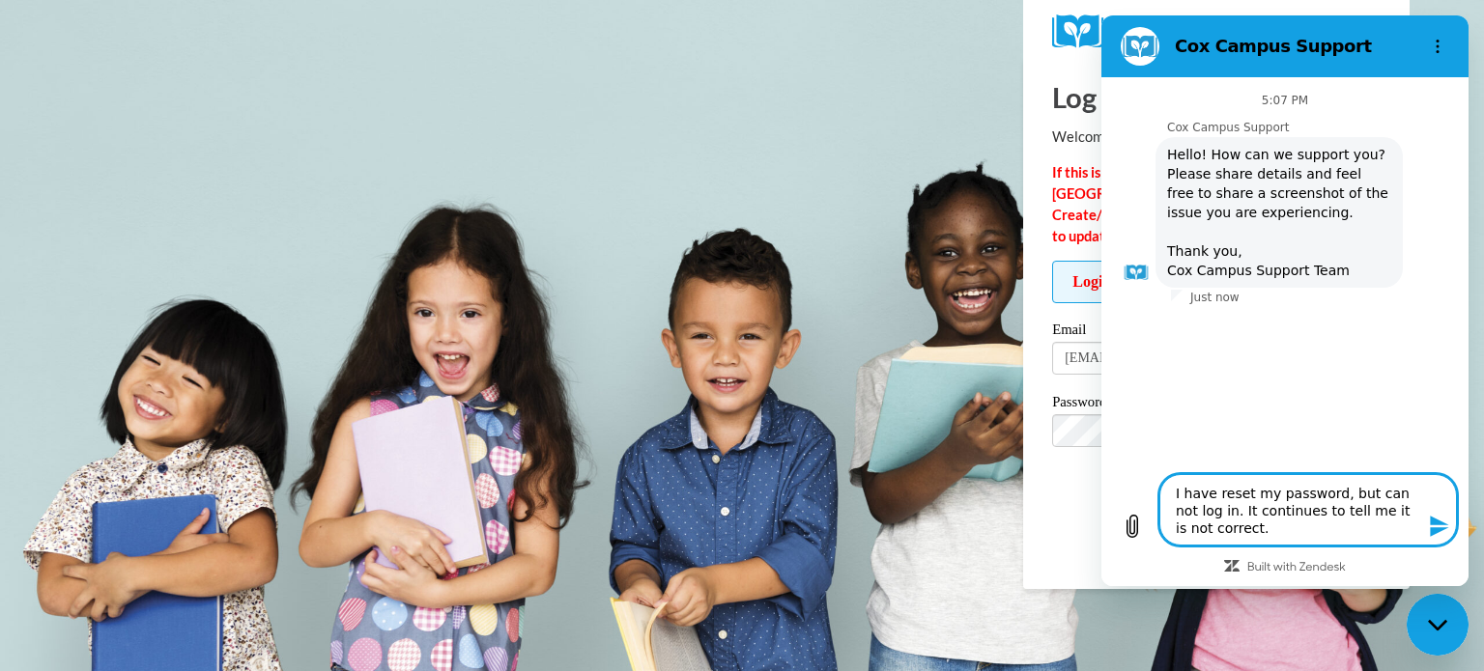
type textarea "I have reset my password, but can not log in. It continues to tell me it is not…"
type textarea "x"
type textarea "I have reset my password, but can not log in. It continues to tell me it is not…"
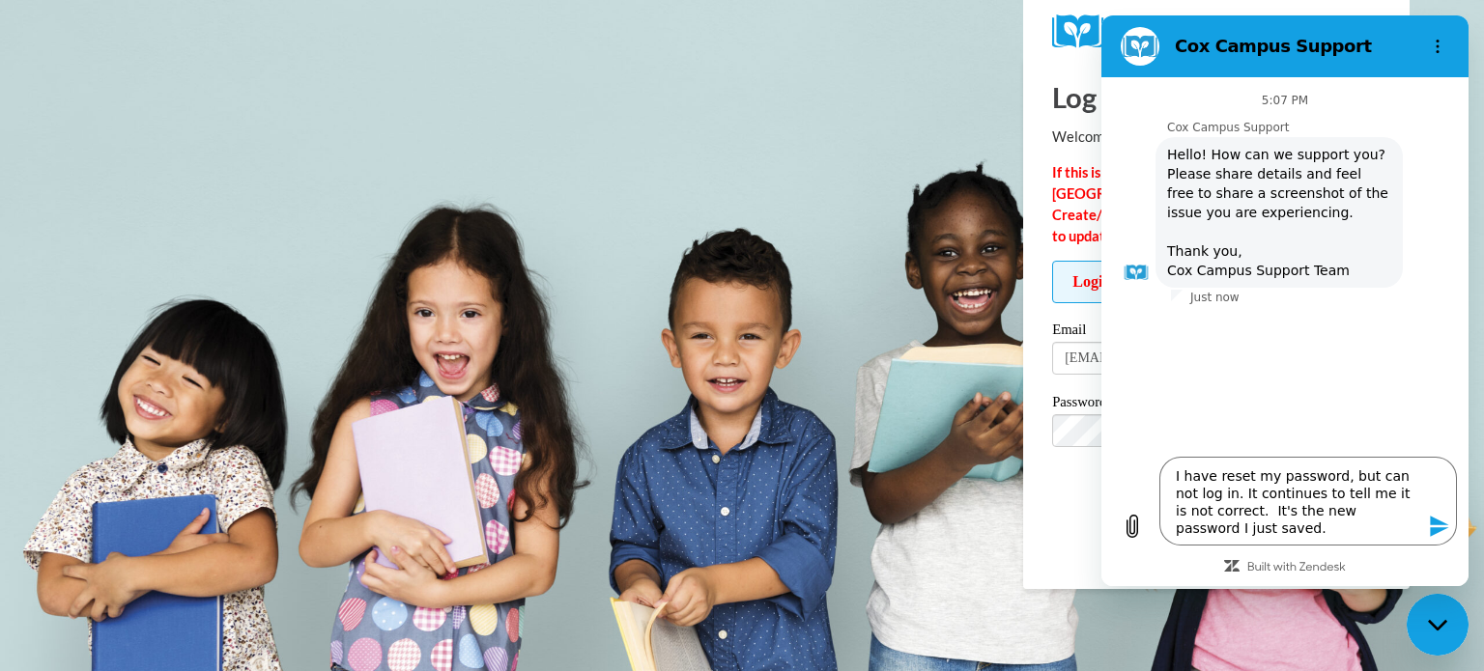
click at [1434, 533] on icon "Send message" at bounding box center [1439, 526] width 18 height 21
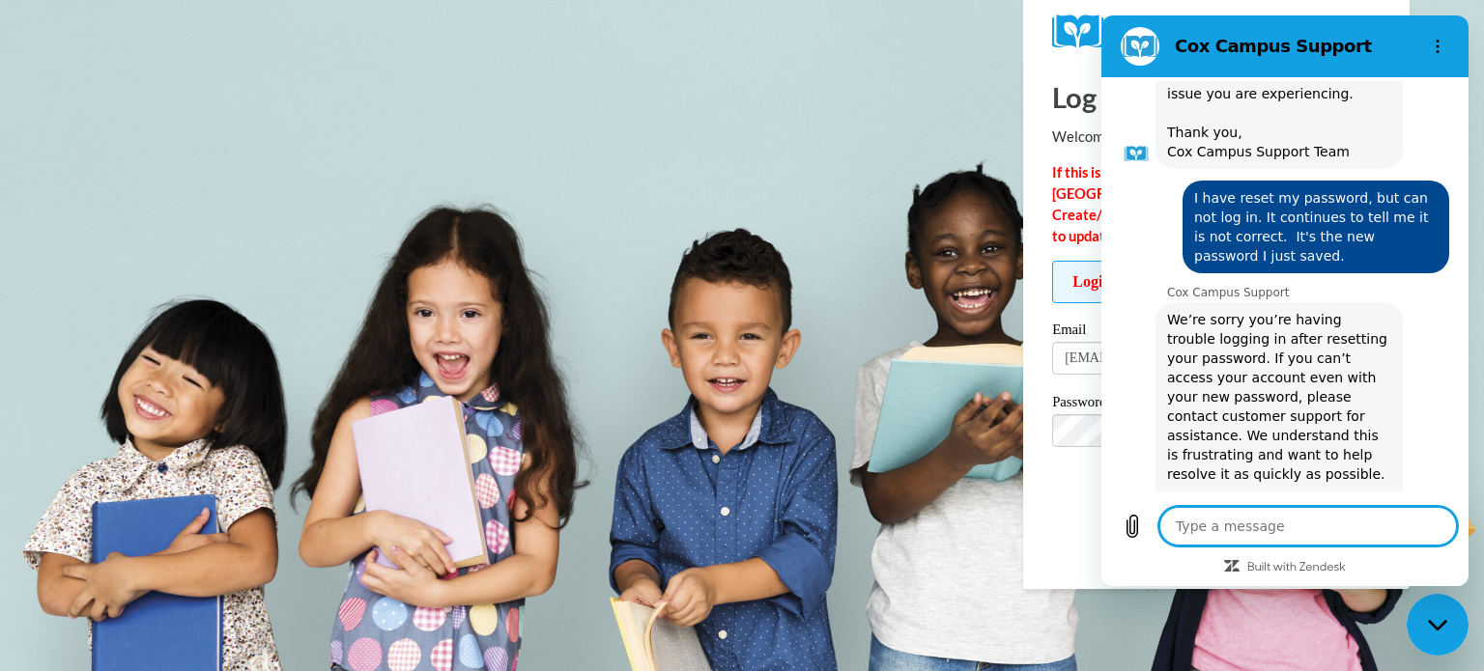
scroll to position [215, 0]
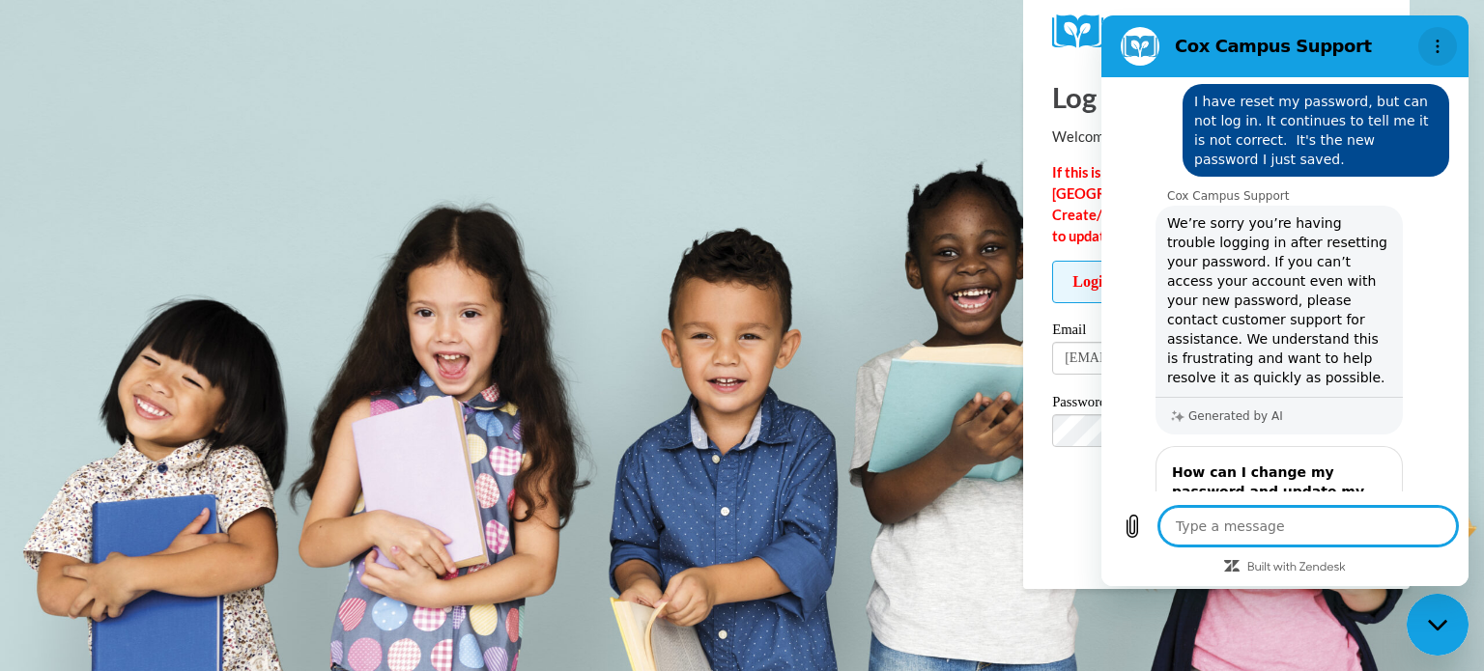
click at [1433, 49] on icon "Options menu" at bounding box center [1437, 46] width 15 height 15
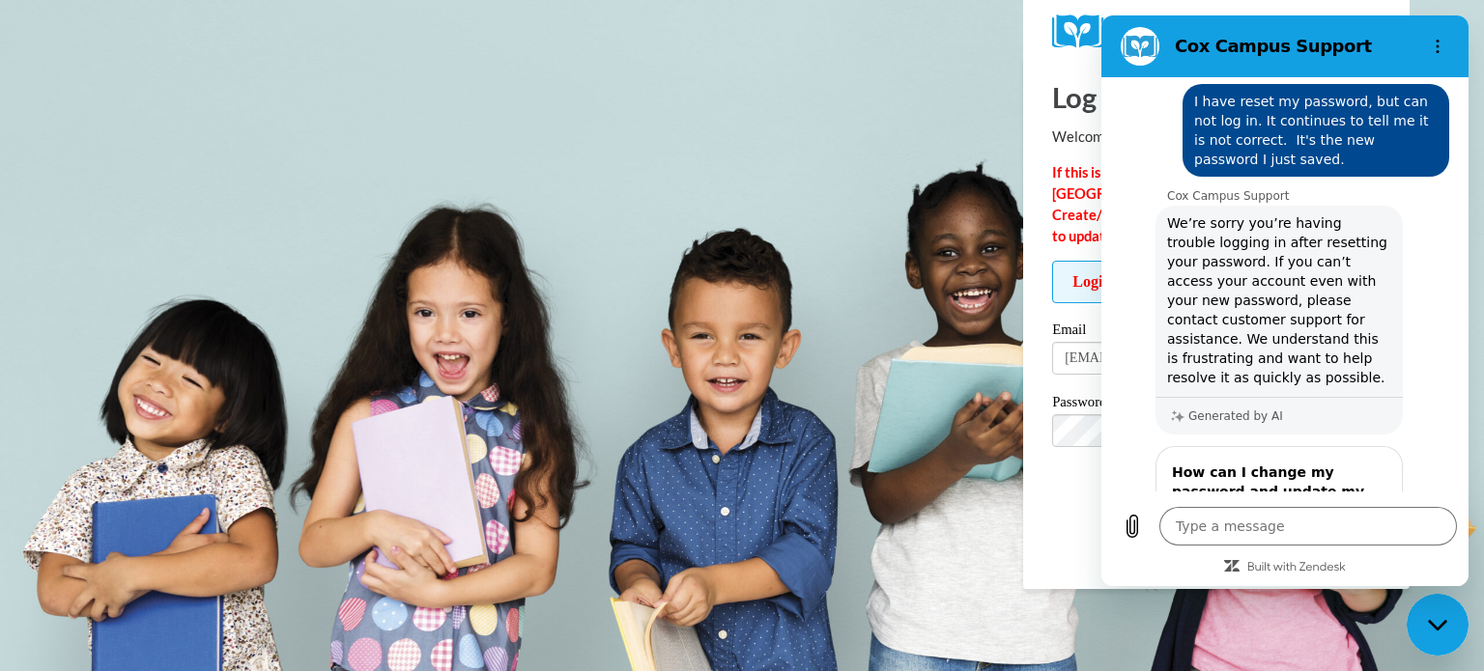
click at [921, 78] on body "Log In Welcome back! If this is your FIRST TIME logging in to the NEW Cox Campu…" at bounding box center [742, 335] width 1484 height 671
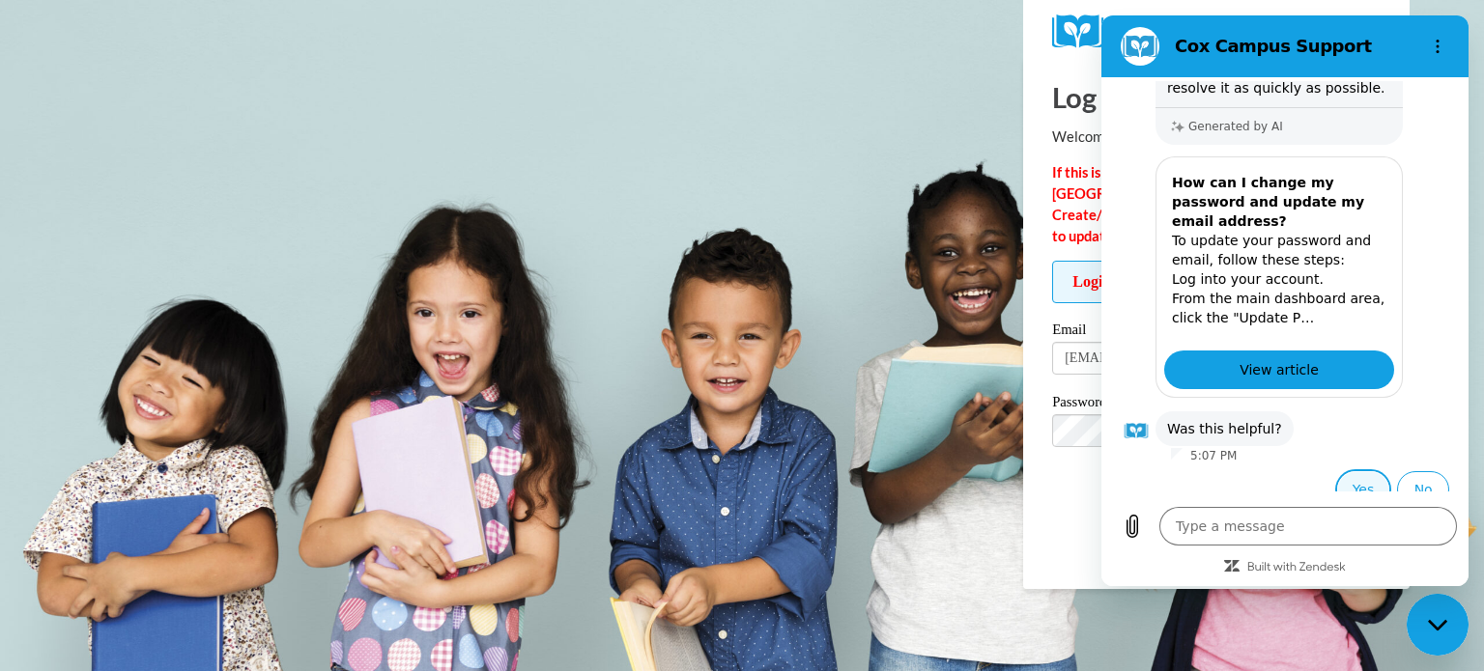
click at [1356, 478] on button "Yes" at bounding box center [1363, 489] width 53 height 37
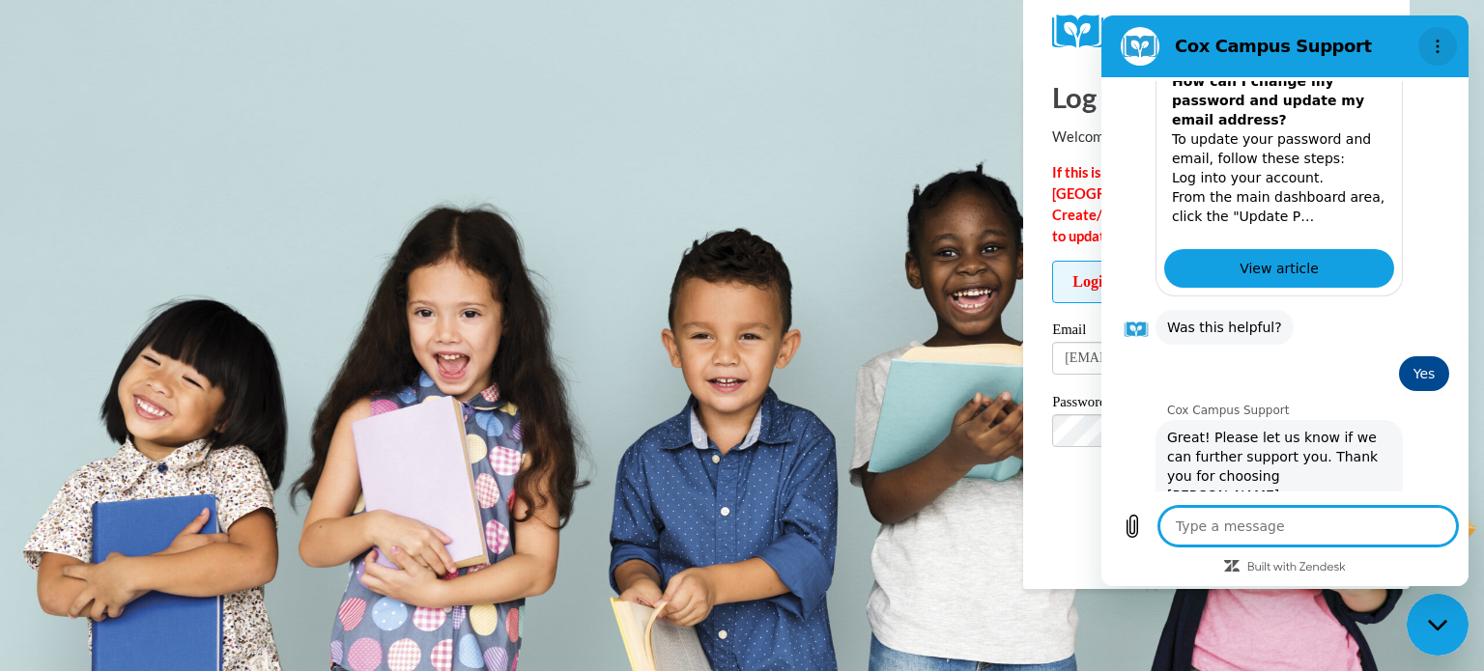
scroll to position [611, 0]
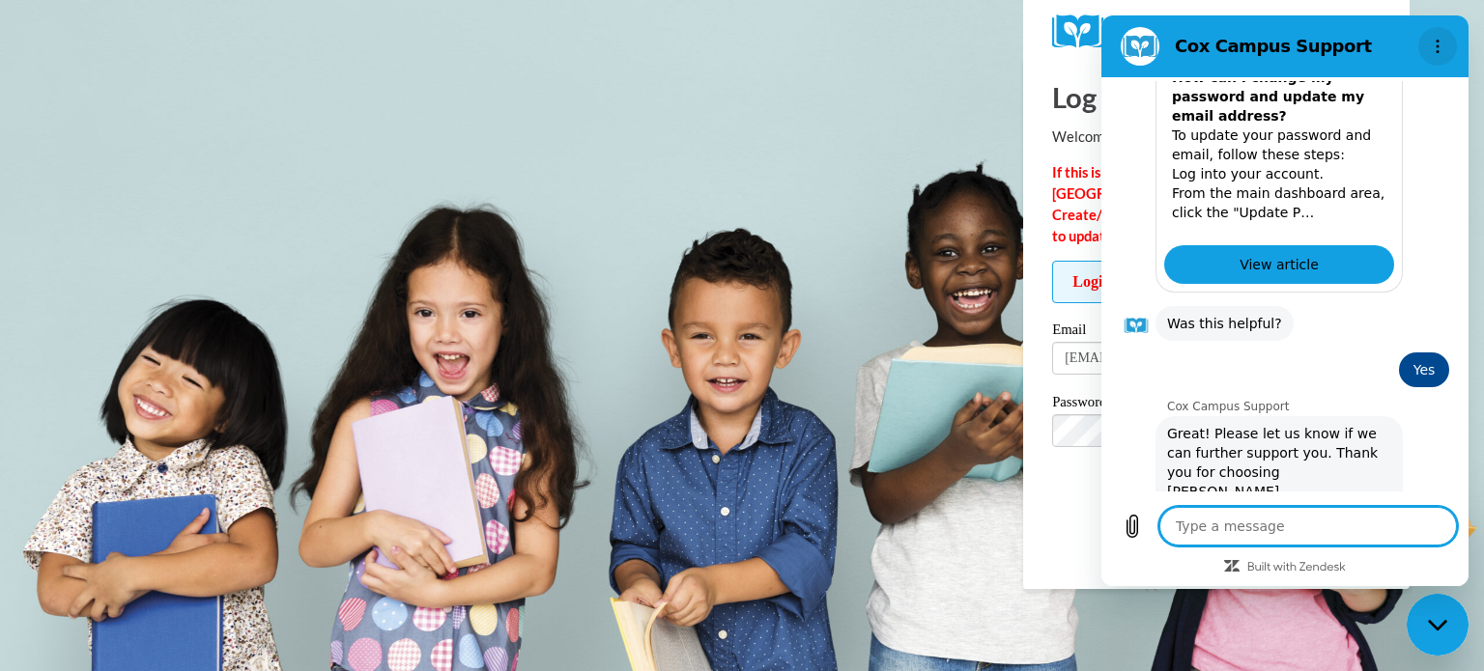
click at [1434, 48] on icon "Options menu" at bounding box center [1437, 46] width 15 height 15
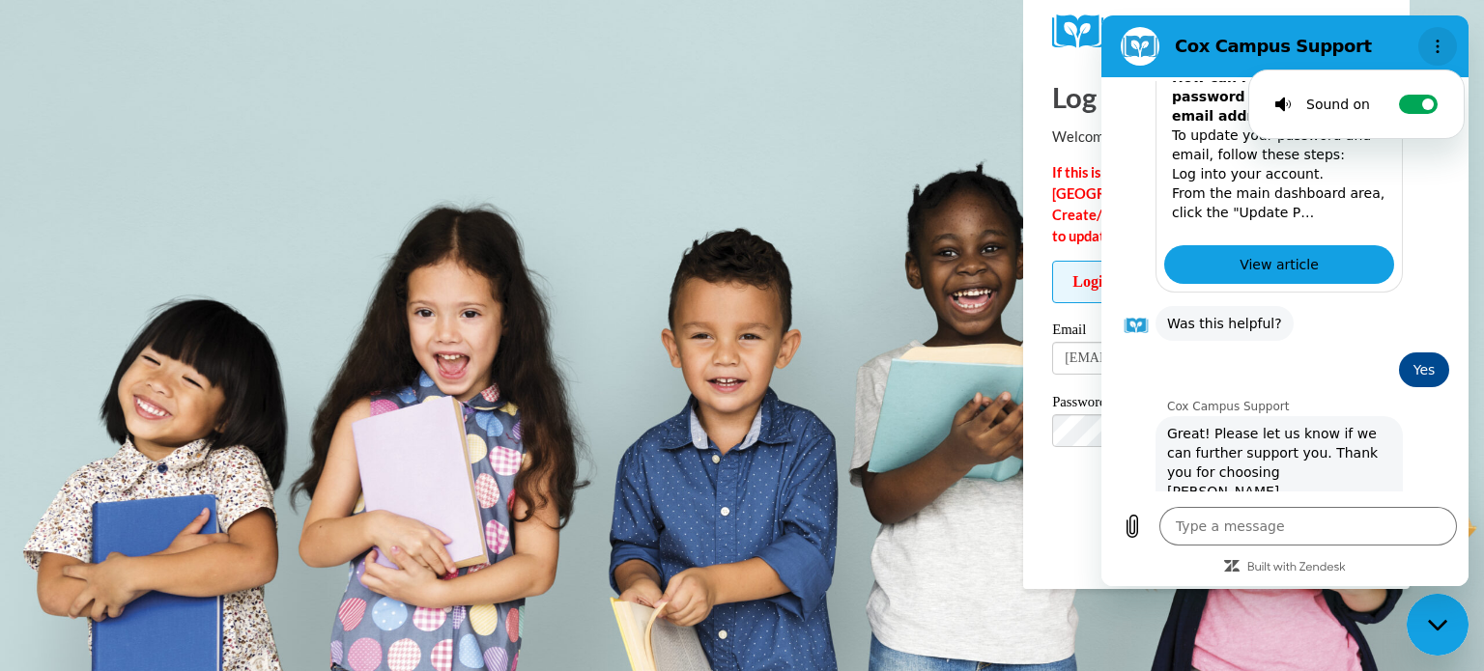
click at [1434, 48] on icon "Options menu" at bounding box center [1437, 46] width 15 height 15
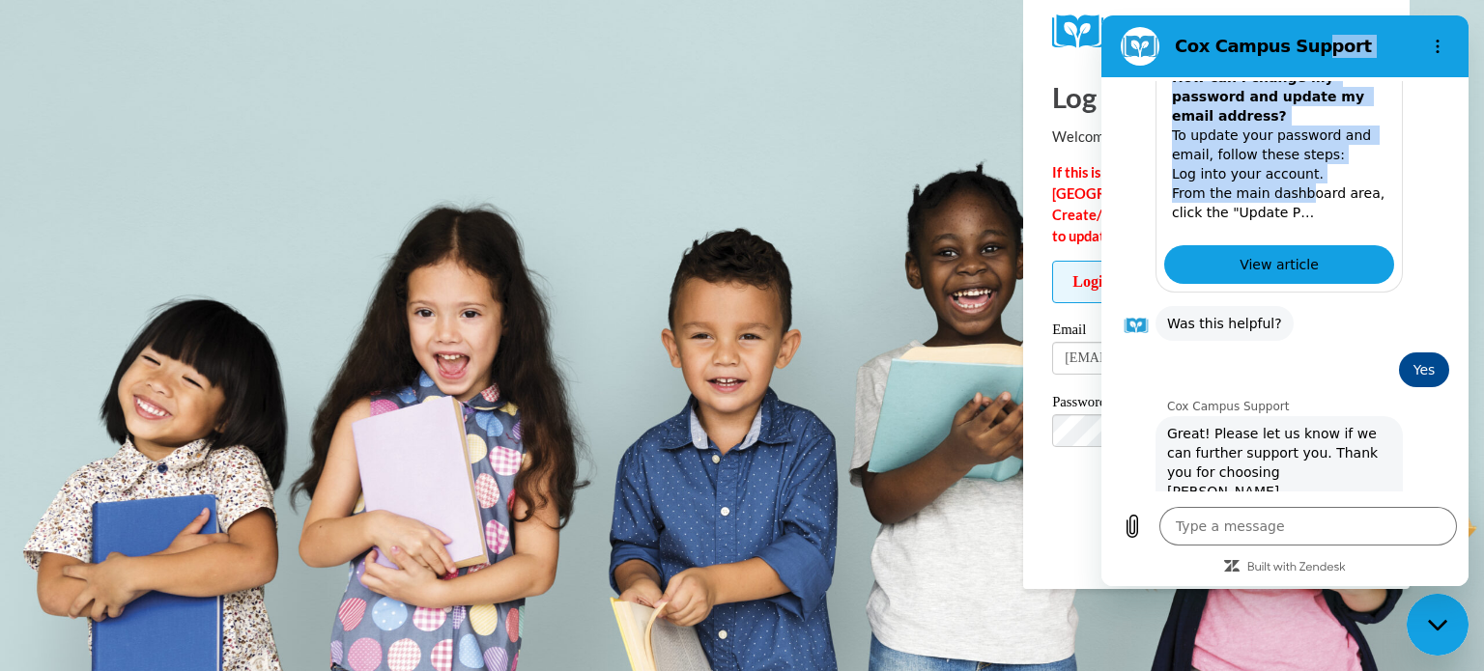
scroll to position [603, 0]
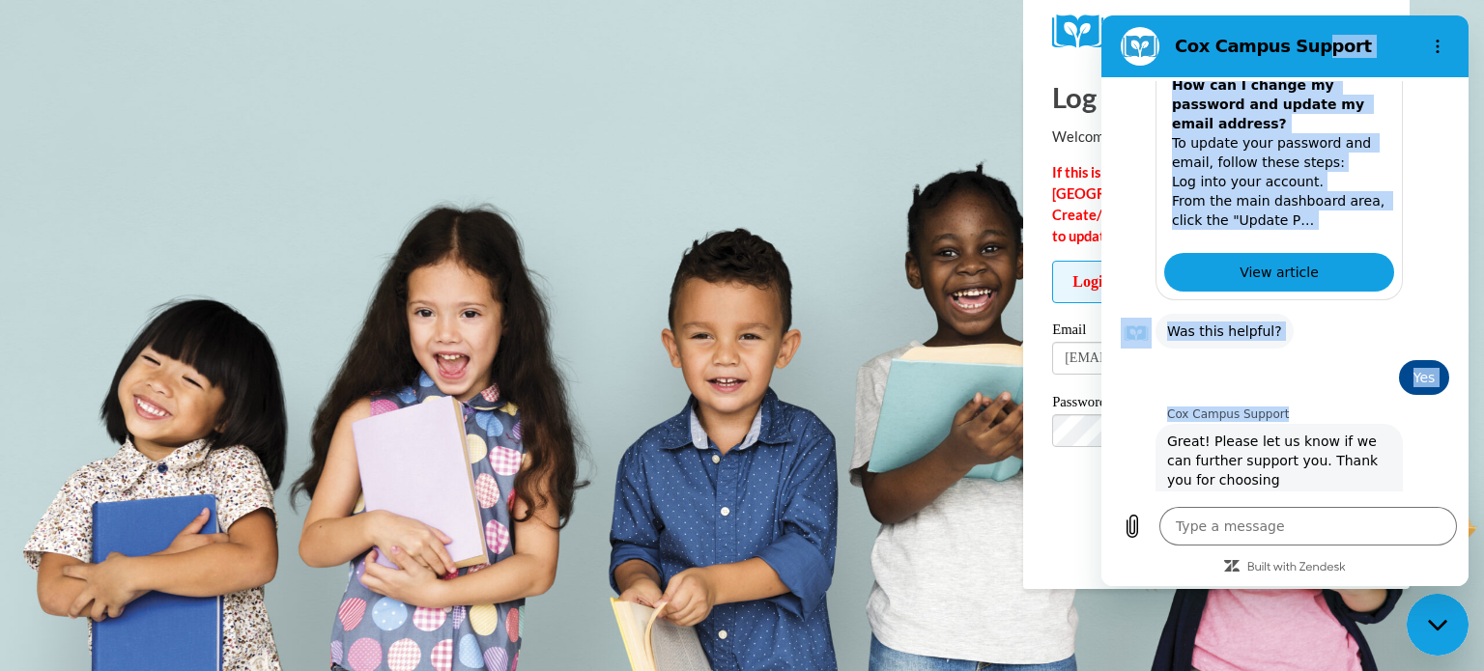
drag, startPoint x: 1303, startPoint y: 65, endPoint x: 1332, endPoint y: 387, distance: 324.0
click at [1332, 387] on div "Cox Campus Support 5:07 PM Cox Campus Support Cox Campus Support says: Hello! H…" at bounding box center [1284, 300] width 367 height 571
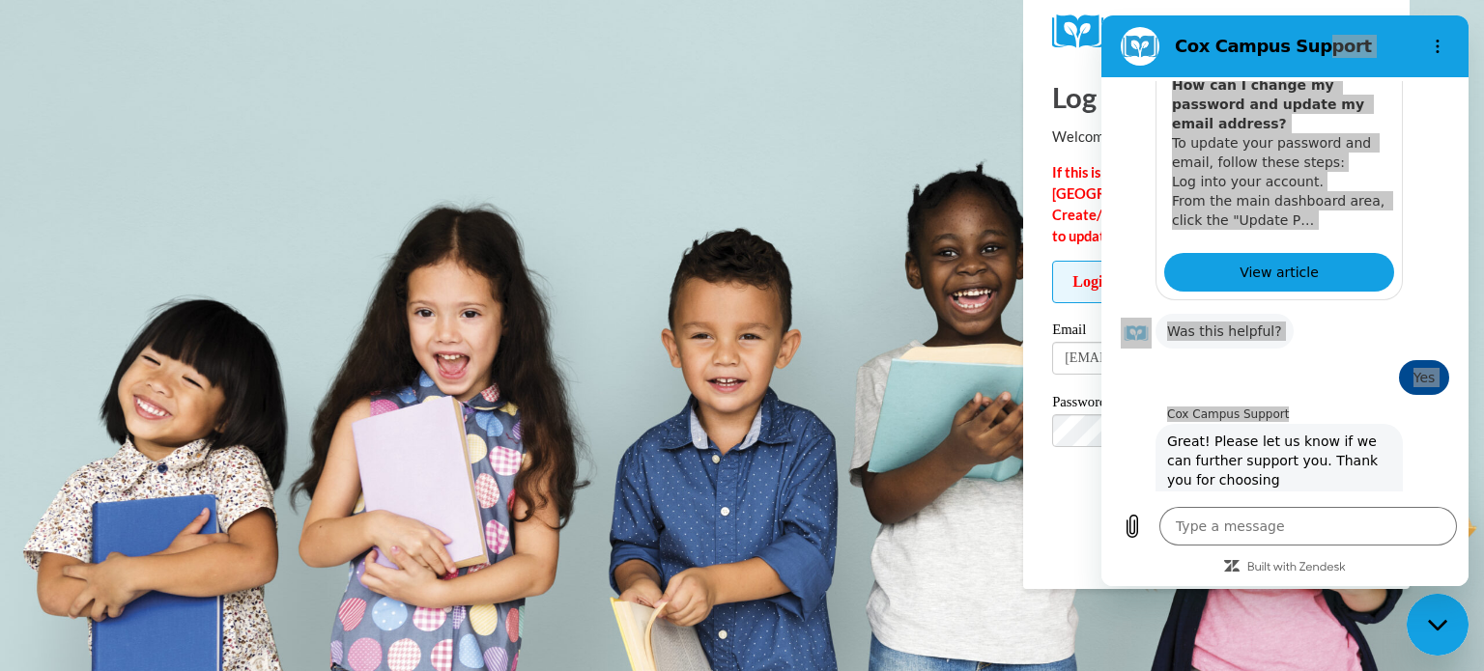
click at [818, 235] on body "Log In Welcome back! If this is your FIRST TIME logging in to the NEW Cox Campu…" at bounding box center [742, 335] width 1484 height 671
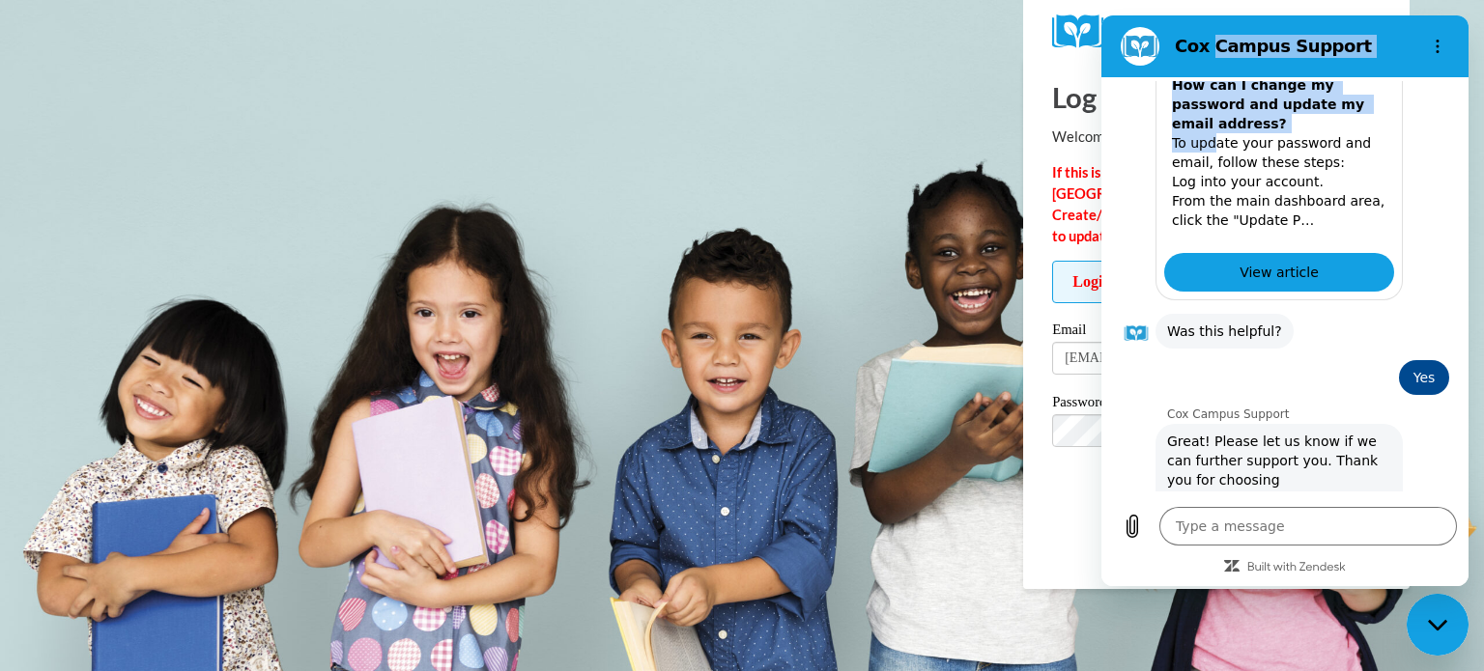
drag, startPoint x: 1207, startPoint y: 44, endPoint x: 1209, endPoint y: 130, distance: 86.0
click at [1209, 130] on div "Cox Campus Support 5:07 PM Cox Campus Support Cox Campus Support says: Hello! H…" at bounding box center [1284, 300] width 367 height 571
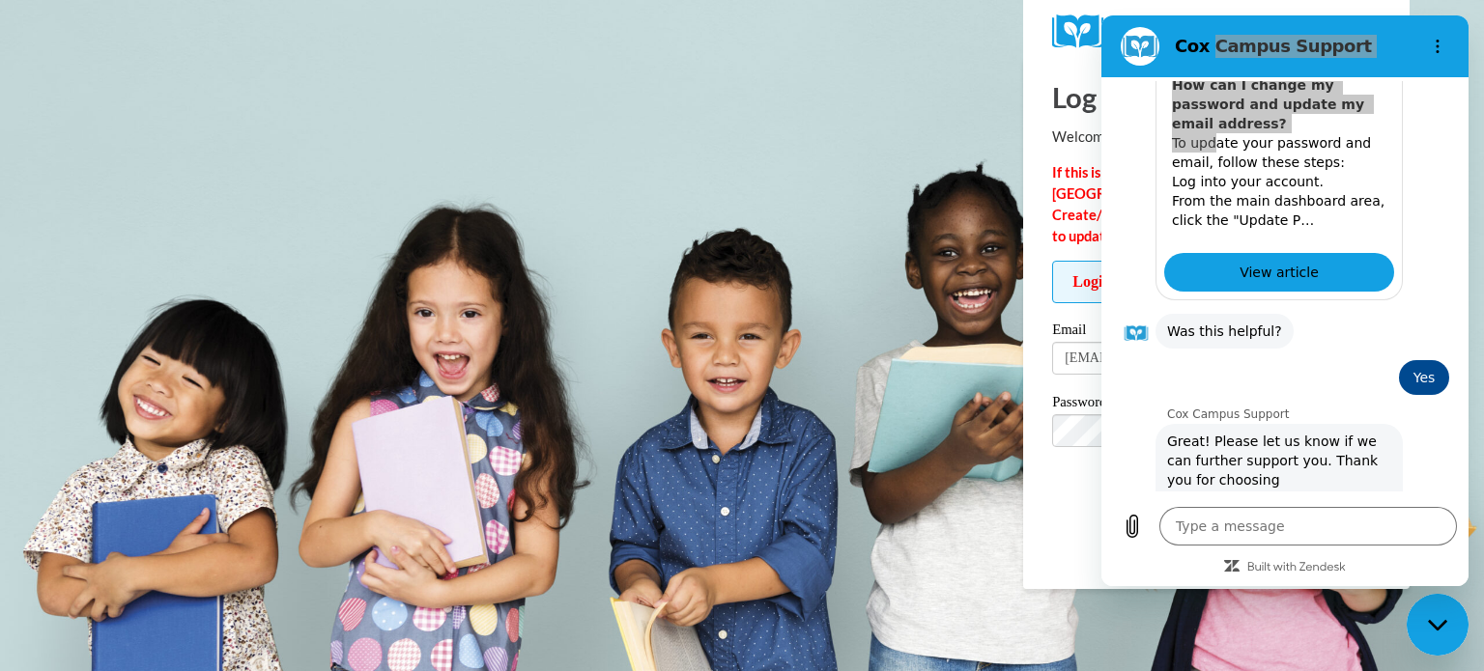
click at [981, 142] on body "Log In Welcome back! If this is your FIRST TIME logging in to the NEW Cox Campu…" at bounding box center [742, 335] width 1484 height 671
click at [1047, 55] on div at bounding box center [1216, 32] width 357 height 64
click at [1043, 67] on div "Log In Welcome back! If this is your FIRST TIME logging in to the NEW Cox Campu…" at bounding box center [1216, 323] width 415 height 531
click at [997, 94] on body "Log In Welcome back! If this is your FIRST TIME logging in to the NEW Cox Campu…" at bounding box center [742, 335] width 1484 height 671
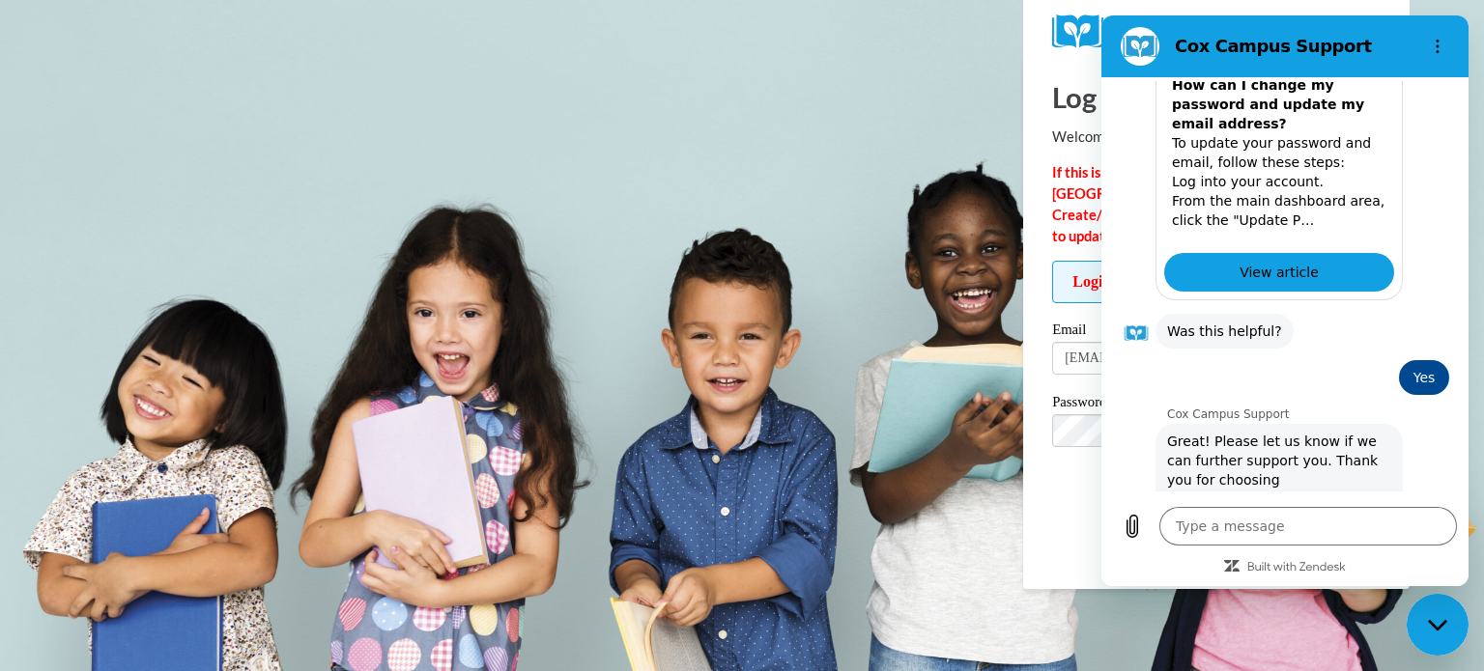
click at [1131, 56] on figure at bounding box center [1140, 46] width 39 height 39
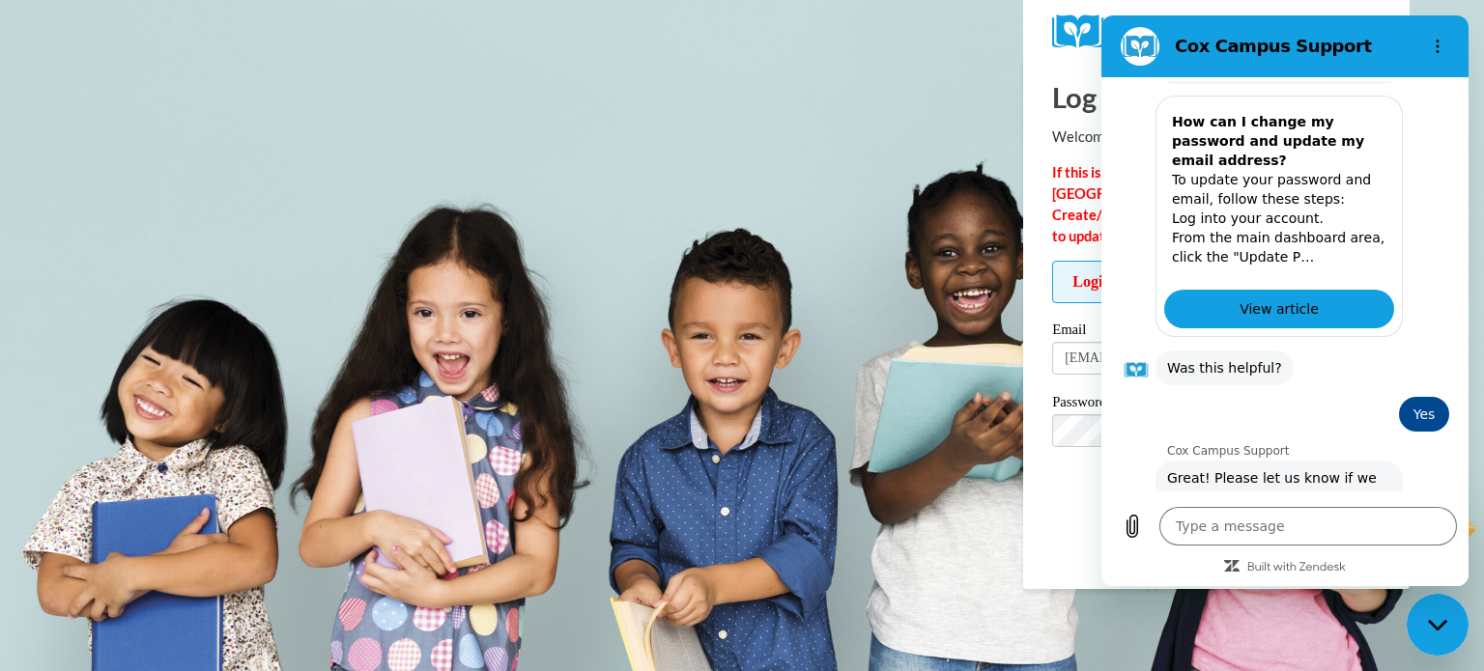
scroll to position [611, 0]
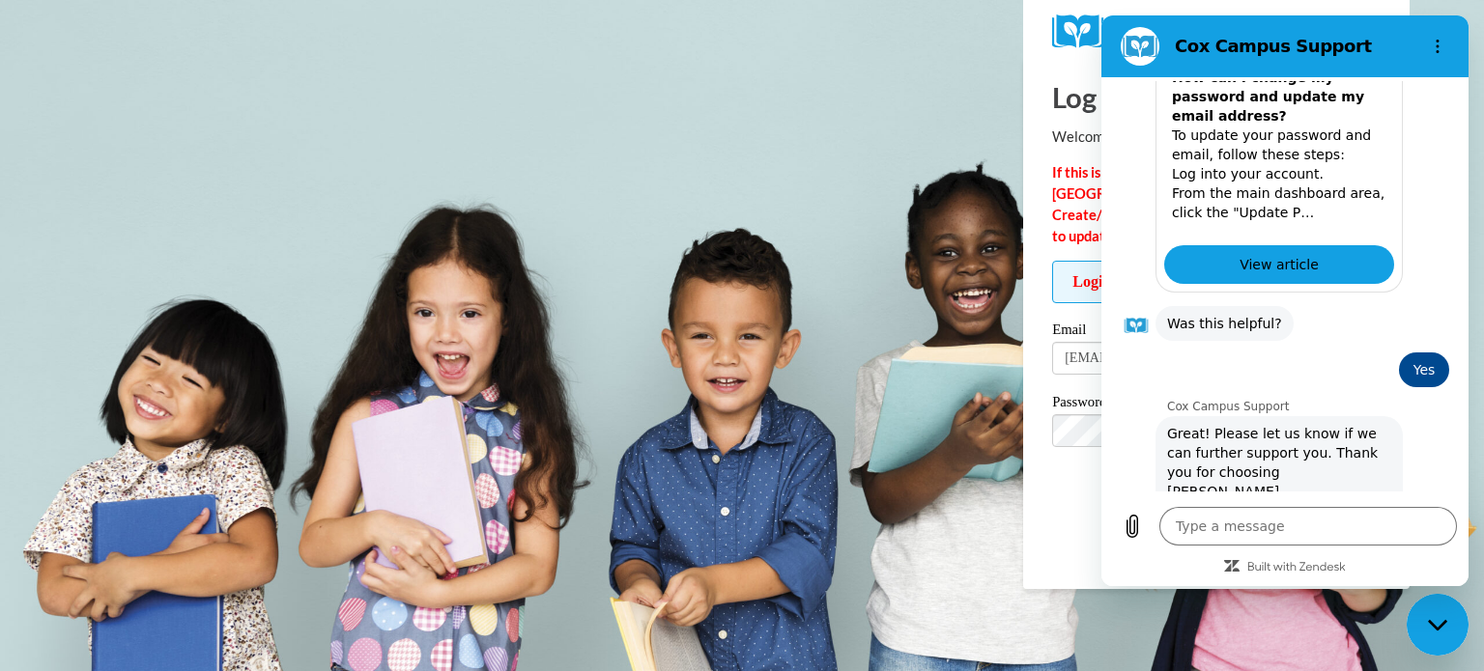
drag, startPoint x: 1451, startPoint y: 347, endPoint x: 2570, endPoint y: 469, distance: 1125.4
drag, startPoint x: 1309, startPoint y: 578, endPoint x: 1312, endPoint y: 529, distance: 48.4
click at [1315, 529] on div "Type a message x" at bounding box center [1284, 541] width 367 height 91
click at [1433, 616] on div "Close messaging window" at bounding box center [1437, 625] width 58 height 58
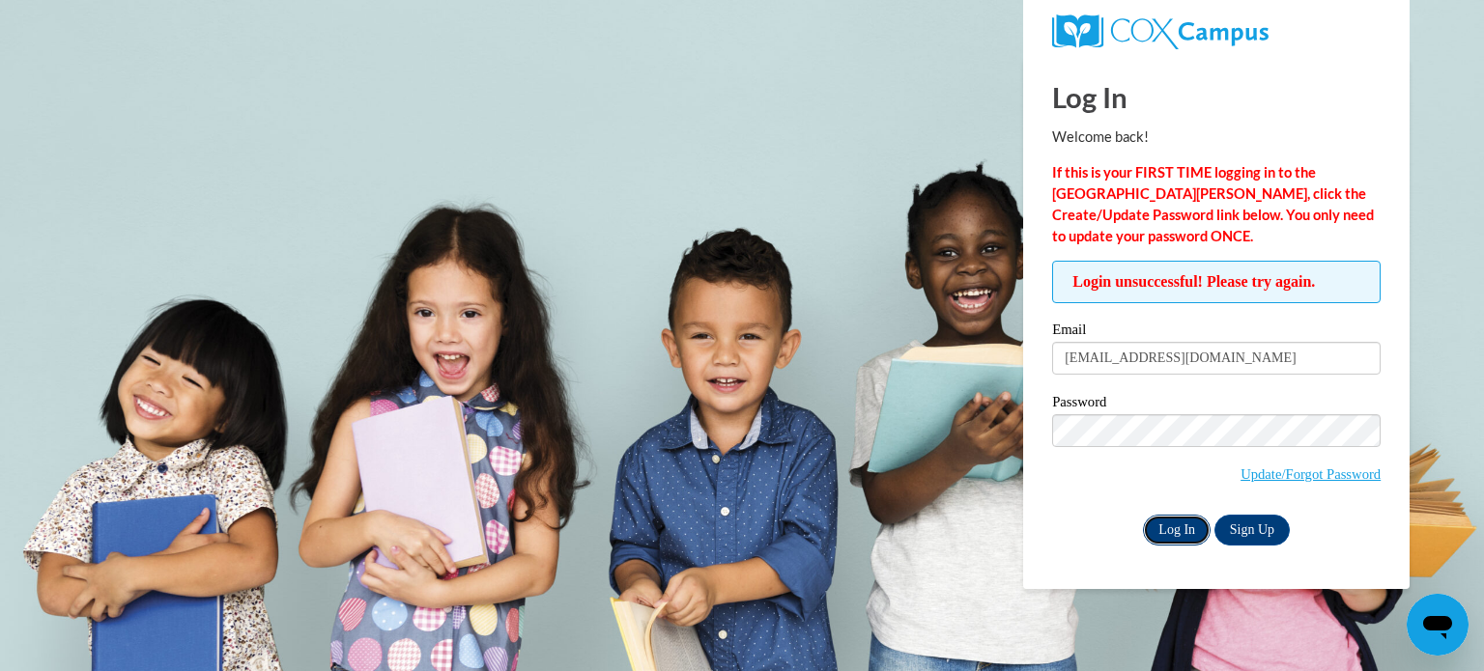
click at [1193, 538] on input "Log In" at bounding box center [1177, 530] width 68 height 31
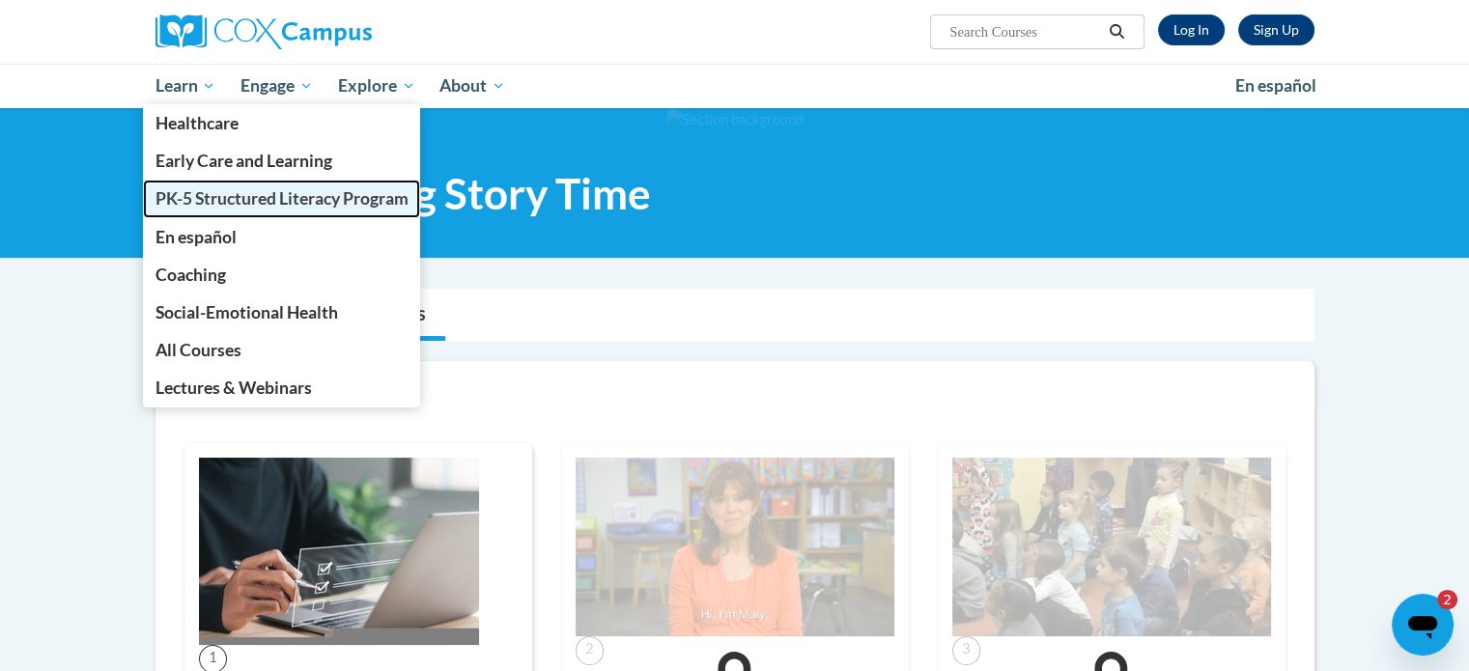
click at [253, 213] on link "PK-5 Structured Literacy Program" at bounding box center [282, 199] width 278 height 38
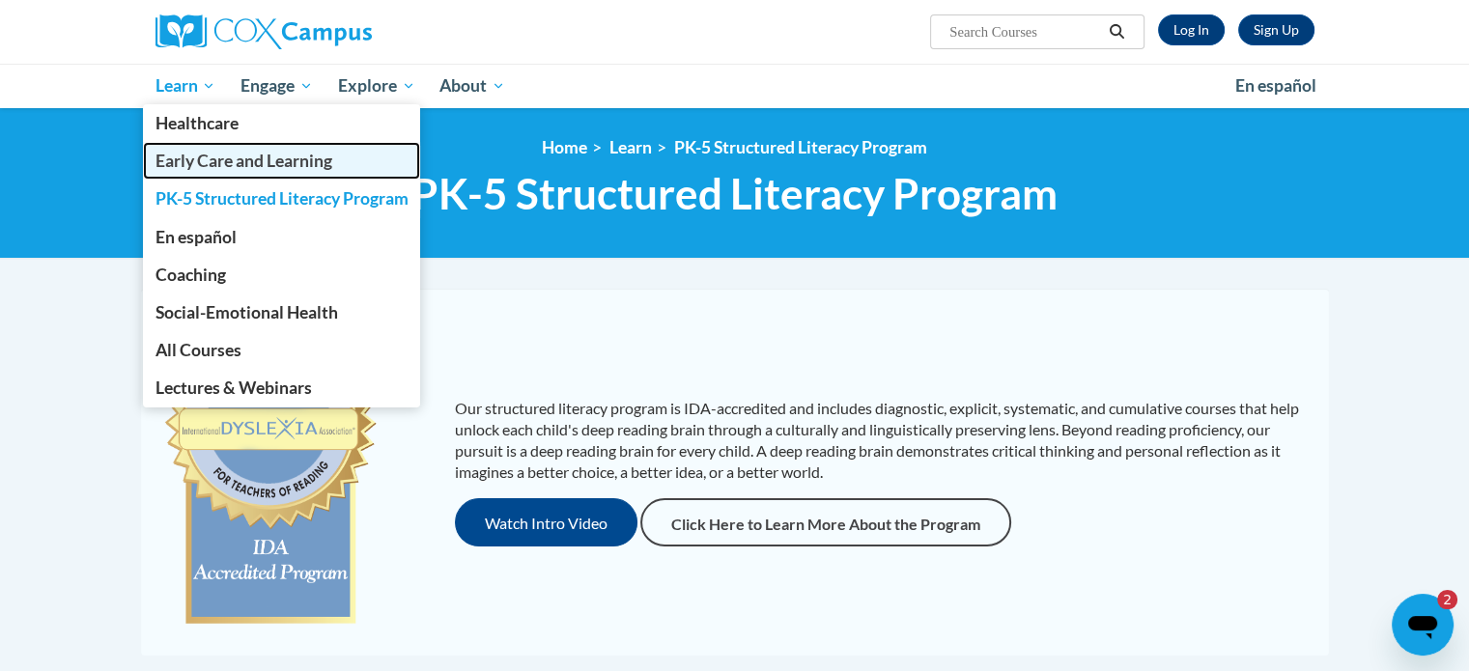
click at [206, 160] on span "Early Care and Learning" at bounding box center [243, 161] width 177 height 20
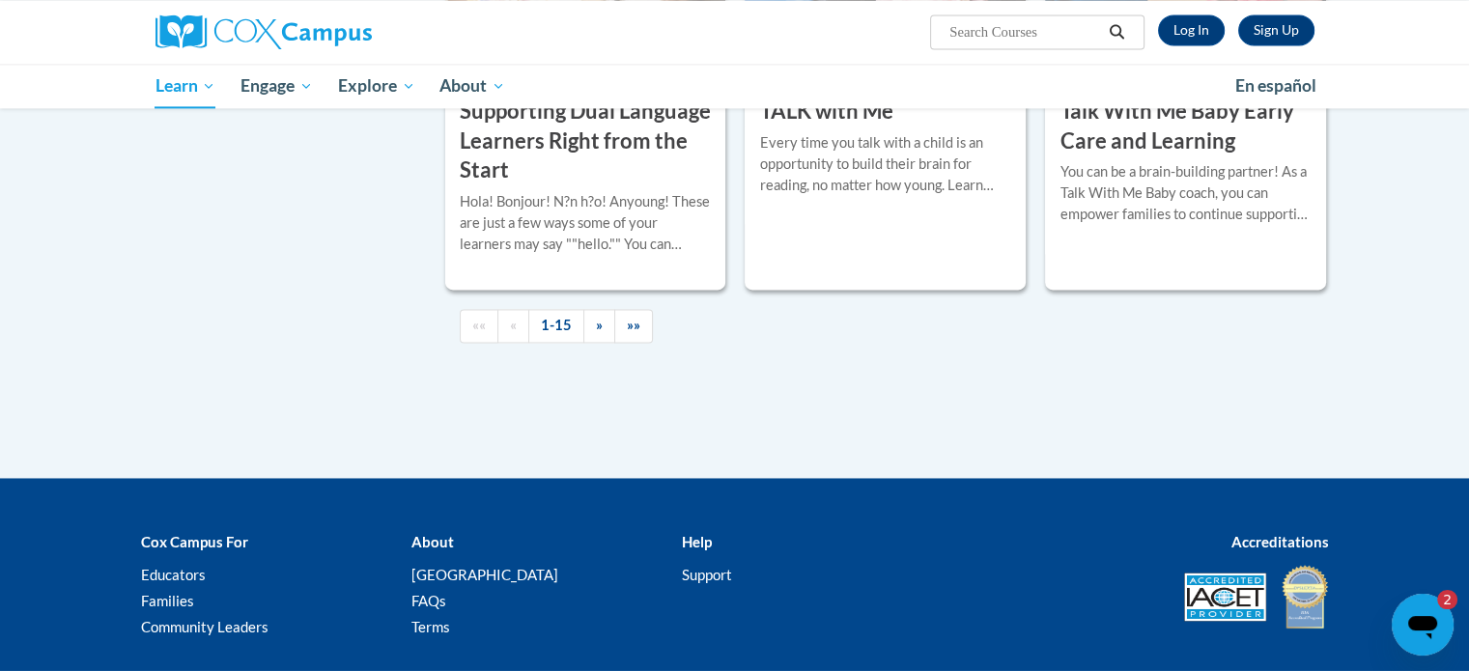
scroll to position [2995, 0]
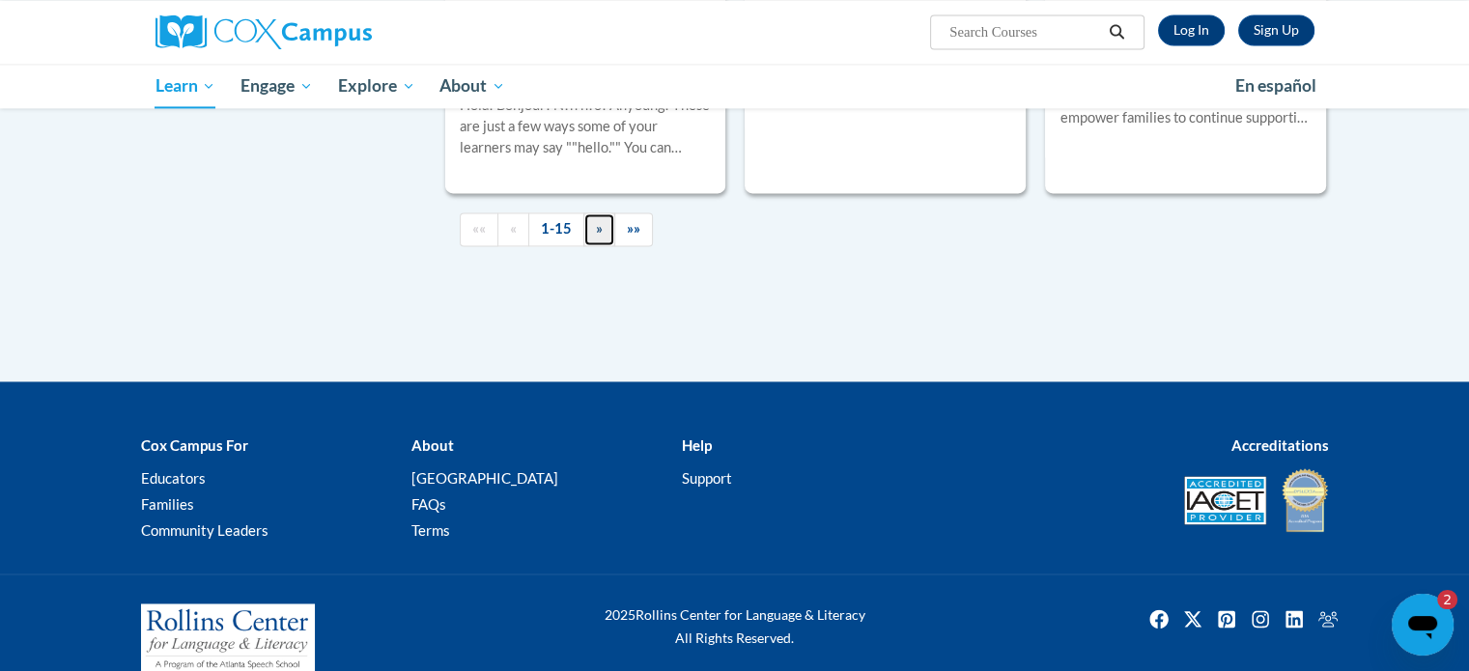
click at [589, 246] on link "»" at bounding box center [599, 230] width 32 height 34
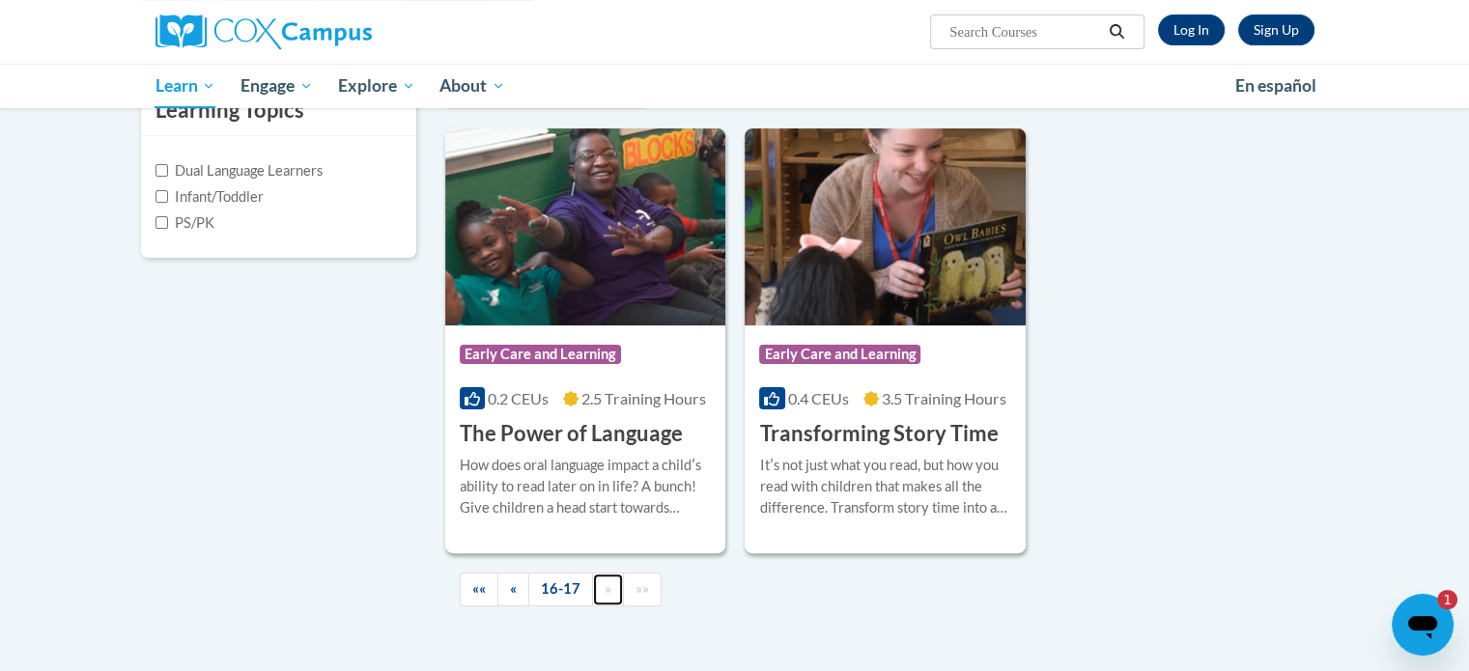
scroll to position [0, 0]
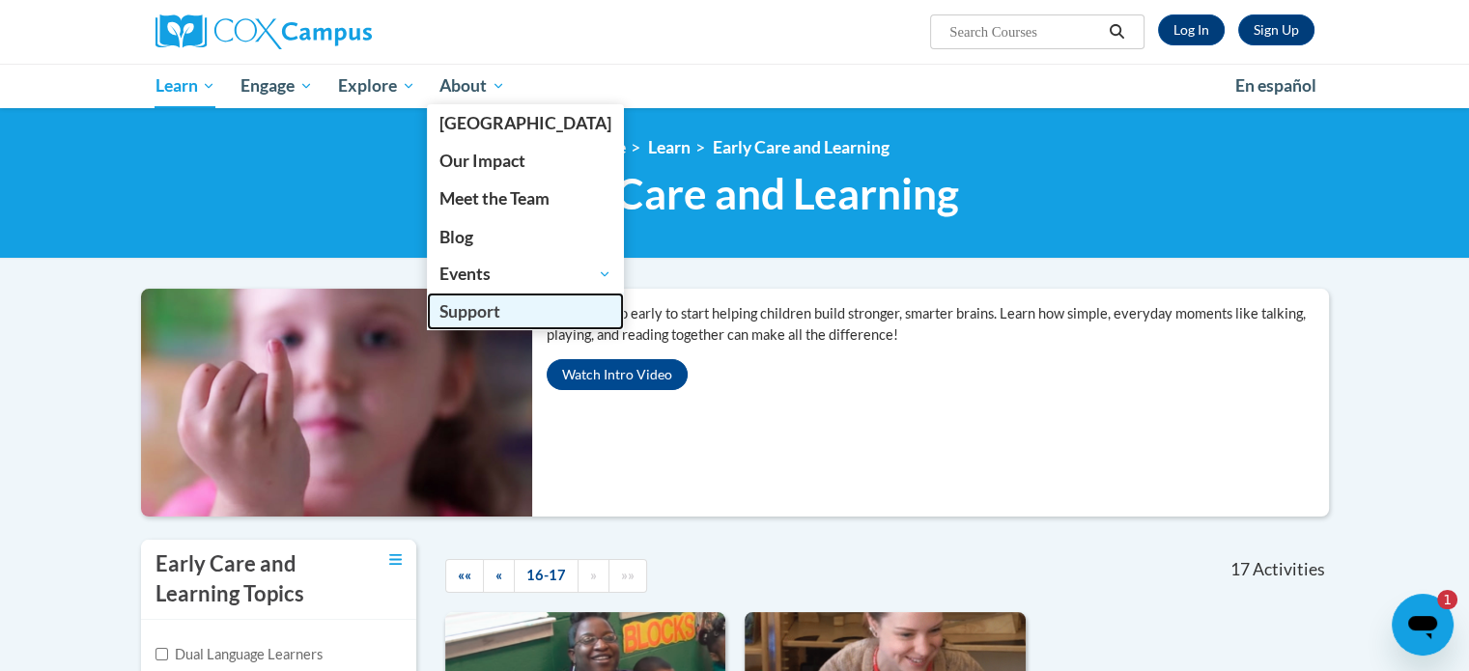
click at [479, 301] on span "Support" at bounding box center [470, 311] width 61 height 20
